Goal: Information Seeking & Learning: Learn about a topic

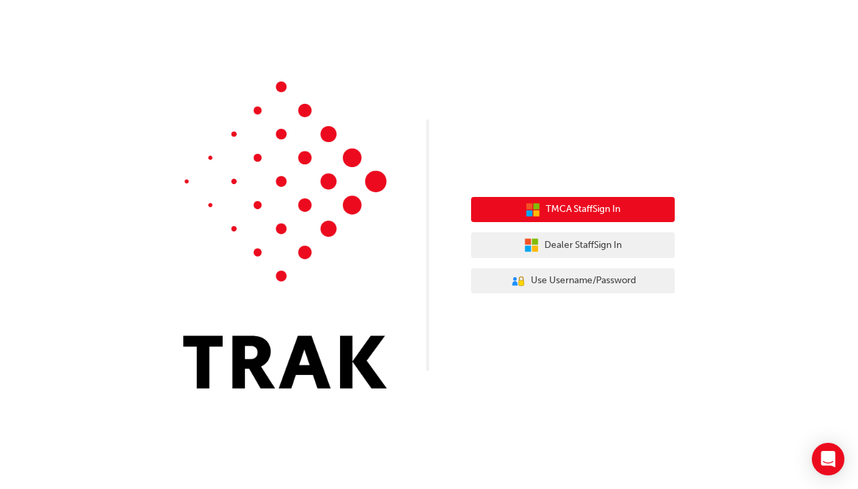
click at [575, 214] on span "TMCA Staff Sign In" at bounding box center [583, 210] width 75 height 16
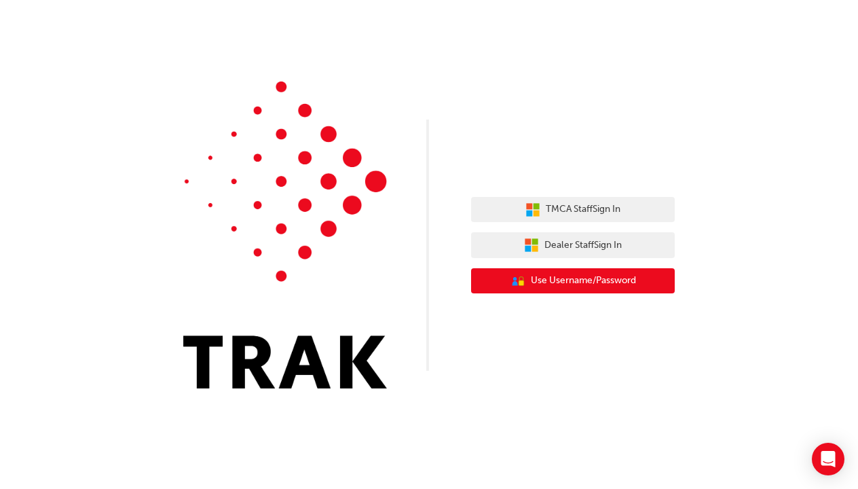
click at [635, 280] on span "Use Username/Password" at bounding box center [583, 281] width 105 height 16
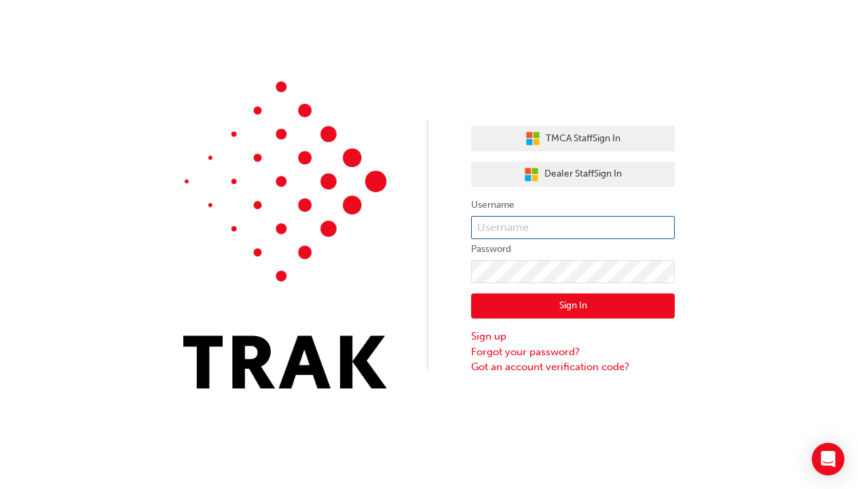
type input "d"
type input "Drukda.Dorji"
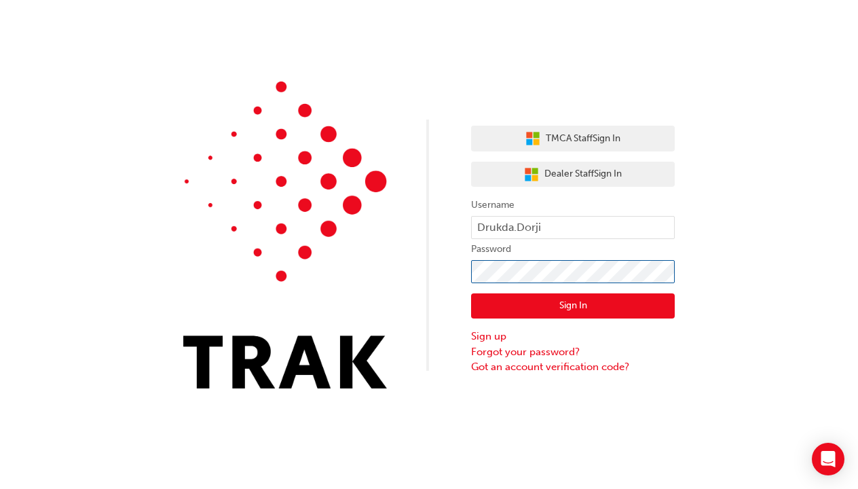
click at [573, 309] on button "Sign In" at bounding box center [573, 306] width 204 height 26
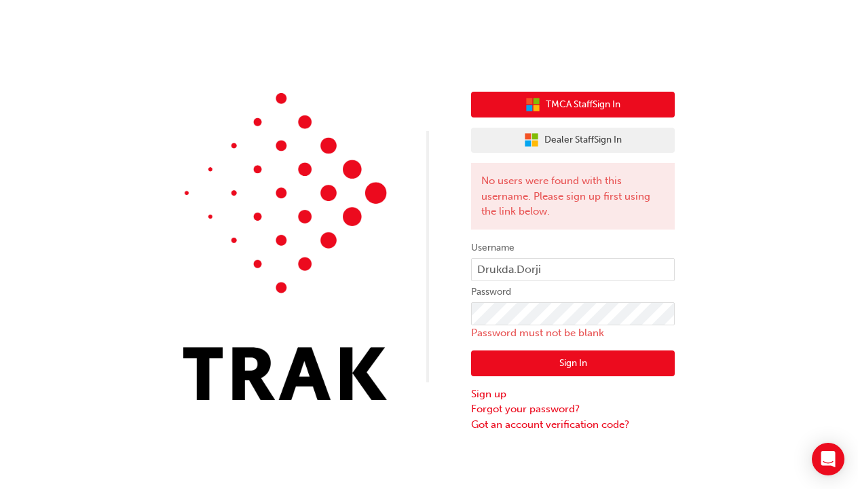
click at [618, 100] on span "TMCA Staff Sign In" at bounding box center [583, 105] width 75 height 16
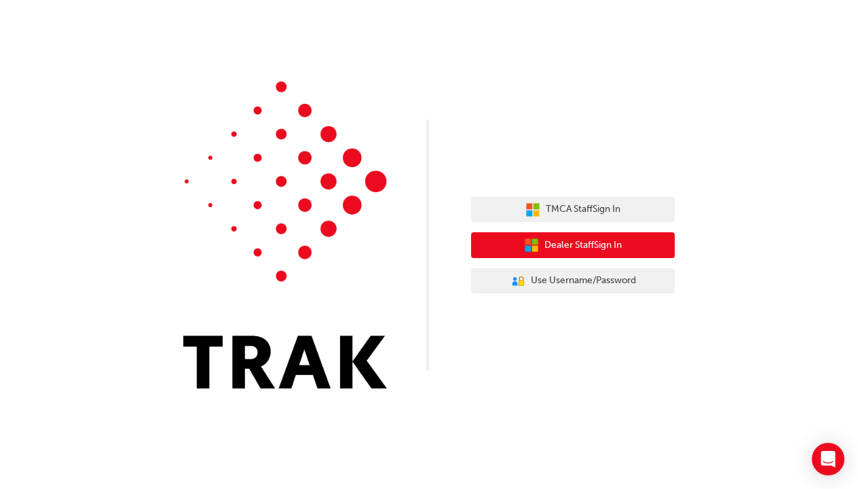
click at [515, 246] on button "Dealer Staff Sign In" at bounding box center [573, 245] width 204 height 26
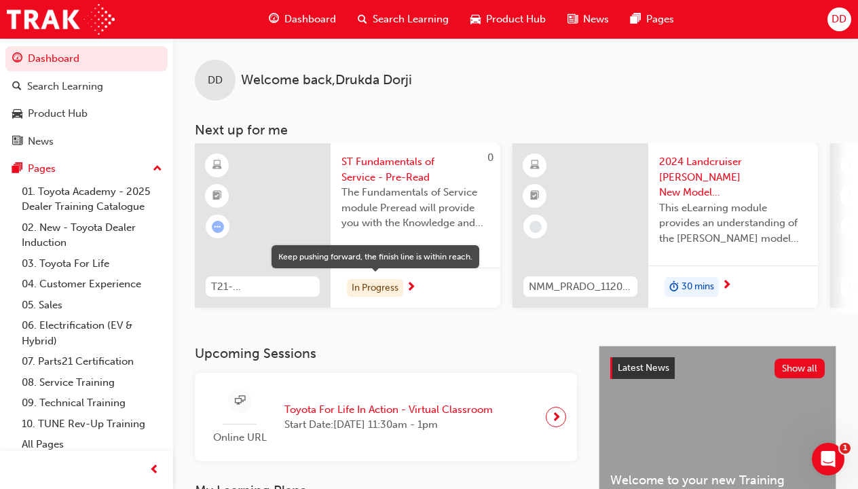
click at [395, 286] on div "In Progress" at bounding box center [375, 288] width 56 height 18
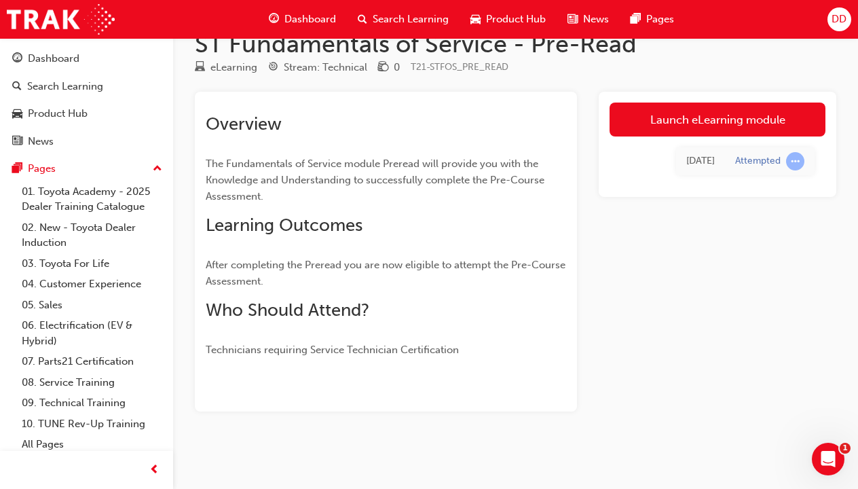
scroll to position [30, 0]
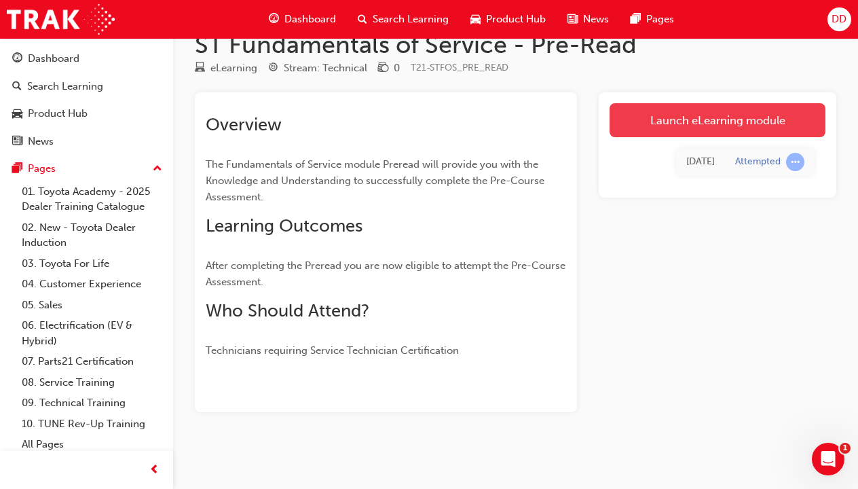
click at [682, 122] on link "Launch eLearning module" at bounding box center [718, 120] width 216 height 34
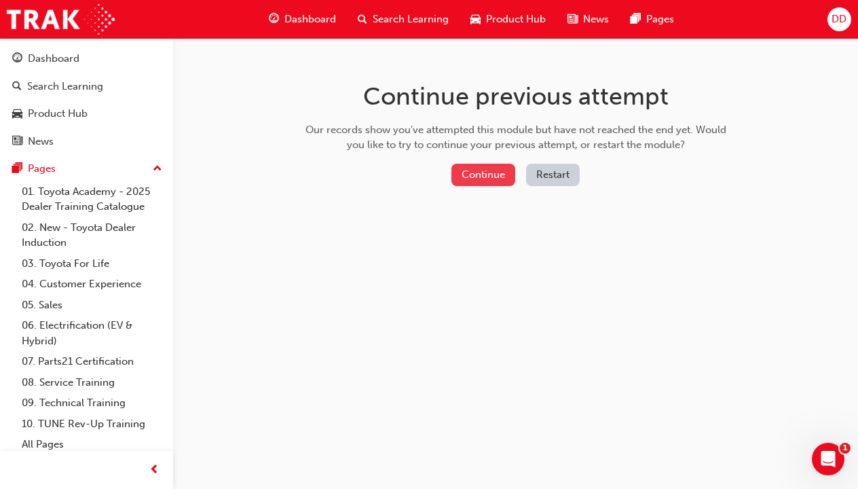
click at [487, 173] on button "Continue" at bounding box center [483, 175] width 64 height 22
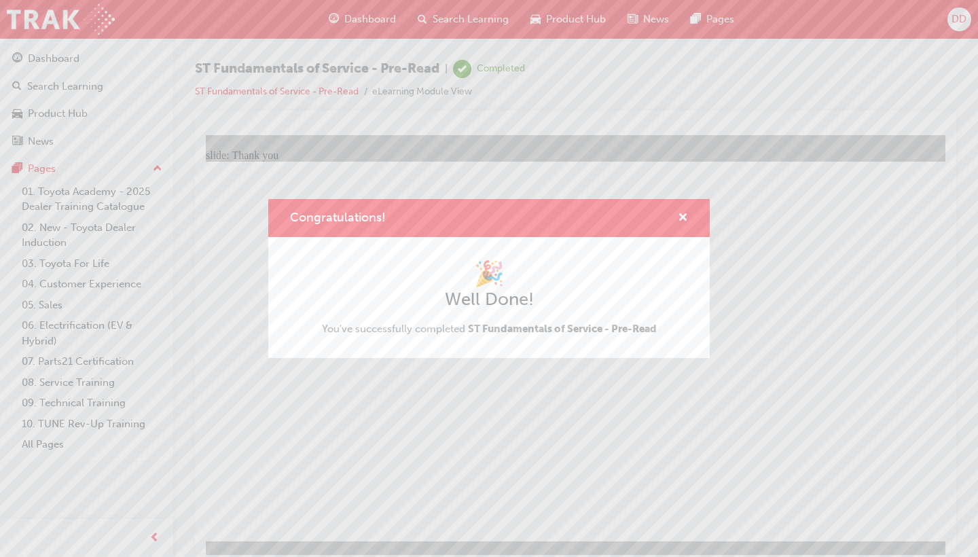
click at [481, 365] on div "Congratulations! 🎉 Well Done! You've successfully completed ST Fundamentals of …" at bounding box center [489, 278] width 978 height 557
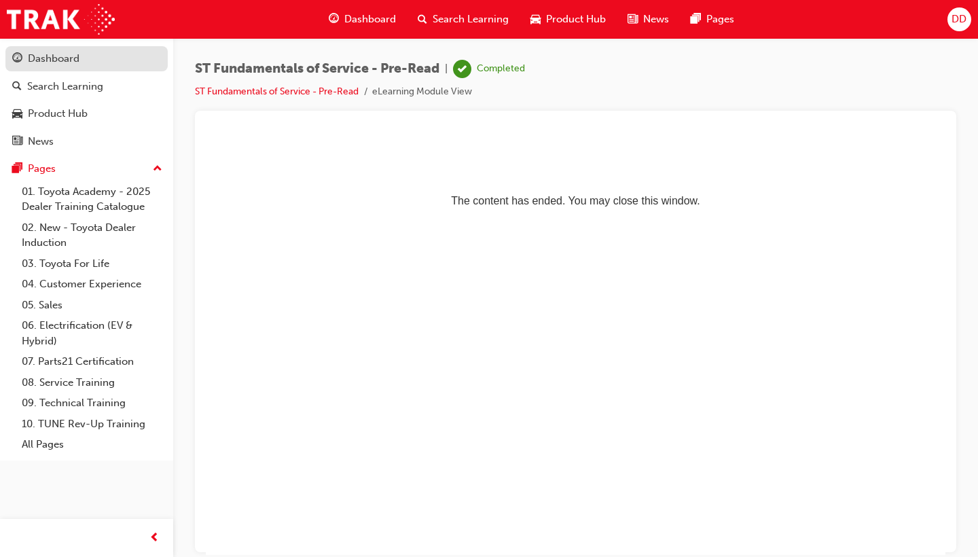
click at [96, 65] on div "Dashboard" at bounding box center [86, 58] width 149 height 17
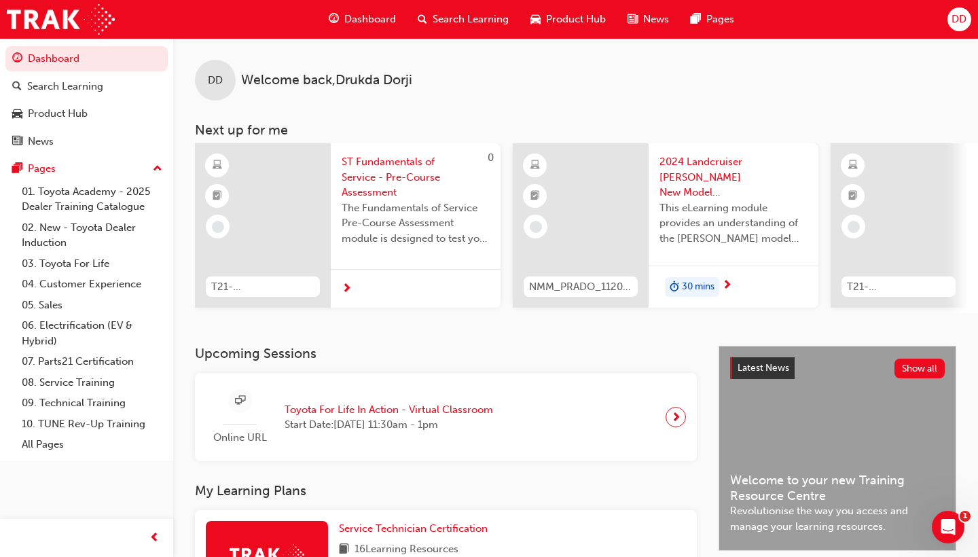
click at [380, 285] on div at bounding box center [416, 288] width 170 height 39
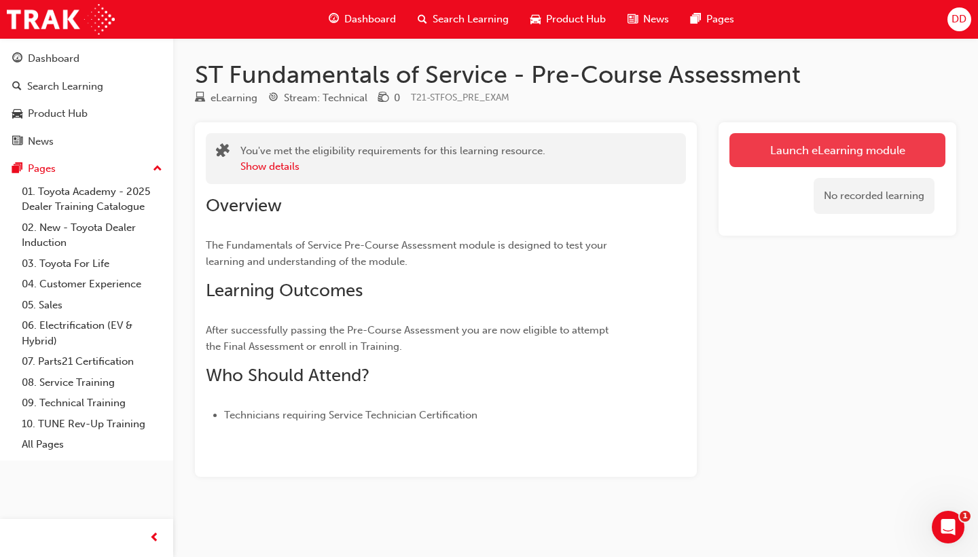
click at [755, 149] on link "Launch eLearning module" at bounding box center [837, 150] width 216 height 34
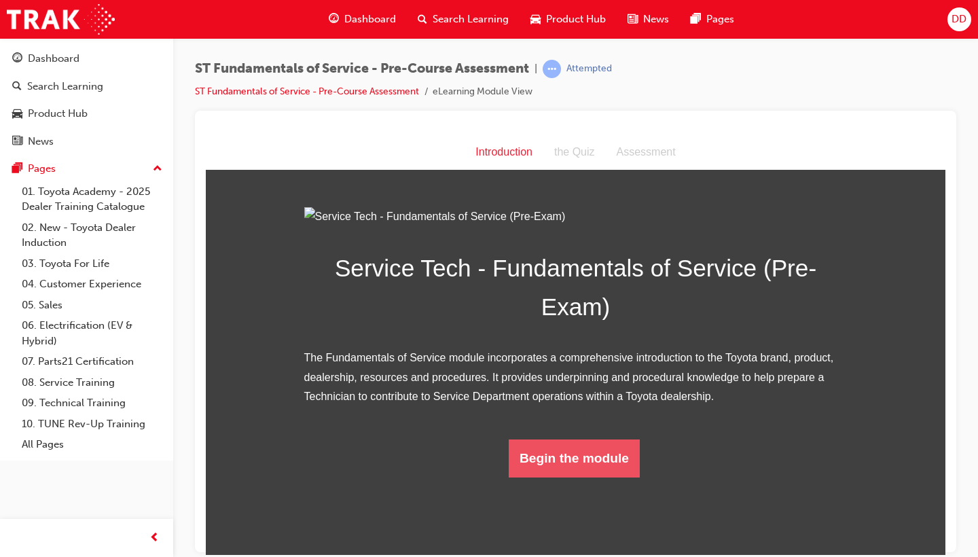
click at [577, 477] on button "Begin the module" at bounding box center [573, 458] width 131 height 38
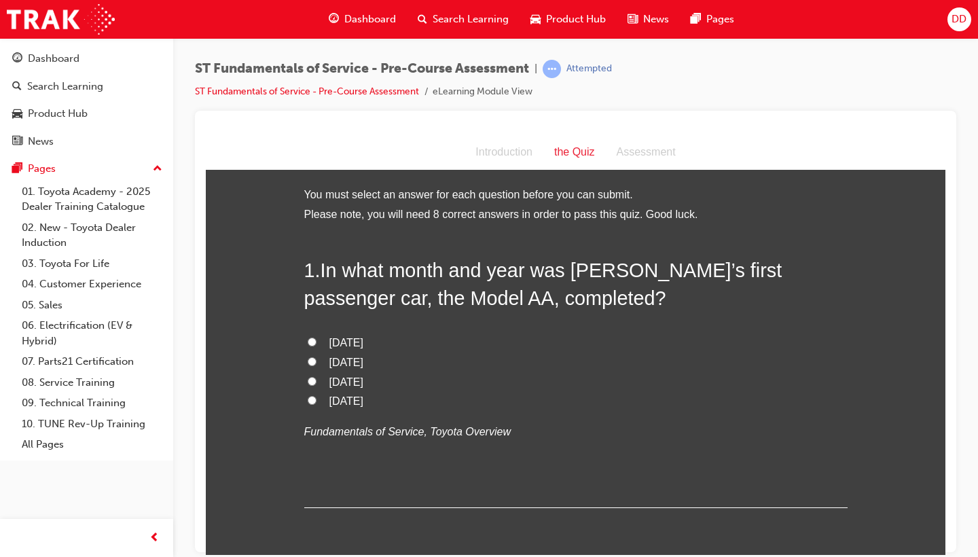
click at [308, 398] on input "April 1936" at bounding box center [312, 399] width 9 height 9
radio input "true"
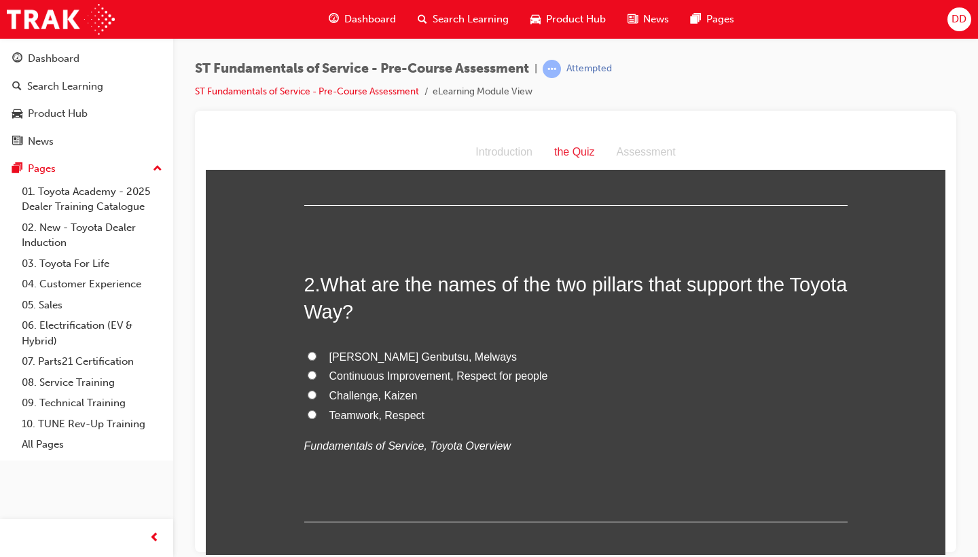
scroll to position [305, 0]
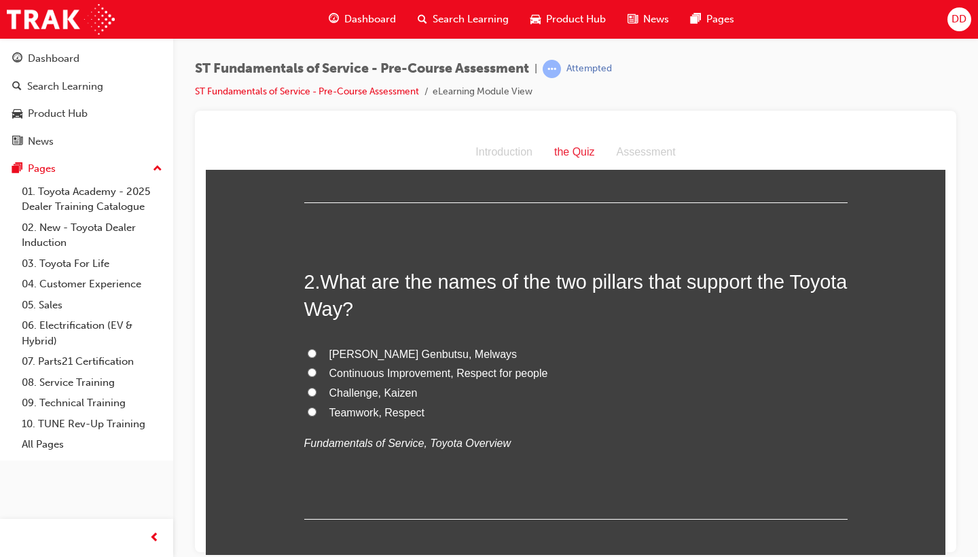
click at [419, 369] on span "Continuous Improvement, Respect for people" at bounding box center [438, 373] width 219 height 12
click at [316, 369] on input "Continuous Improvement, Respect for people" at bounding box center [312, 371] width 9 height 9
radio input "true"
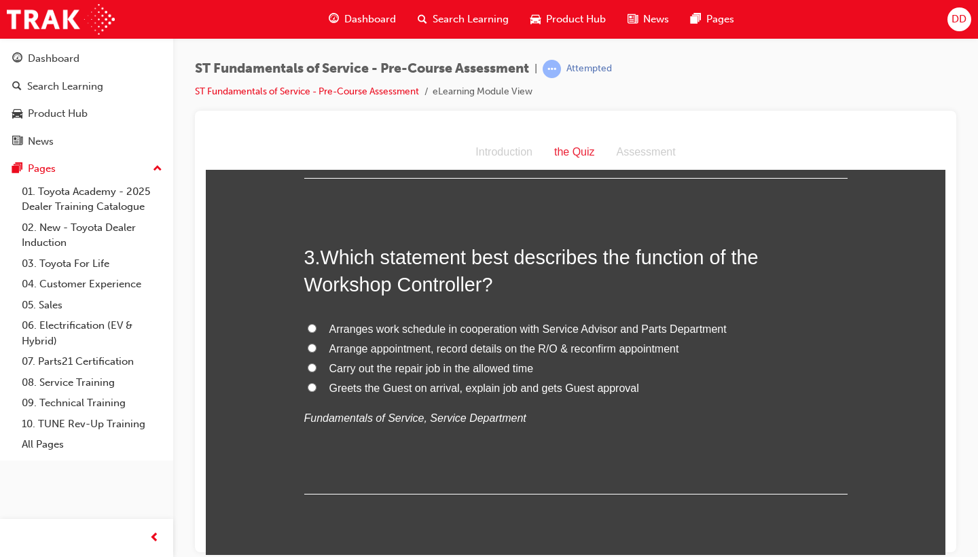
scroll to position [648, 0]
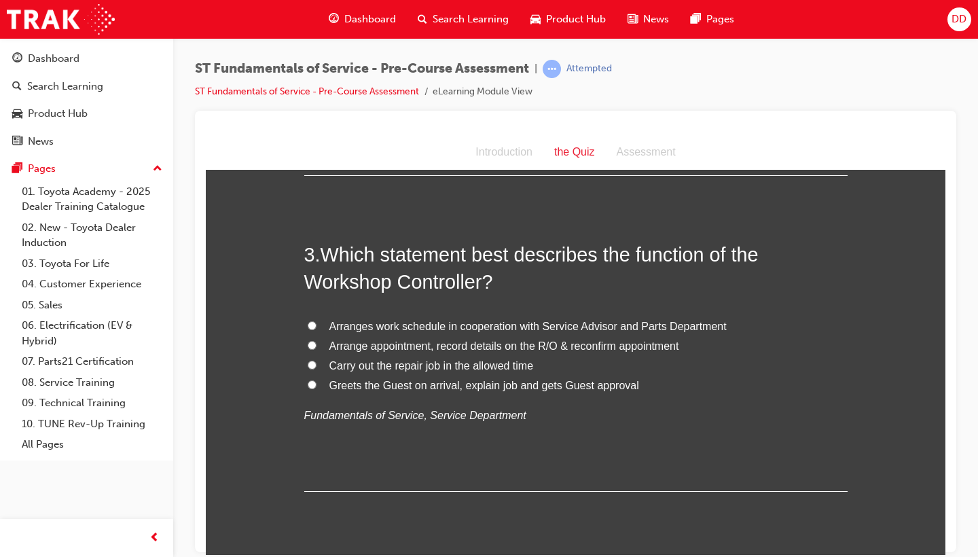
click at [486, 320] on span "Arranges work schedule in cooperation with Service Advisor and Parts Department" at bounding box center [527, 326] width 397 height 12
click at [316, 320] on input "Arranges work schedule in cooperation with Service Advisor and Parts Department" at bounding box center [312, 324] width 9 height 9
radio input "true"
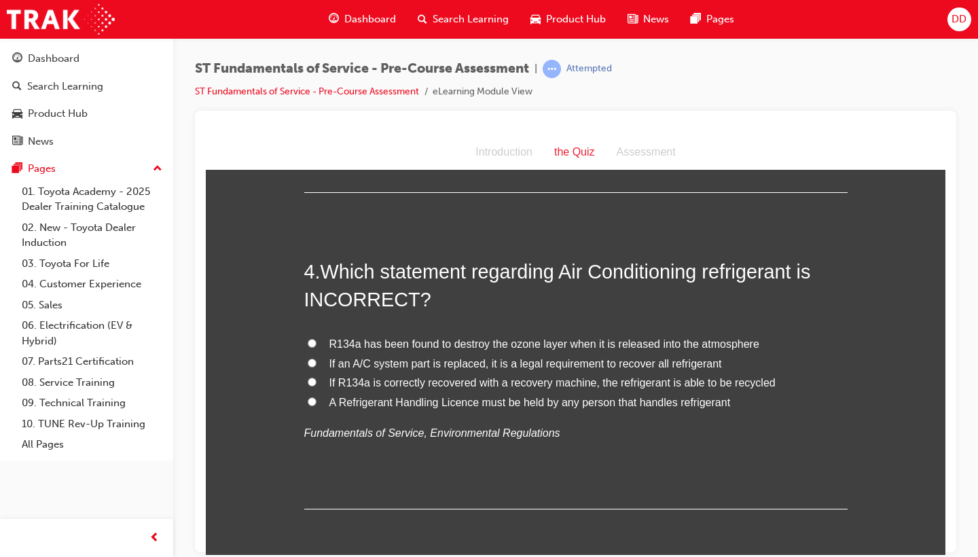
scroll to position [950, 0]
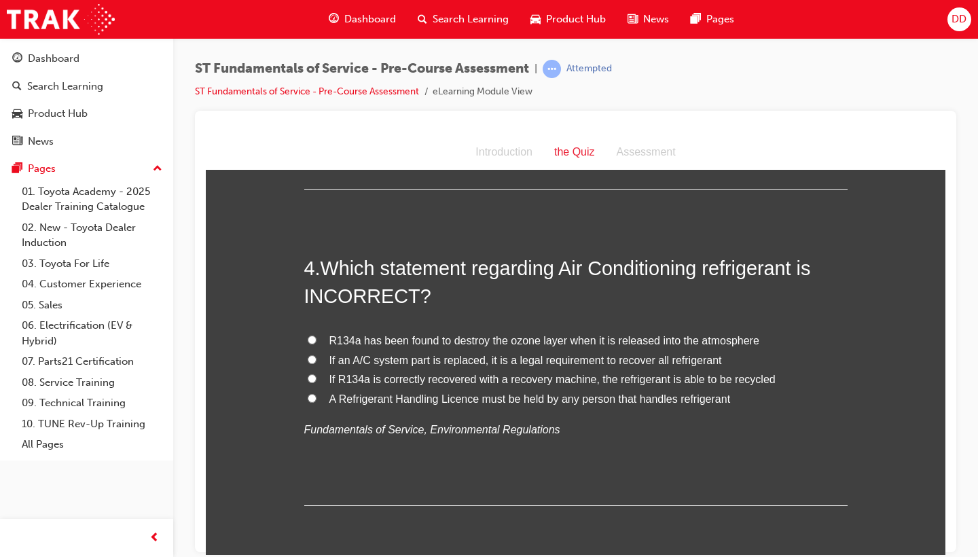
click at [310, 335] on input "R134a has been found to destroy the ozone layer when it is released into the at…" at bounding box center [312, 339] width 9 height 9
radio input "true"
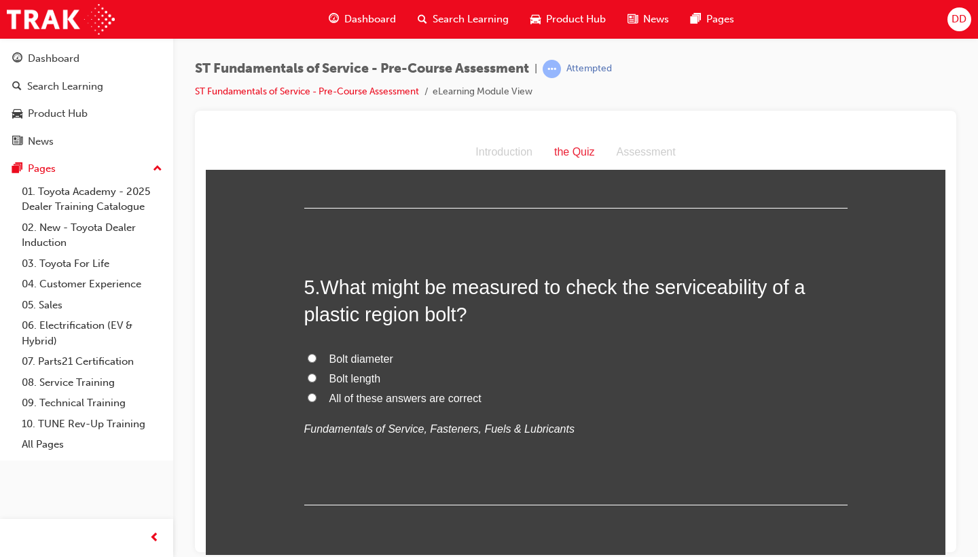
scroll to position [1248, 0]
click at [308, 392] on input "All of these answers are correct" at bounding box center [312, 396] width 9 height 9
radio input "true"
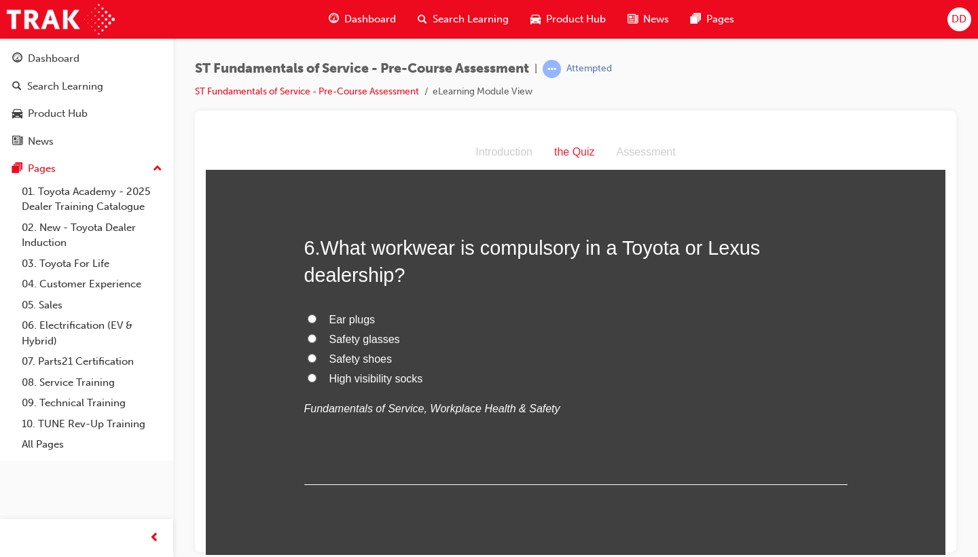
scroll to position [1584, 0]
click at [314, 368] on label "High visibility socks" at bounding box center [575, 378] width 543 height 20
click at [314, 372] on input "High visibility socks" at bounding box center [312, 376] width 9 height 9
radio input "true"
click at [310, 348] on label "Safety shoes" at bounding box center [575, 358] width 543 height 20
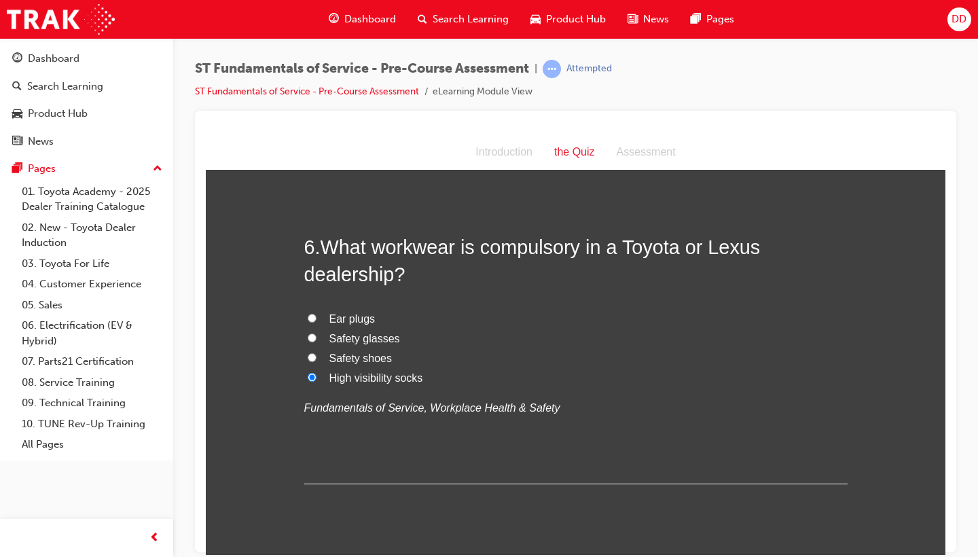
click at [310, 352] on input "Safety shoes" at bounding box center [312, 356] width 9 height 9
radio input "true"
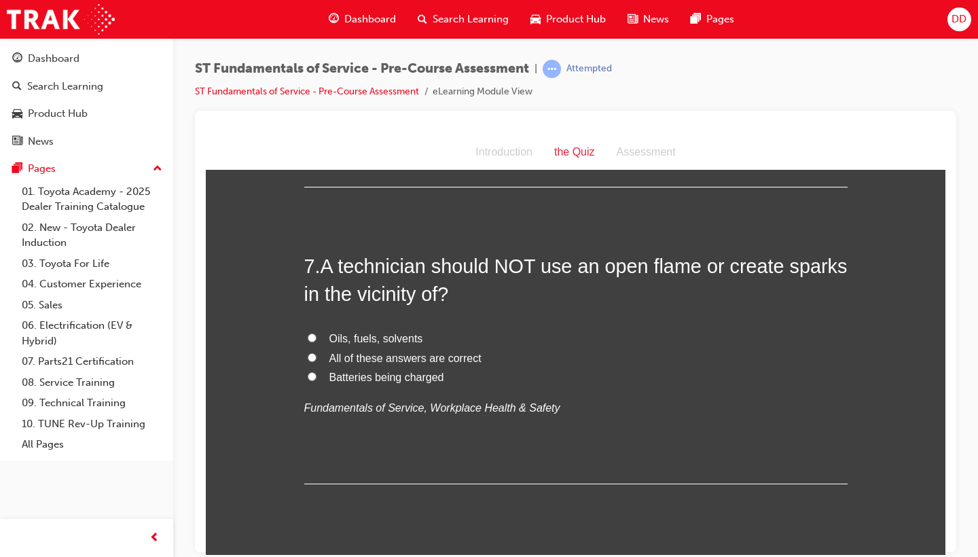
scroll to position [1882, 0]
click at [314, 348] on label "All of these answers are correct" at bounding box center [575, 358] width 543 height 20
click at [314, 352] on input "All of these answers are correct" at bounding box center [312, 356] width 9 height 9
radio input "true"
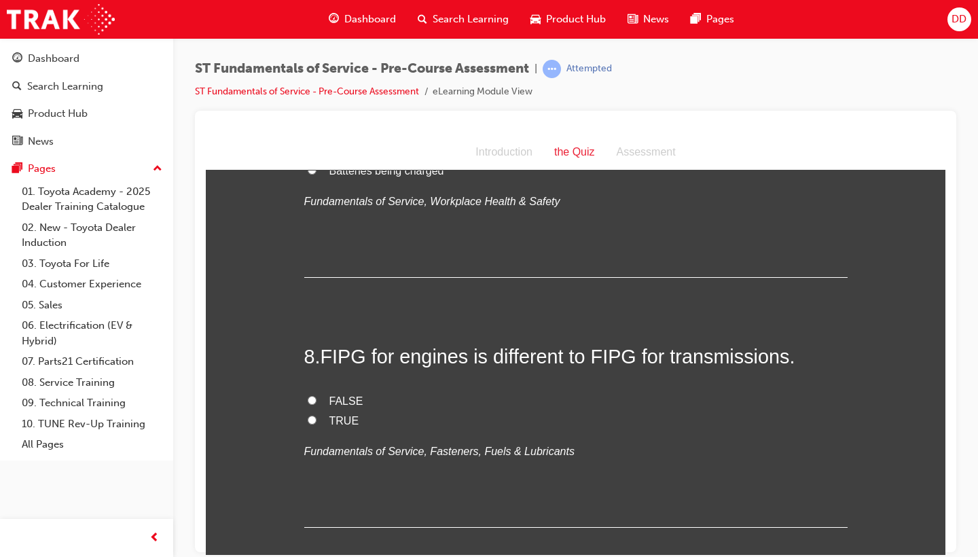
scroll to position [2104, 0]
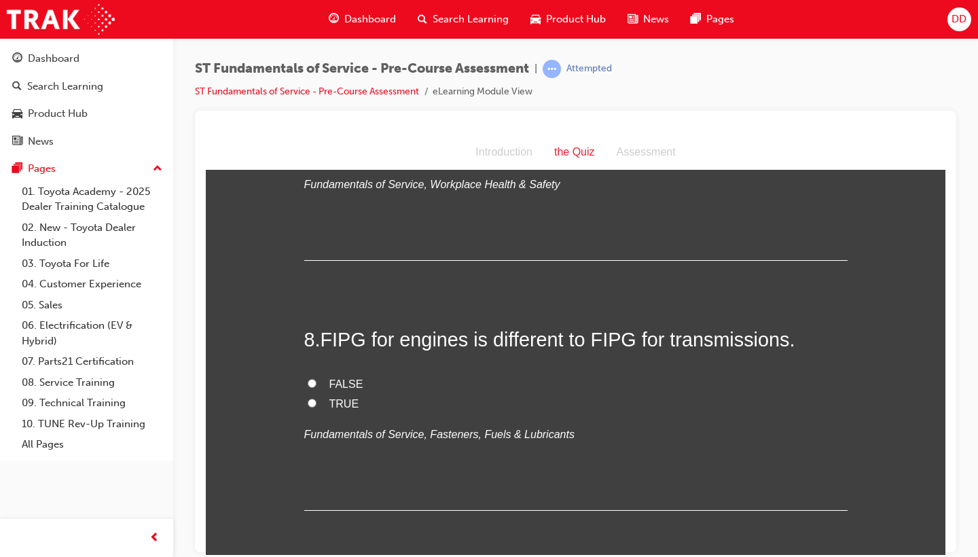
click at [315, 394] on label "TRUE" at bounding box center [575, 404] width 543 height 20
click at [315, 398] on input "TRUE" at bounding box center [312, 402] width 9 height 9
radio input "true"
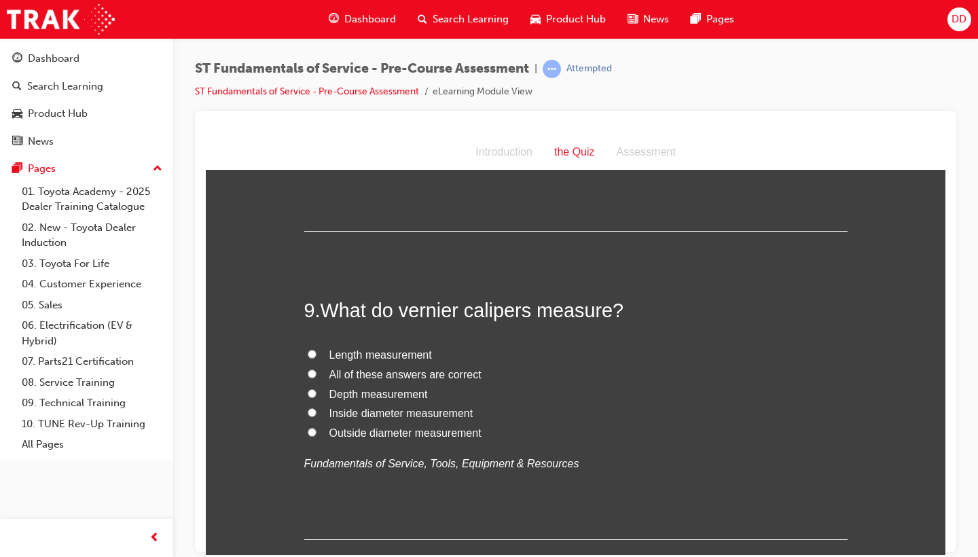
scroll to position [2387, 0]
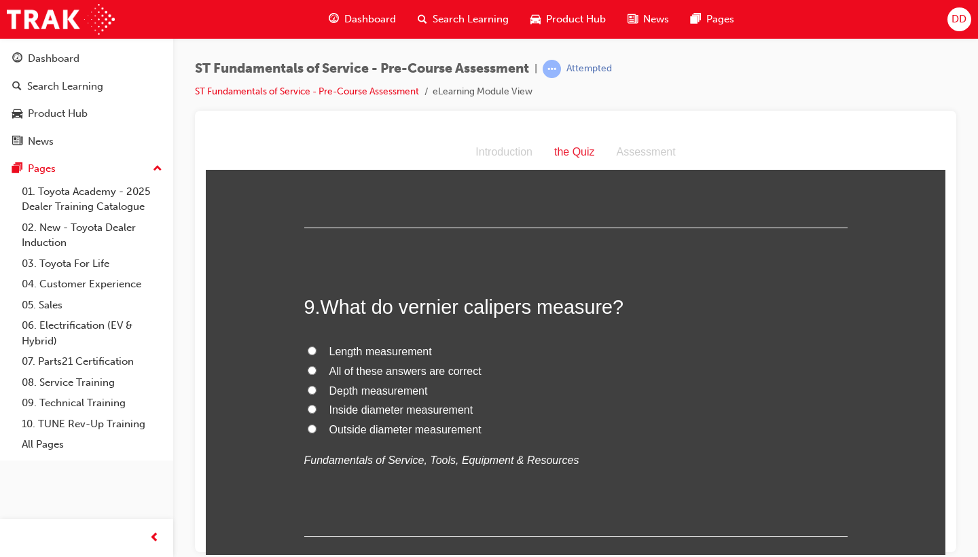
click at [314, 361] on label "All of these answers are correct" at bounding box center [575, 371] width 543 height 20
click at [314, 365] on input "All of these answers are correct" at bounding box center [312, 369] width 9 height 9
radio input "true"
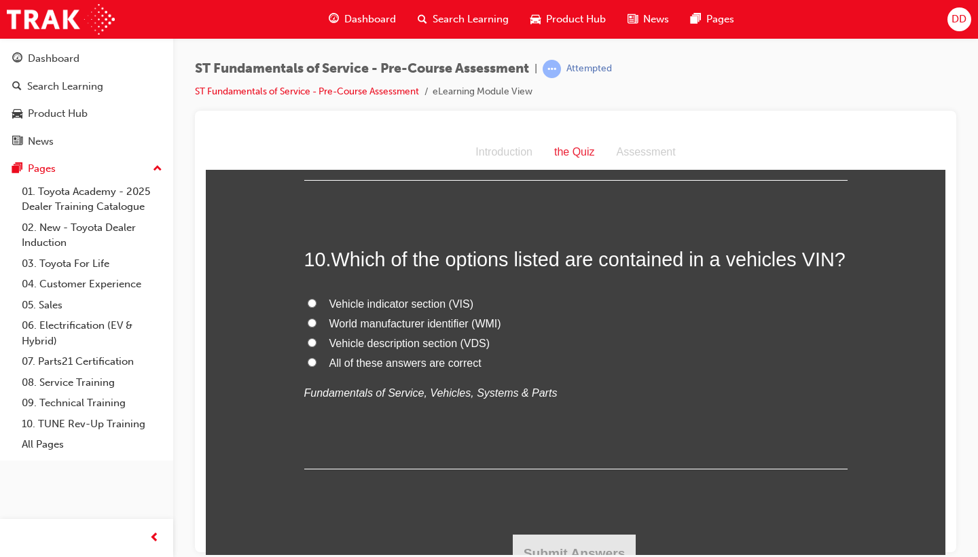
scroll to position [2744, 0]
click at [316, 356] on label "All of these answers are correct" at bounding box center [575, 362] width 543 height 20
click at [316, 356] on input "All of these answers are correct" at bounding box center [312, 360] width 9 height 9
radio input "true"
click at [549, 488] on button "Submit Answers" at bounding box center [575, 551] width 124 height 38
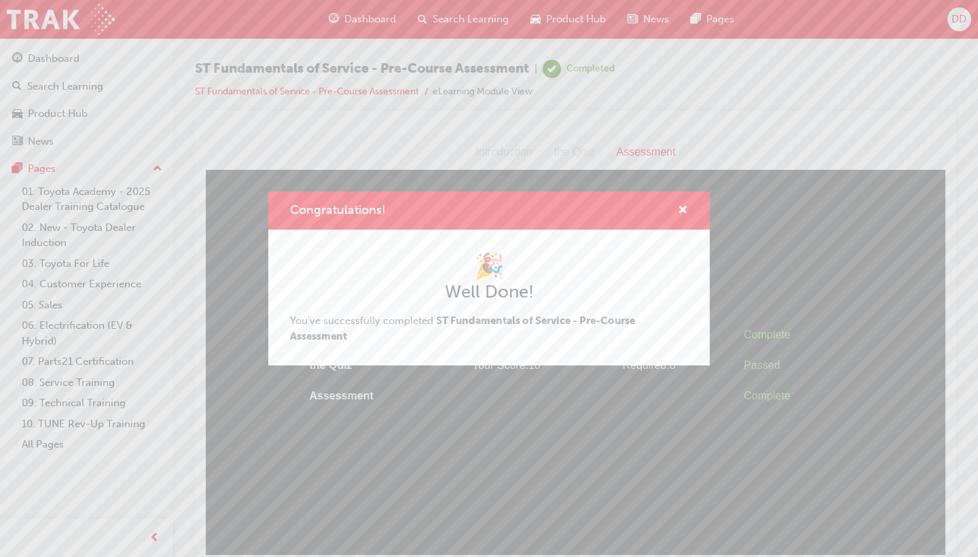
scroll to position [0, 0]
click at [597, 362] on div "🎉 Well Done! You've successfully completed ST Fundamentals of Service - Pre-Cou…" at bounding box center [488, 297] width 441 height 136
click at [612, 398] on div "Congratulations! 🎉 Well Done! You've successfully completed ST Fundamentals of …" at bounding box center [489, 278] width 978 height 557
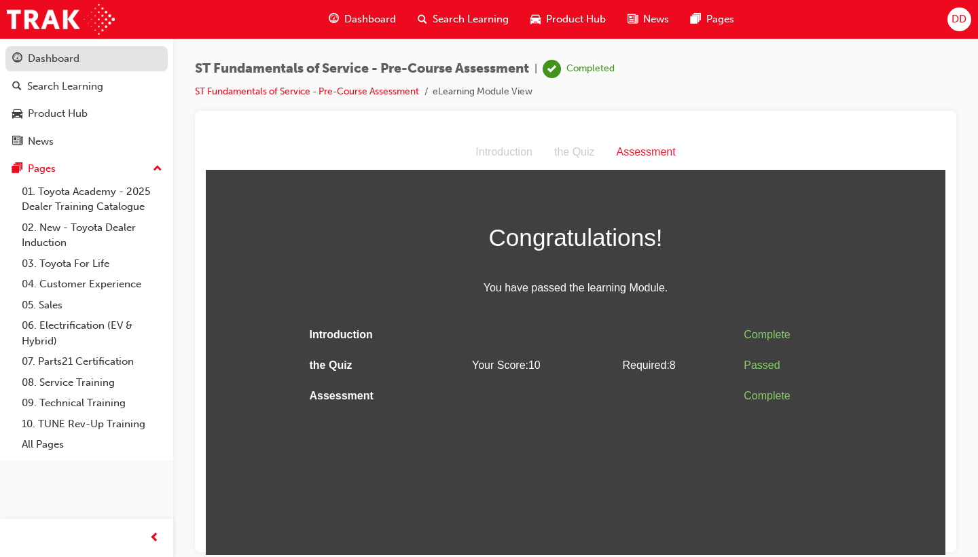
click at [119, 62] on div "Dashboard" at bounding box center [86, 58] width 149 height 17
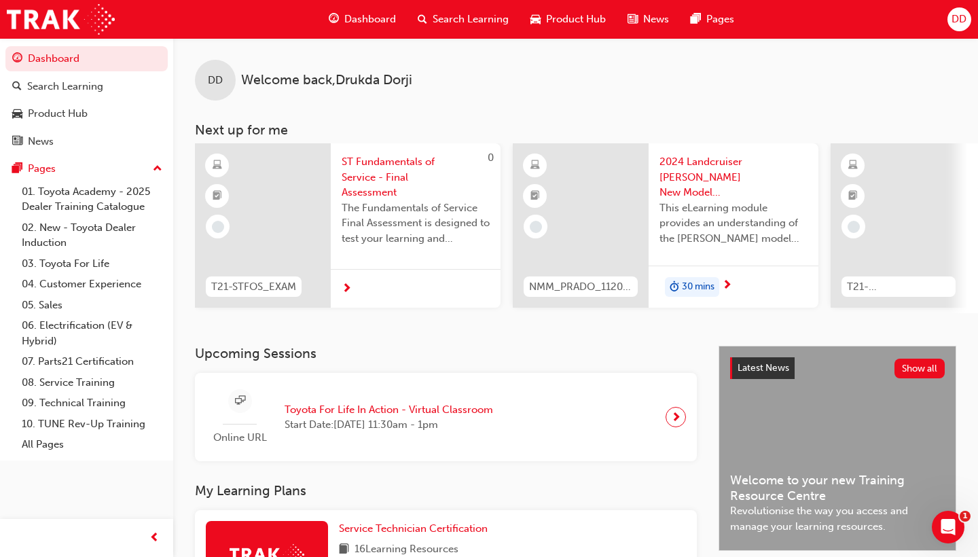
click at [368, 286] on div at bounding box center [416, 288] width 170 height 39
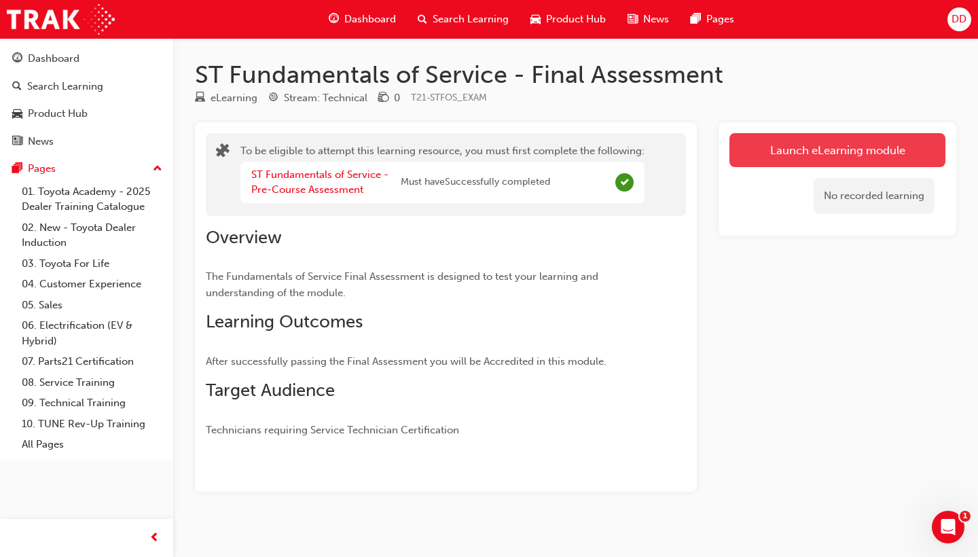
click at [799, 155] on button "Launch eLearning module" at bounding box center [837, 150] width 216 height 34
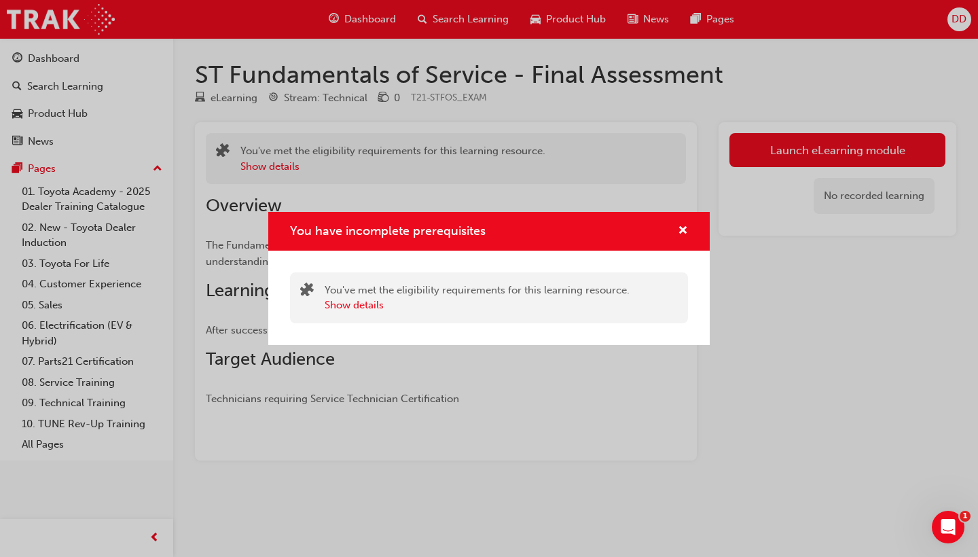
click at [441, 320] on div "You've met the eligibility requirements for this learning resource. Show details" at bounding box center [489, 297] width 398 height 51
click at [376, 308] on button "Show details" at bounding box center [353, 305] width 59 height 16
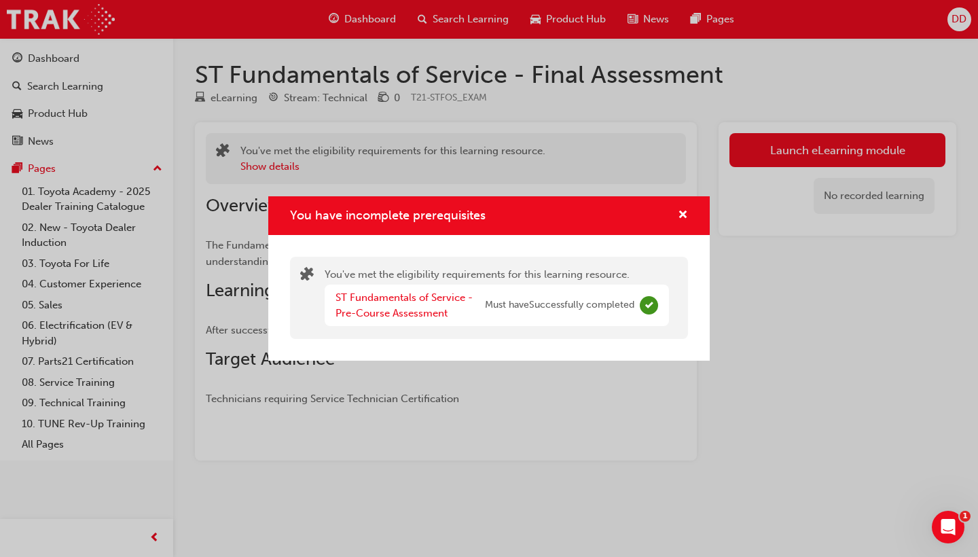
click at [559, 311] on span "Must have Successfully completed" at bounding box center [559, 305] width 149 height 16
click at [601, 166] on div "You have incomplete prerequisites You've met the eligibility requirements for t…" at bounding box center [489, 278] width 978 height 557
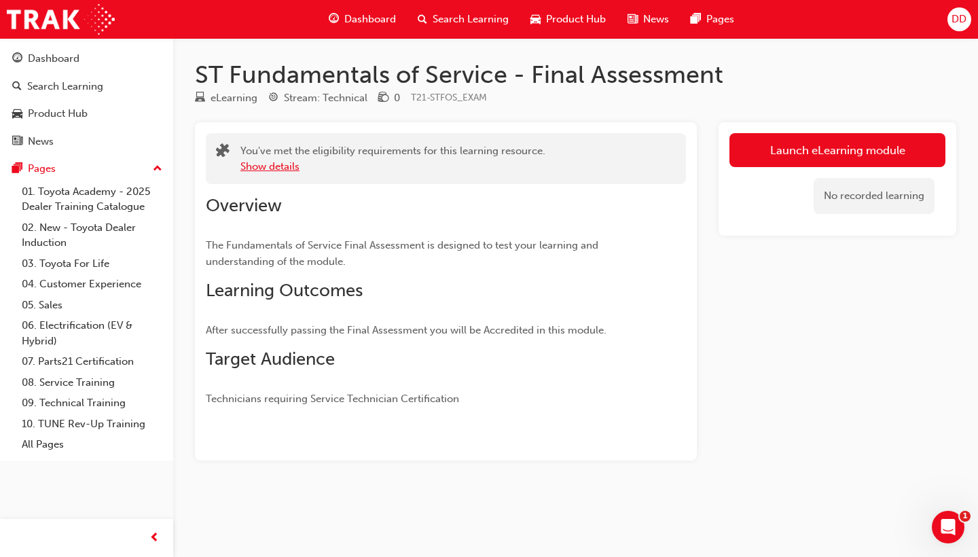
click at [263, 170] on button "Show details" at bounding box center [269, 167] width 59 height 16
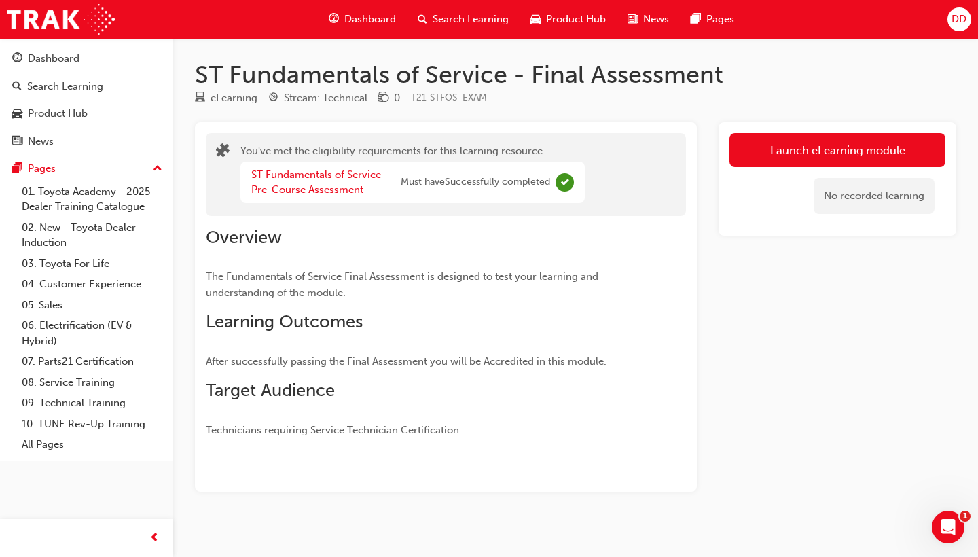
click at [281, 185] on link "ST Fundamentals of Service - Pre-Course Assessment" at bounding box center [319, 182] width 137 height 28
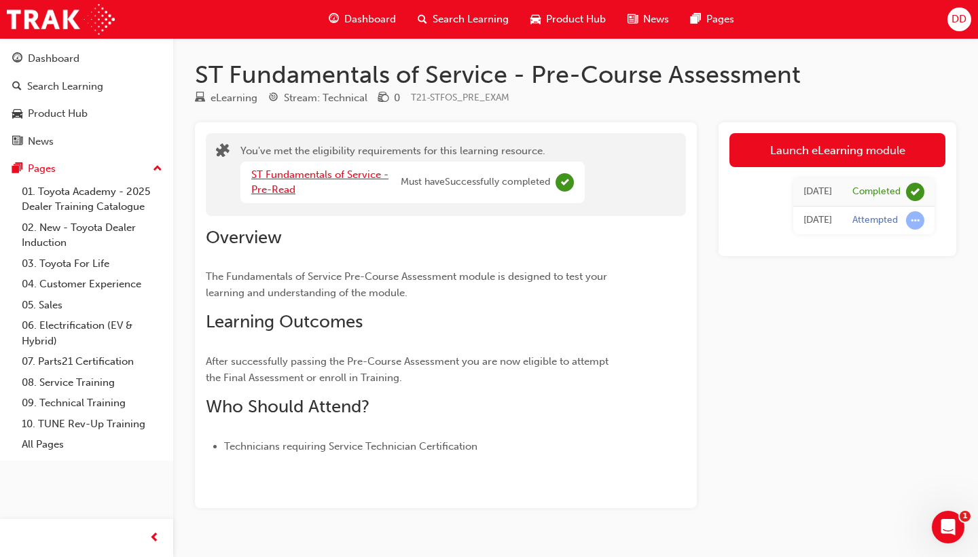
click at [286, 173] on link "ST Fundamentals of Service - Pre-Read" at bounding box center [319, 182] width 137 height 28
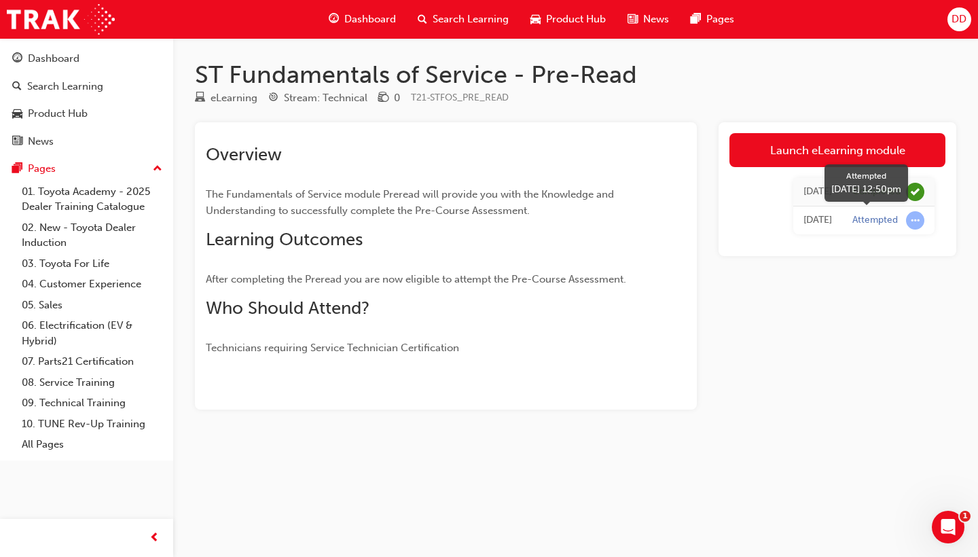
click at [857, 220] on div "Attempted" at bounding box center [874, 220] width 45 height 13
click at [857, 219] on span "learningRecordVerb_ATTEMPT-icon" at bounding box center [915, 220] width 18 height 18
click at [857, 221] on span "learningRecordVerb_ATTEMPT-icon" at bounding box center [915, 220] width 18 height 18
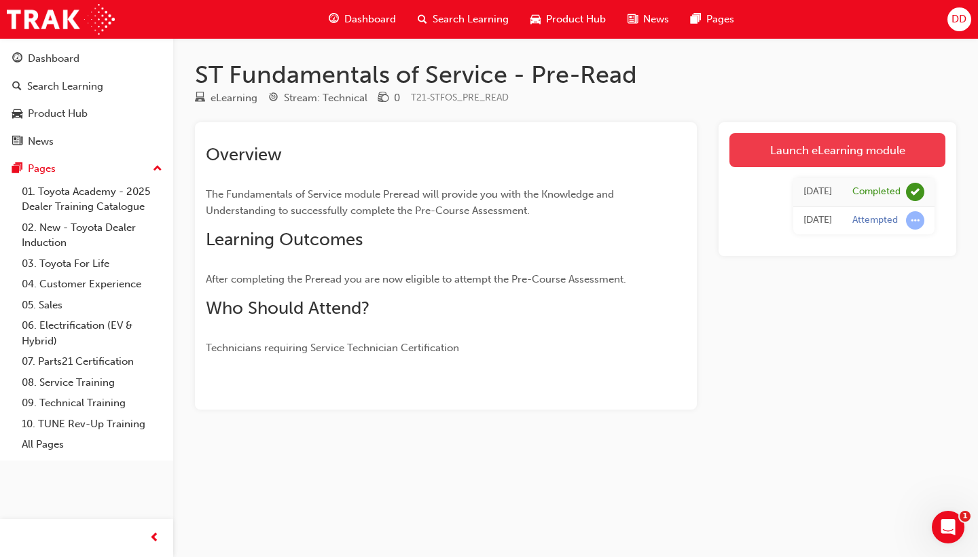
click at [802, 143] on link "Launch eLearning module" at bounding box center [837, 150] width 216 height 34
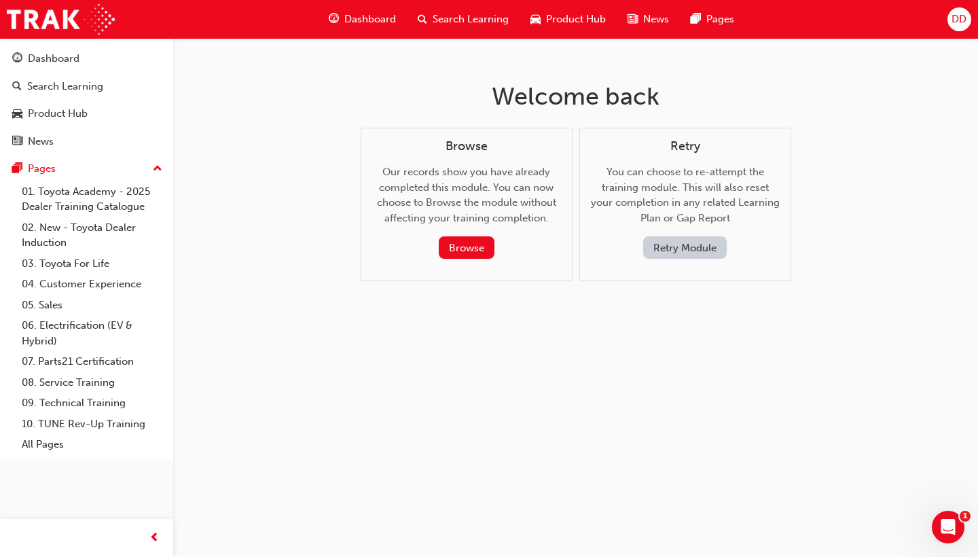
click at [682, 252] on button "Retry Module" at bounding box center [684, 247] width 83 height 22
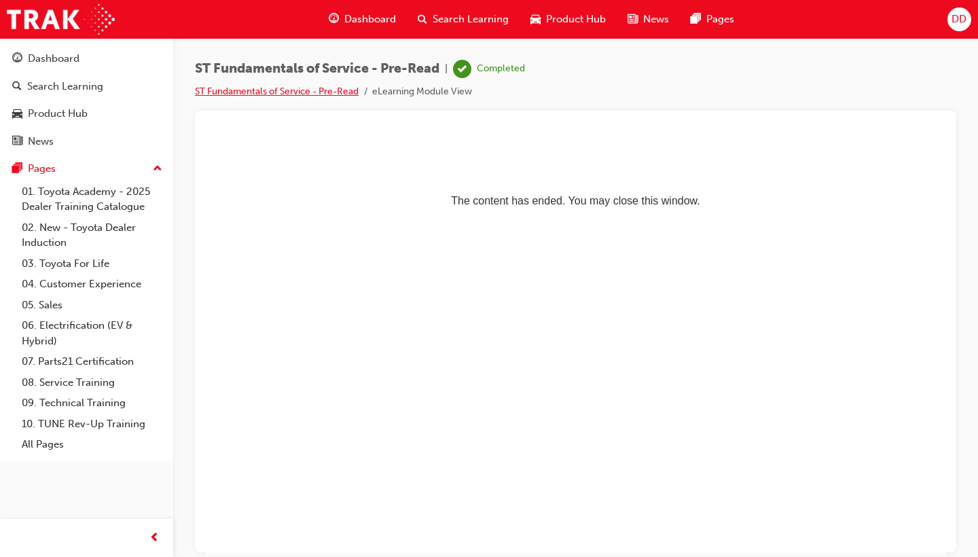
click at [222, 96] on link "ST Fundamentals of Service - Pre-Read" at bounding box center [277, 92] width 164 height 12
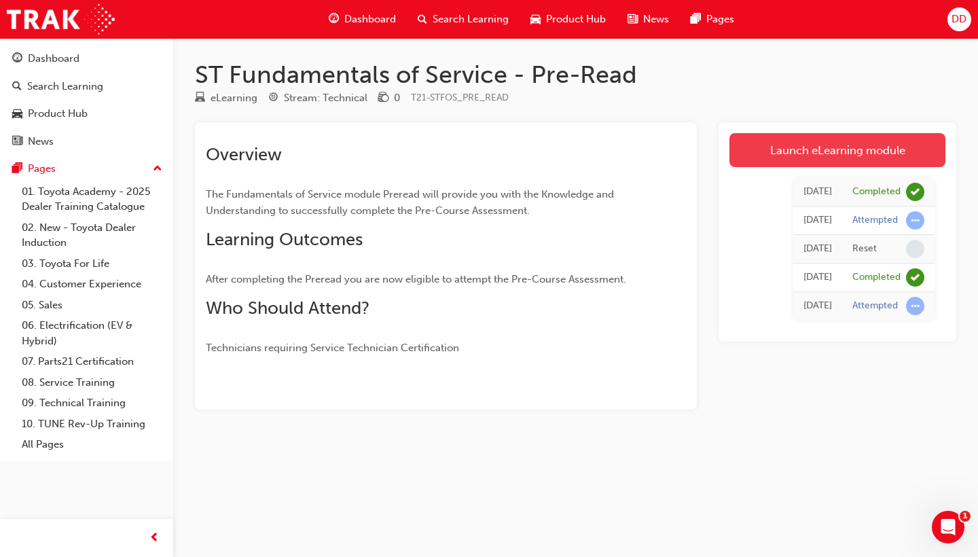
click at [857, 144] on link "Launch eLearning module" at bounding box center [837, 150] width 216 height 34
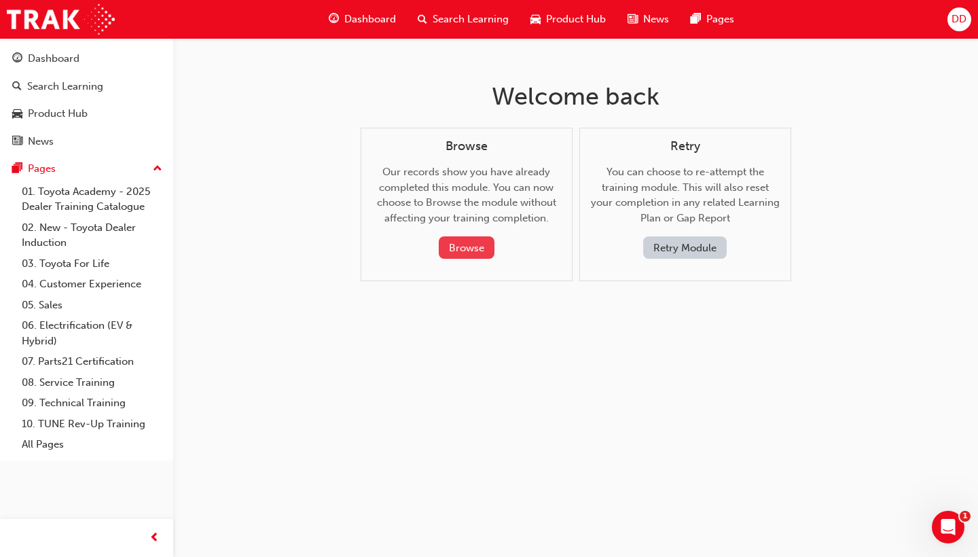
click at [460, 253] on button "Browse" at bounding box center [467, 247] width 56 height 22
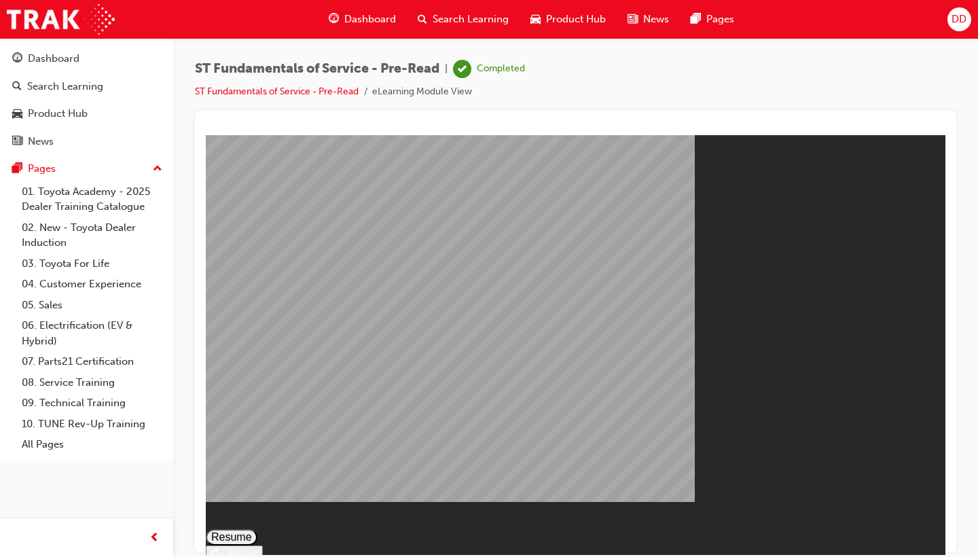
click at [257, 488] on button "Resume" at bounding box center [232, 536] width 52 height 16
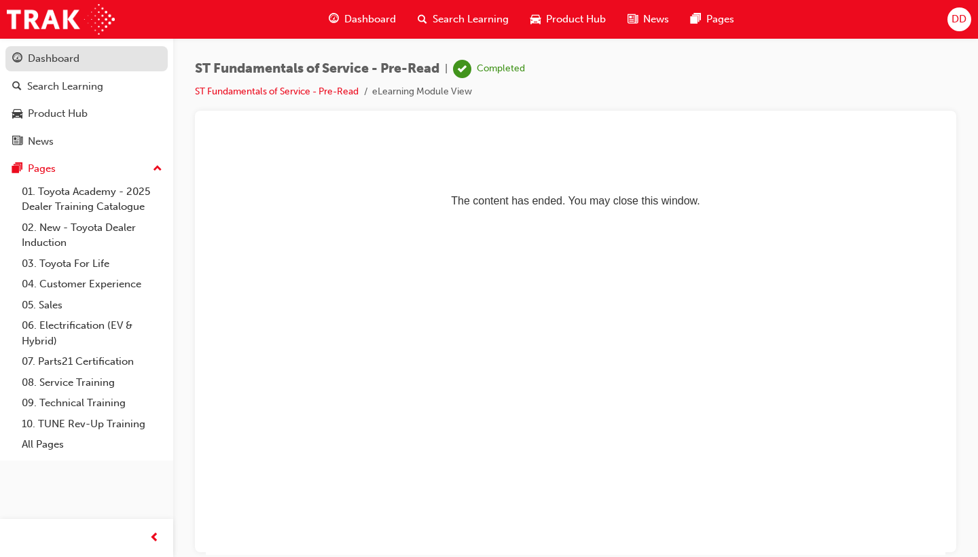
click at [78, 60] on div "Dashboard" at bounding box center [54, 59] width 52 height 16
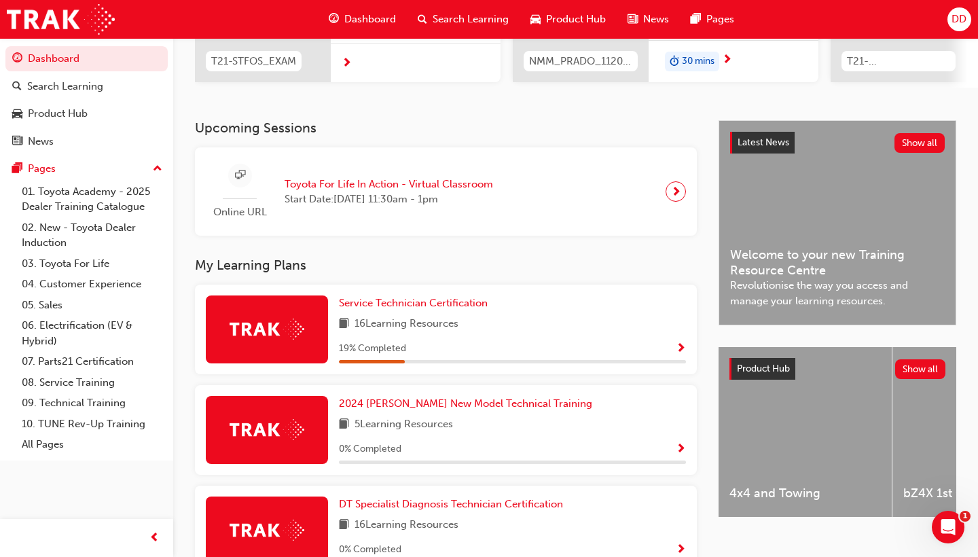
scroll to position [227, 0]
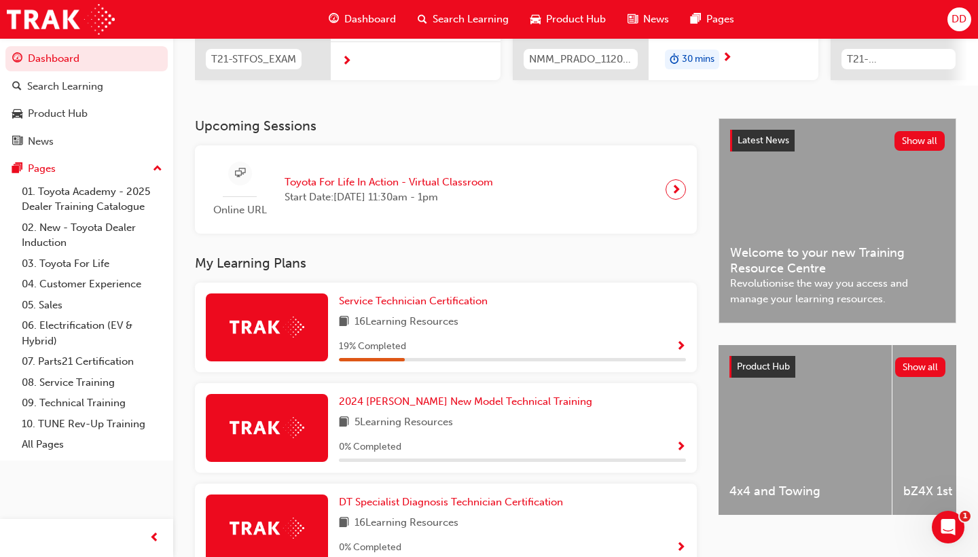
click at [442, 328] on span "16 Learning Resources" at bounding box center [406, 322] width 104 height 17
click at [661, 349] on div "19 % Completed" at bounding box center [512, 346] width 347 height 17
click at [680, 348] on span "Show Progress" at bounding box center [680, 347] width 10 height 12
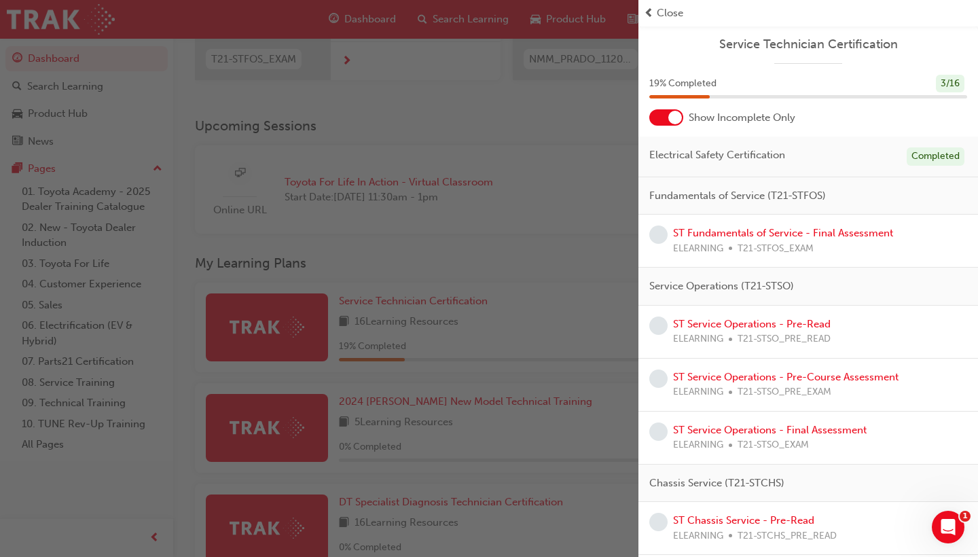
click at [656, 236] on span "learningRecordVerb_NONE-icon" at bounding box center [658, 234] width 18 height 18
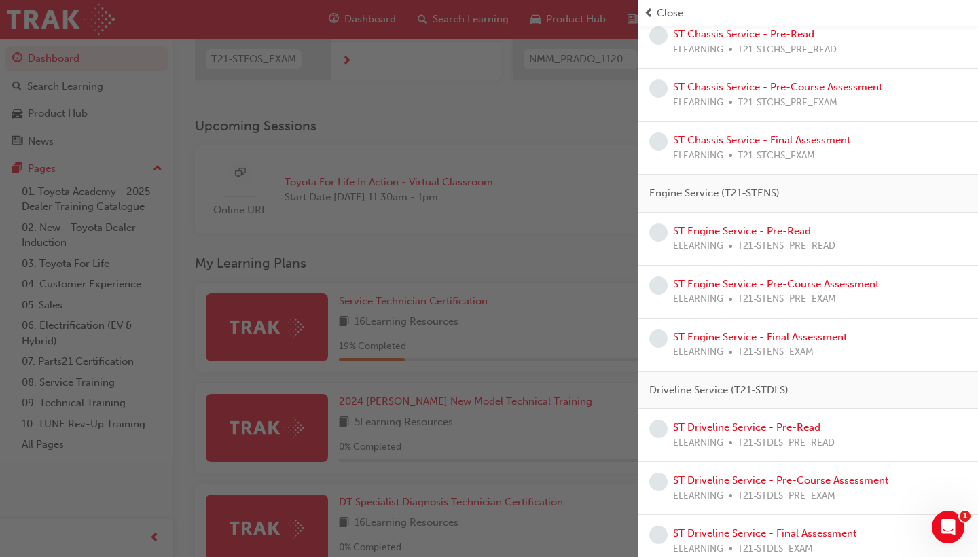
scroll to position [485, 0]
click at [502, 128] on div "button" at bounding box center [319, 278] width 638 height 557
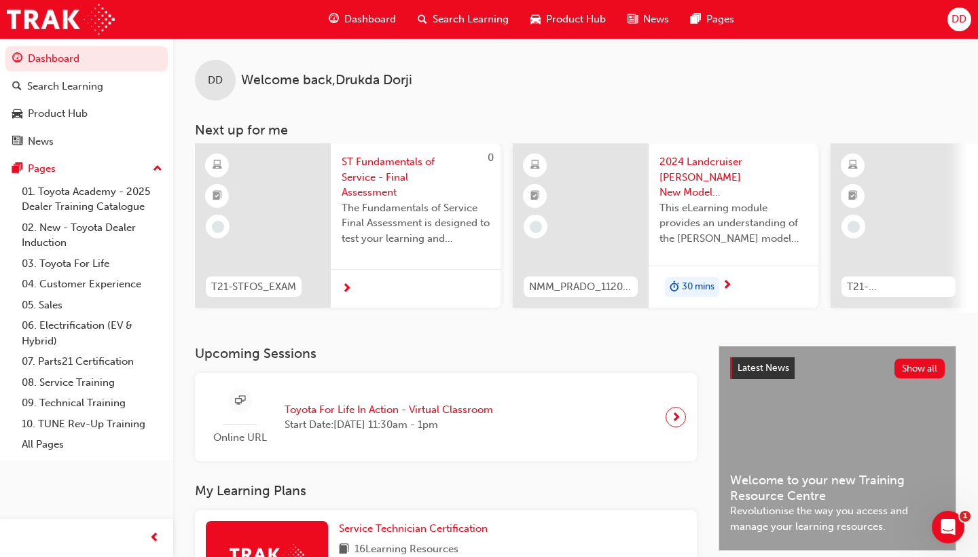
scroll to position [0, 0]
click at [349, 288] on span "next-icon" at bounding box center [346, 289] width 10 height 12
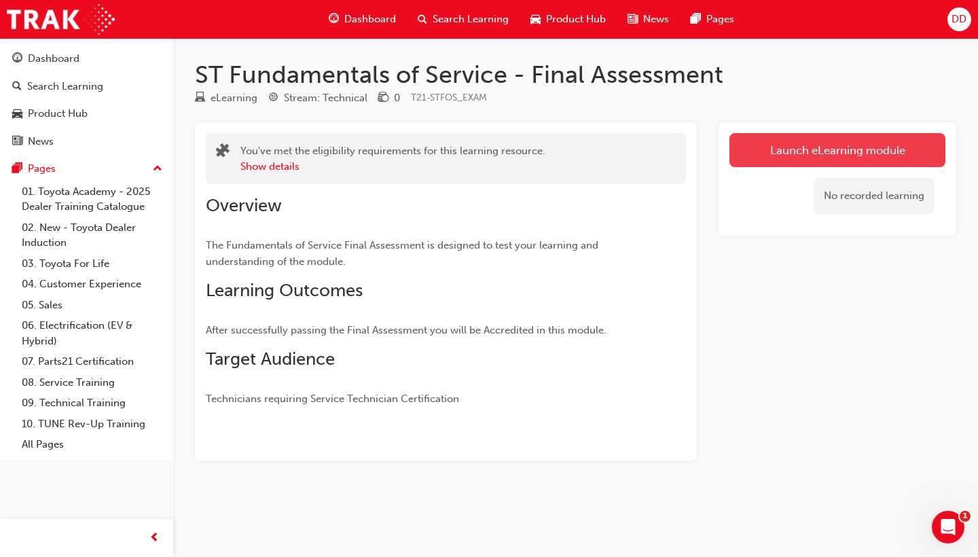
click at [788, 145] on link "Launch eLearning module" at bounding box center [837, 150] width 216 height 34
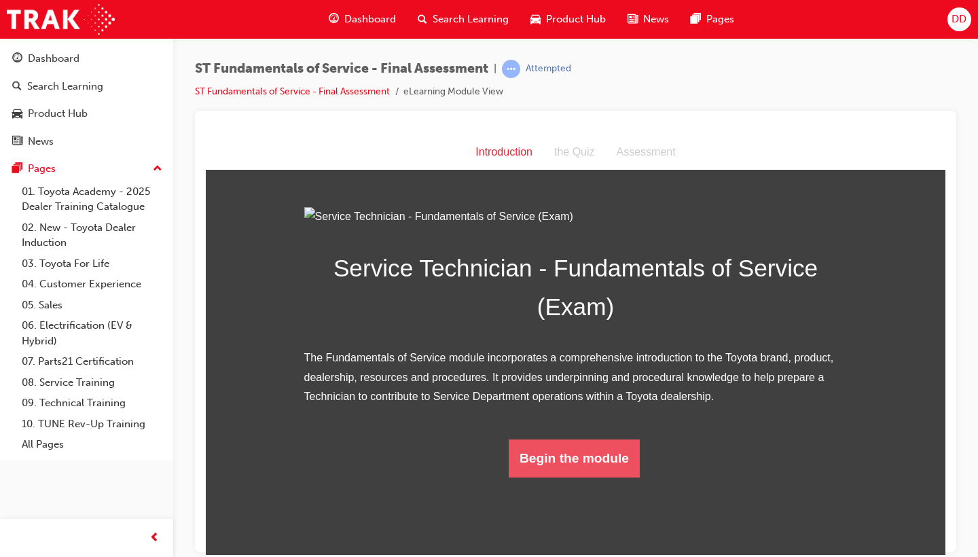
click at [593, 477] on button "Begin the module" at bounding box center [573, 458] width 131 height 38
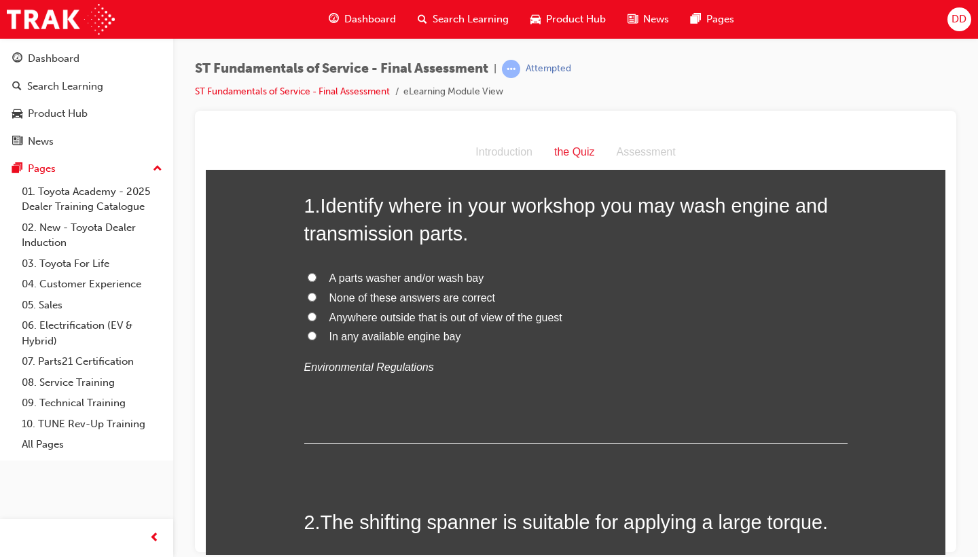
scroll to position [67, 0]
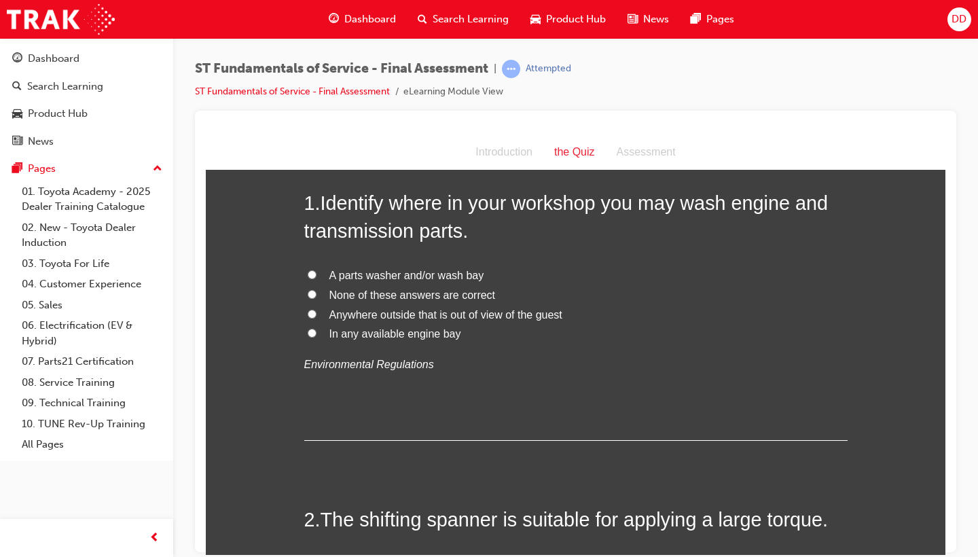
click at [318, 274] on label "A parts washer and/or wash bay" at bounding box center [575, 275] width 543 height 20
click at [316, 274] on input "A parts washer and/or wash bay" at bounding box center [312, 273] width 9 height 9
radio input "true"
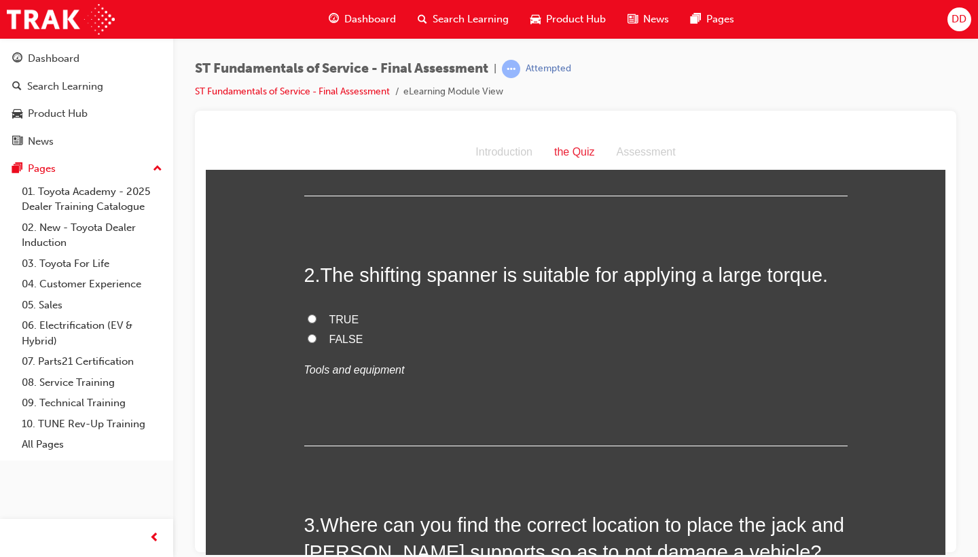
scroll to position [312, 0]
click at [312, 333] on input "FALSE" at bounding box center [312, 337] width 9 height 9
radio input "true"
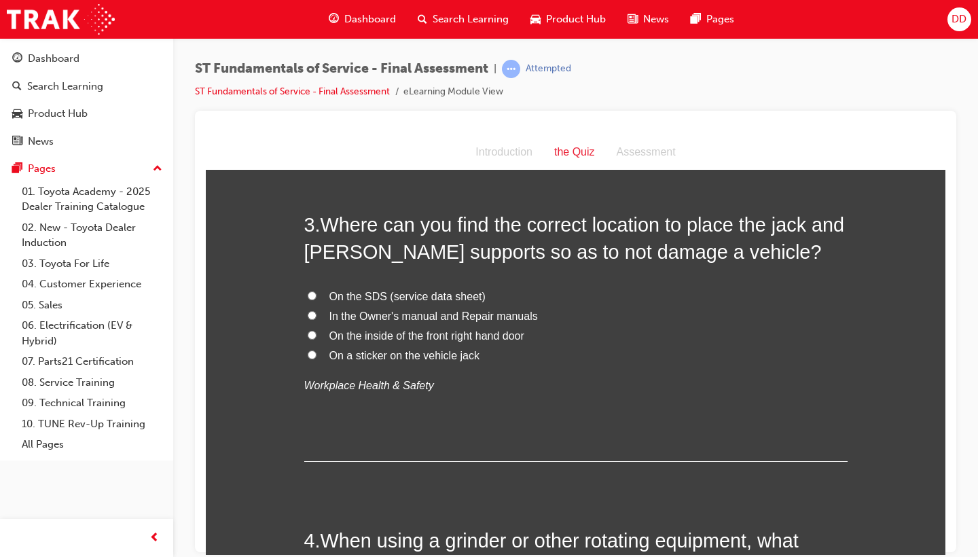
scroll to position [614, 0]
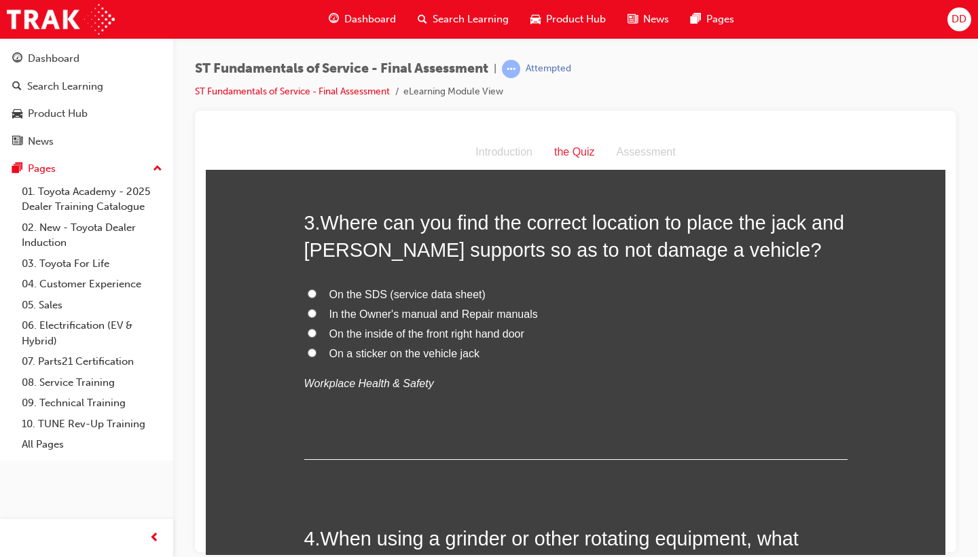
click at [311, 308] on input "In the Owner's manual and Repair manuals" at bounding box center [312, 312] width 9 height 9
radio input "true"
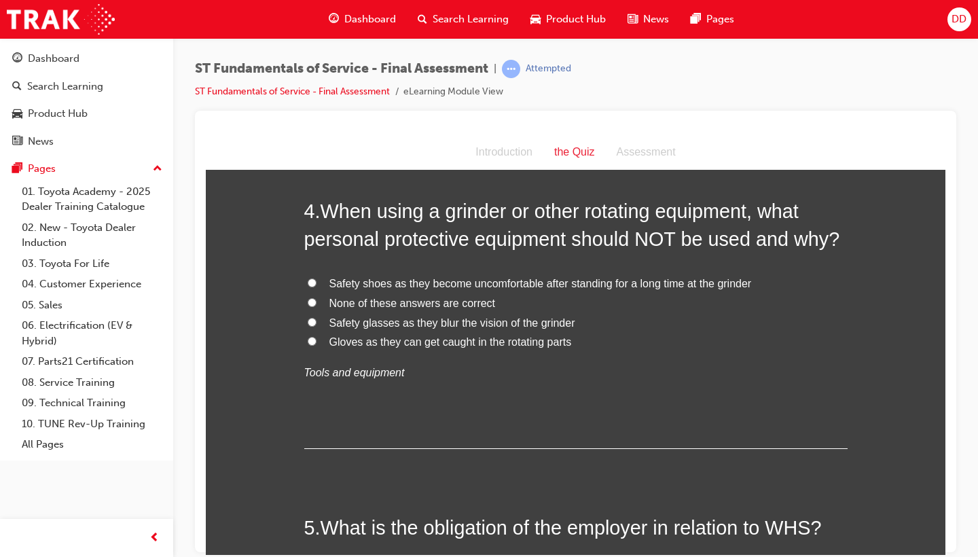
scroll to position [943, 0]
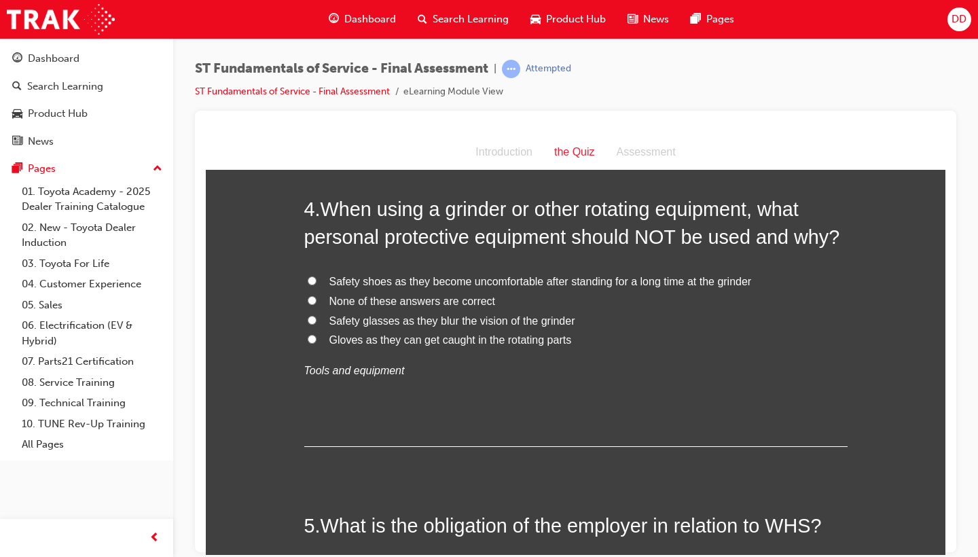
click at [310, 295] on input "None of these answers are correct" at bounding box center [312, 299] width 9 height 9
radio input "true"
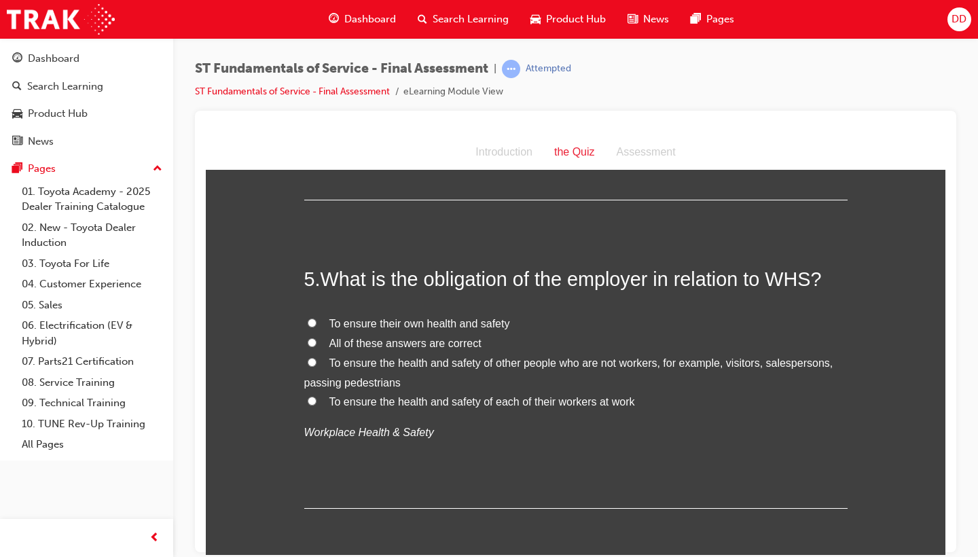
scroll to position [1199, 0]
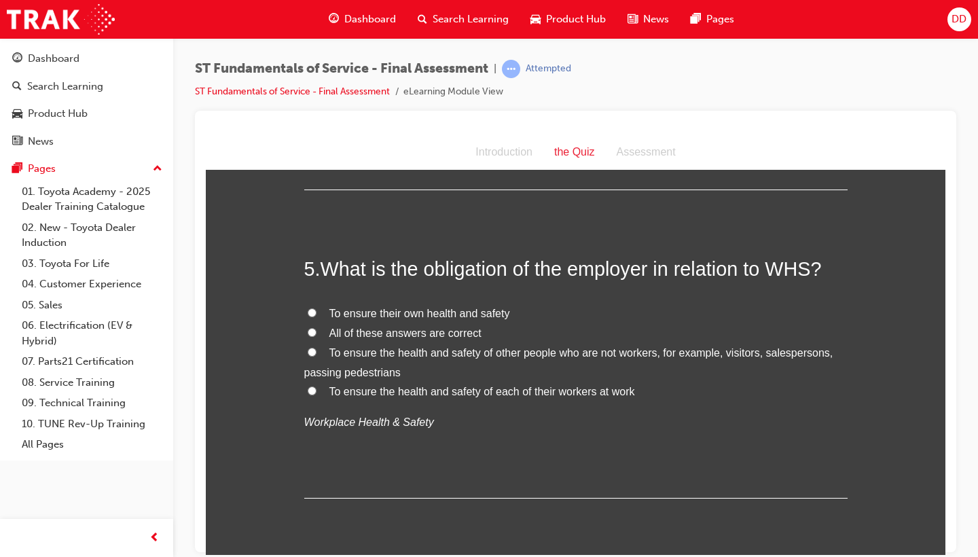
click at [308, 327] on input "All of these answers are correct" at bounding box center [312, 331] width 9 height 9
radio input "true"
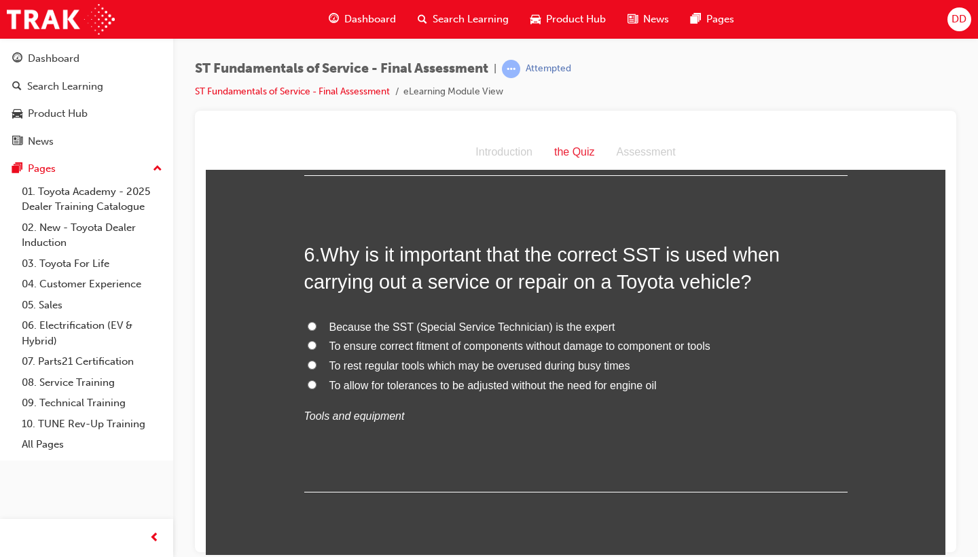
scroll to position [1523, 0]
click at [312, 339] on input "To ensure correct fitment of components without damage to component or tools" at bounding box center [312, 343] width 9 height 9
radio input "true"
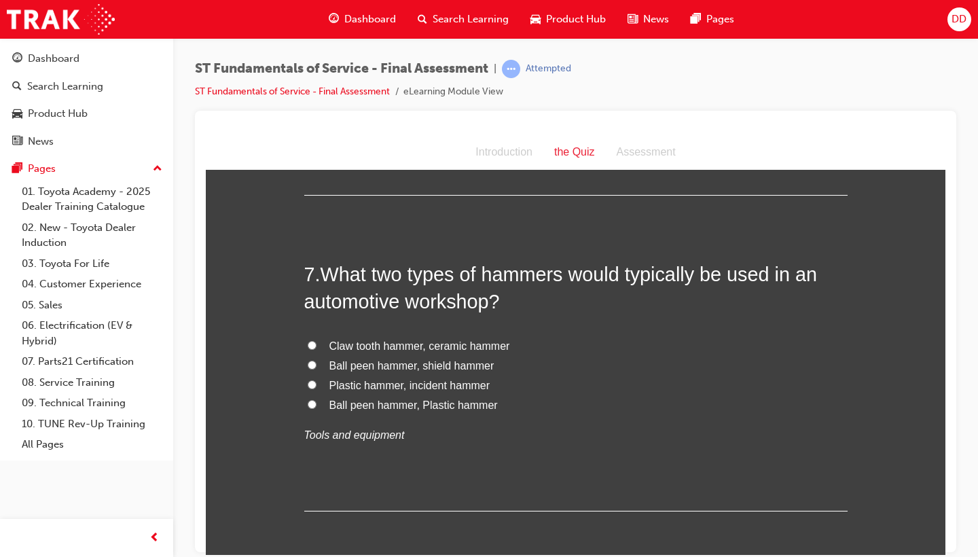
scroll to position [1820, 0]
click at [311, 398] on input "Ball peen hammer, Plastic hammer" at bounding box center [312, 402] width 9 height 9
radio input "true"
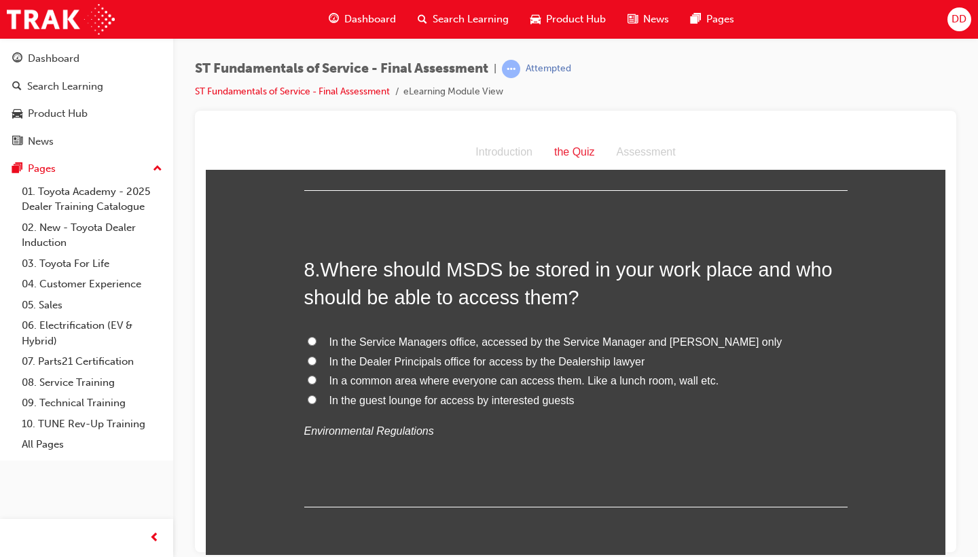
scroll to position [2146, 0]
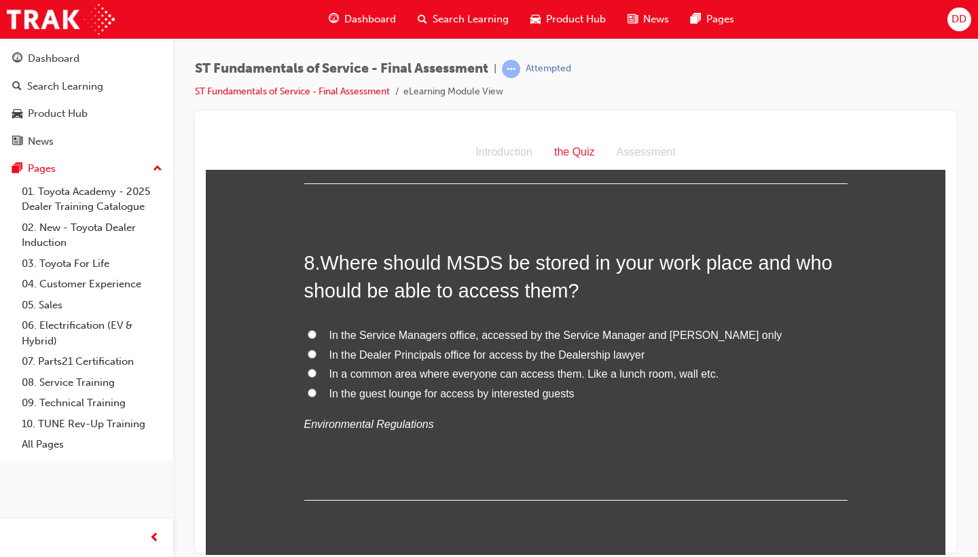
click at [308, 368] on input "In a common area where everyone can access them. Like a lunch room, wall etc." at bounding box center [312, 372] width 9 height 9
radio input "true"
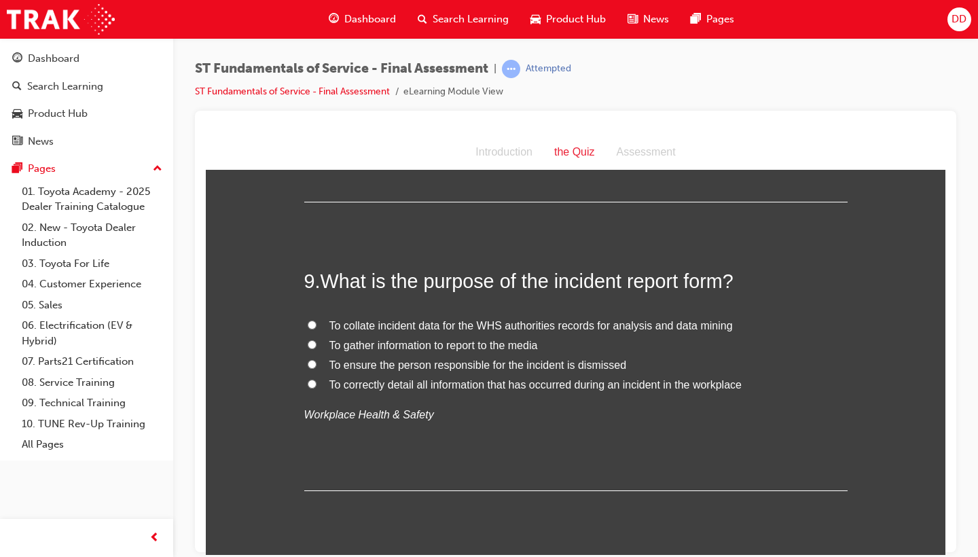
scroll to position [2446, 0]
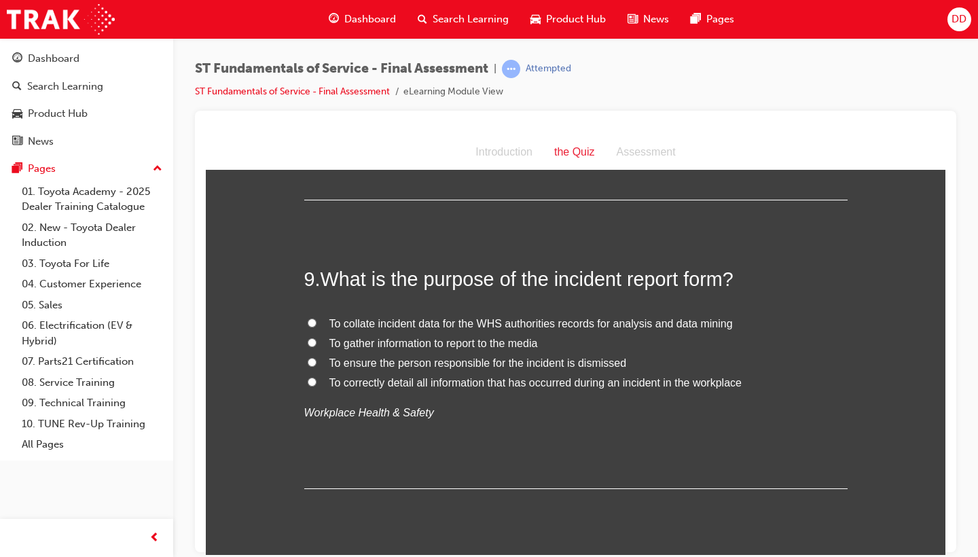
click at [314, 373] on label "To correctly detail all information that has occurred during an incident in the…" at bounding box center [575, 383] width 543 height 20
click at [314, 377] on input "To correctly detail all information that has occurred during an incident in the…" at bounding box center [312, 381] width 9 height 9
radio input "true"
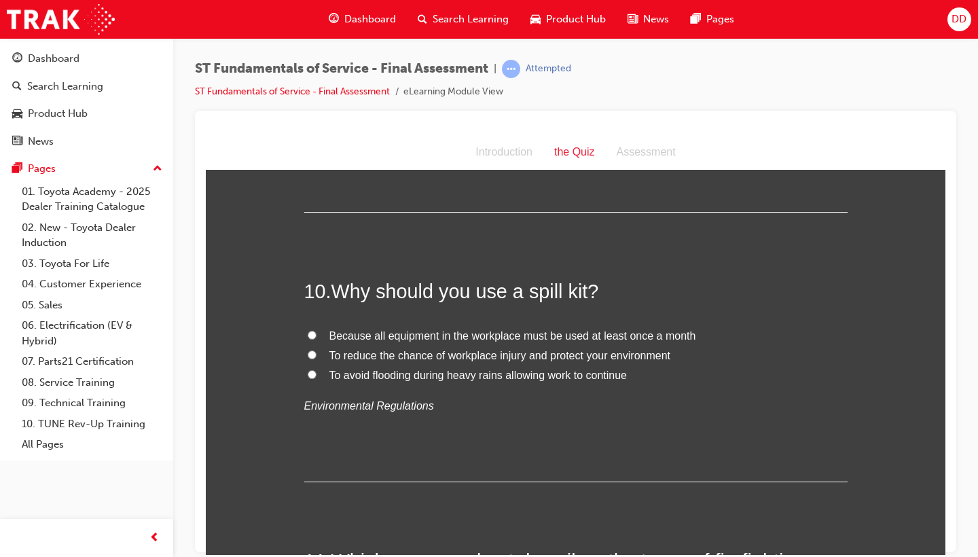
scroll to position [2723, 0]
click at [310, 348] on input "To reduce the chance of workplace injury and protect your environment" at bounding box center [312, 352] width 9 height 9
radio input "true"
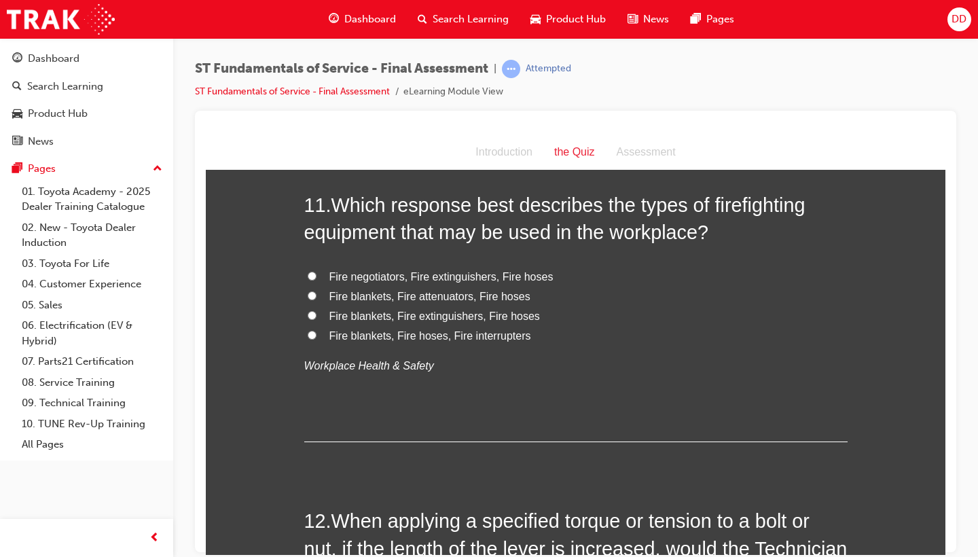
scroll to position [3046, 0]
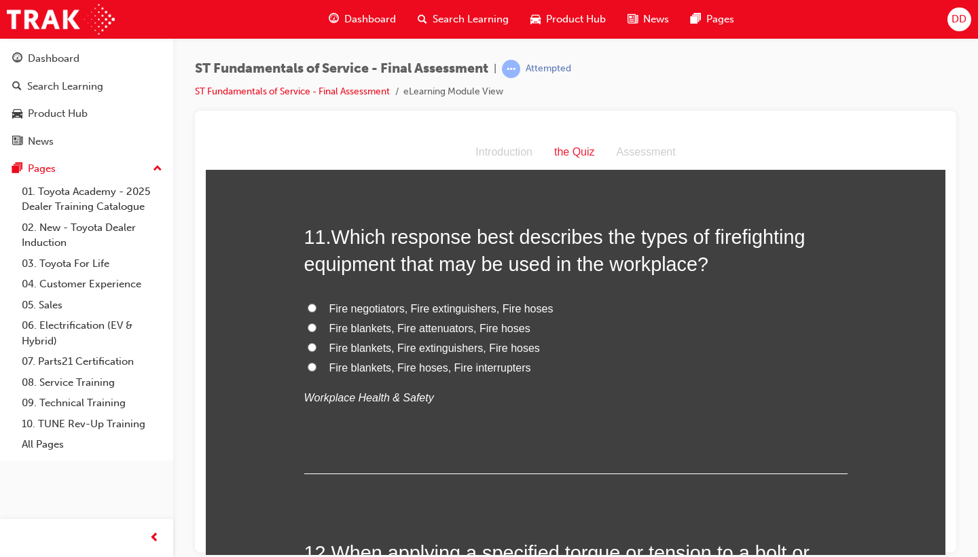
click at [311, 342] on input "Fire blankets, Fire extinguishers, Fire hoses" at bounding box center [312, 346] width 9 height 9
radio input "true"
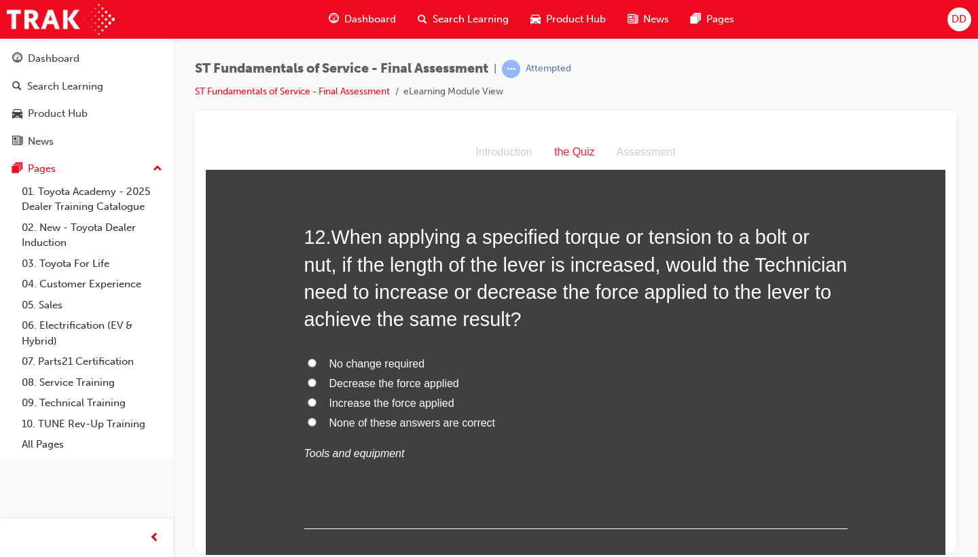
scroll to position [3357, 0]
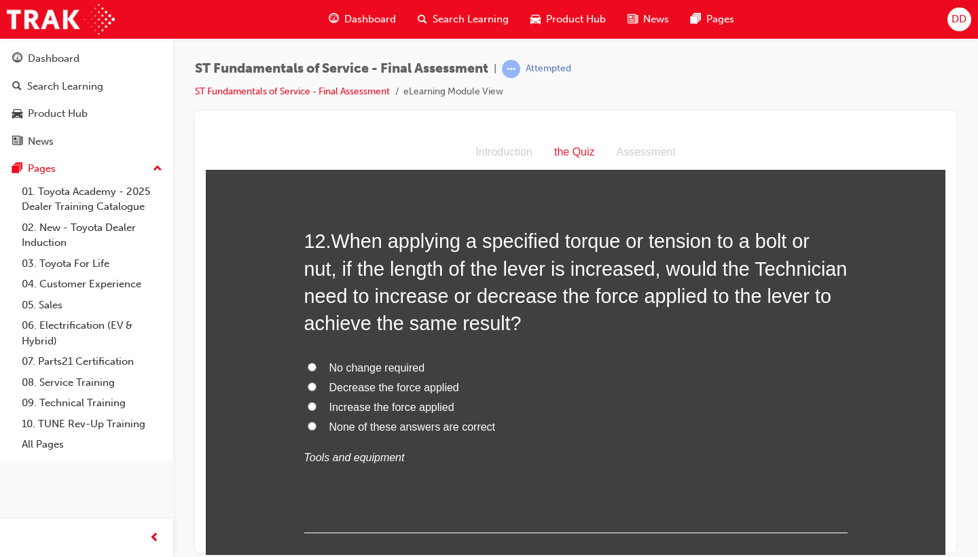
click at [319, 377] on label "Decrease the force applied" at bounding box center [575, 387] width 543 height 20
click at [316, 381] on input "Decrease the force applied" at bounding box center [312, 385] width 9 height 9
radio input "true"
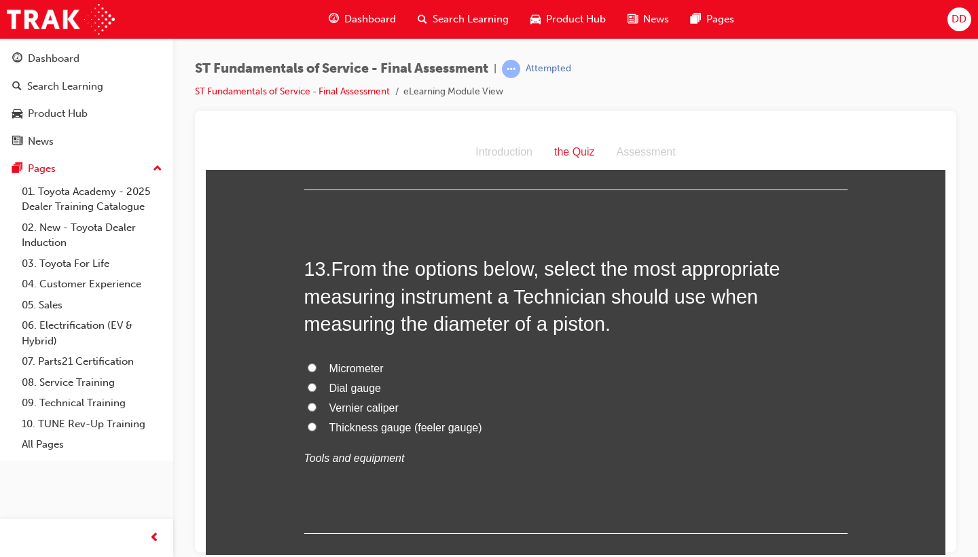
scroll to position [3698, 0]
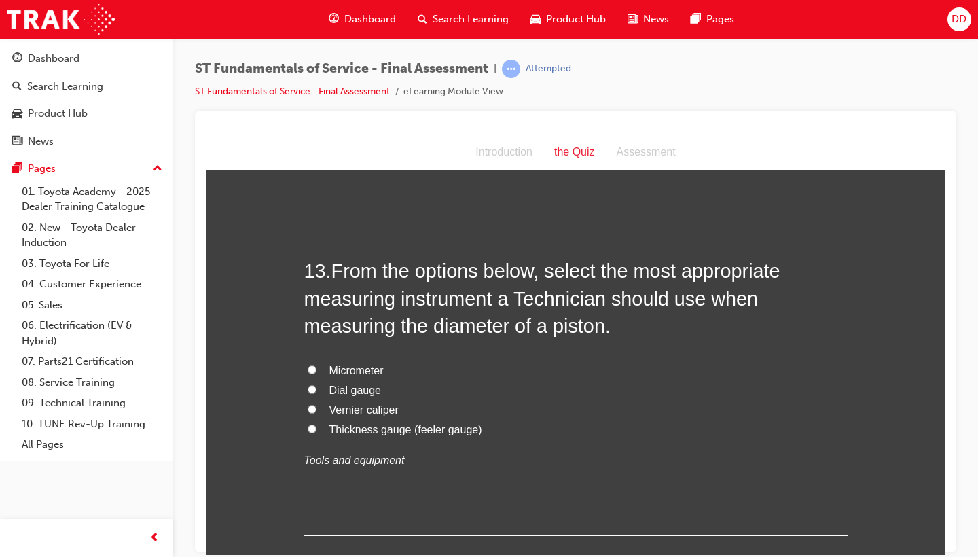
click at [310, 365] on input "Micrometer" at bounding box center [312, 369] width 9 height 9
radio input "true"
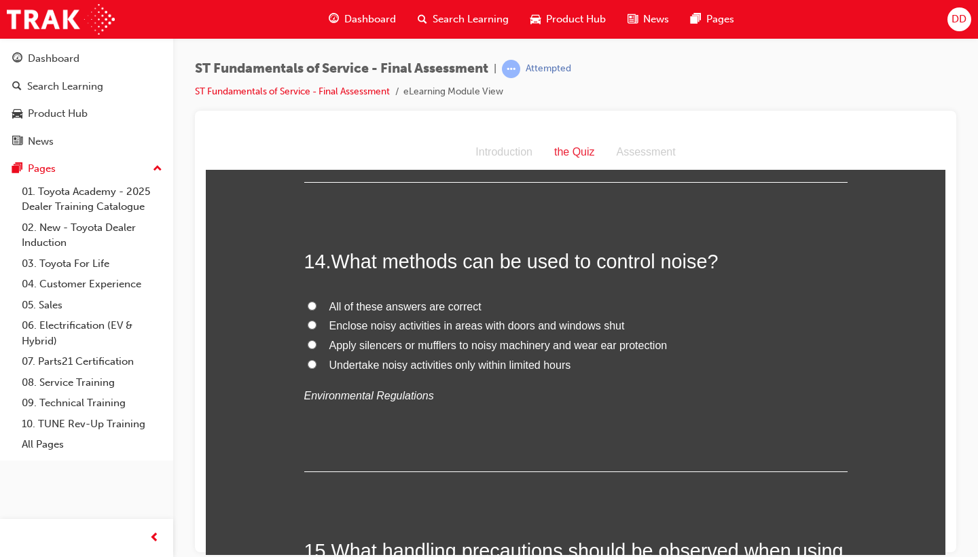
scroll to position [4054, 0]
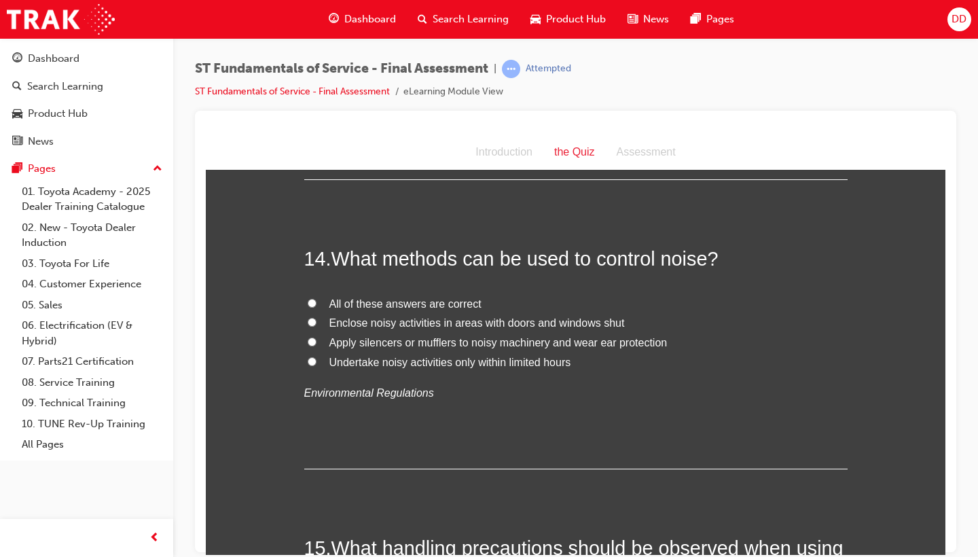
click at [317, 333] on label "Apply silencers or mufflers to noisy machinery and wear ear protection" at bounding box center [575, 343] width 543 height 20
click at [316, 337] on input "Apply silencers or mufflers to noisy machinery and wear ear protection" at bounding box center [312, 341] width 9 height 9
radio input "true"
click at [310, 298] on input "All of these answers are correct" at bounding box center [312, 302] width 9 height 9
radio input "true"
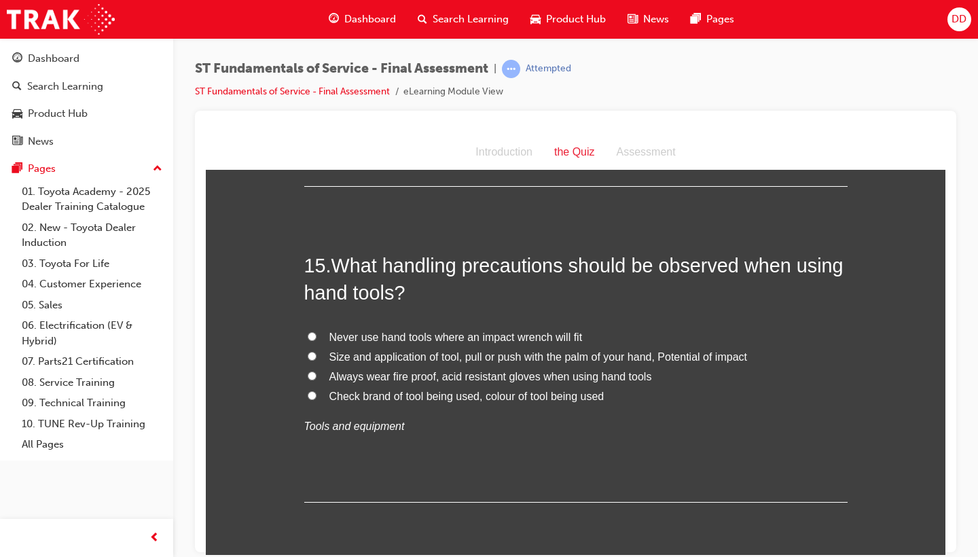
scroll to position [4335, 0]
click at [310, 352] on input "Size and application of tool, pull or push with the palm of your hand, Potentia…" at bounding box center [312, 356] width 9 height 9
radio input "true"
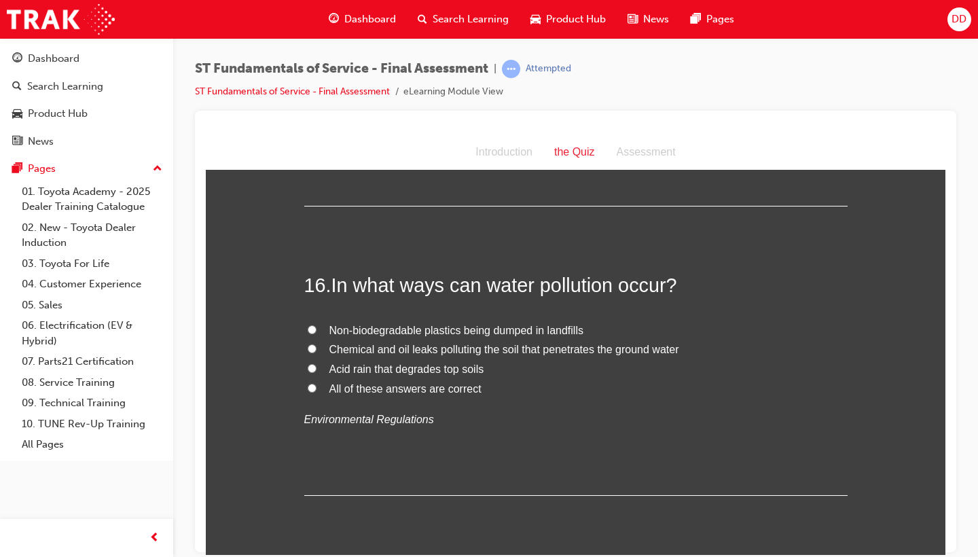
scroll to position [4634, 0]
click at [308, 341] on input "Chemical and oil leaks polluting the soil that penetrates the ground water" at bounding box center [312, 345] width 9 height 9
radio input "true"
click at [308, 381] on input "All of these answers are correct" at bounding box center [312, 385] width 9 height 9
radio input "true"
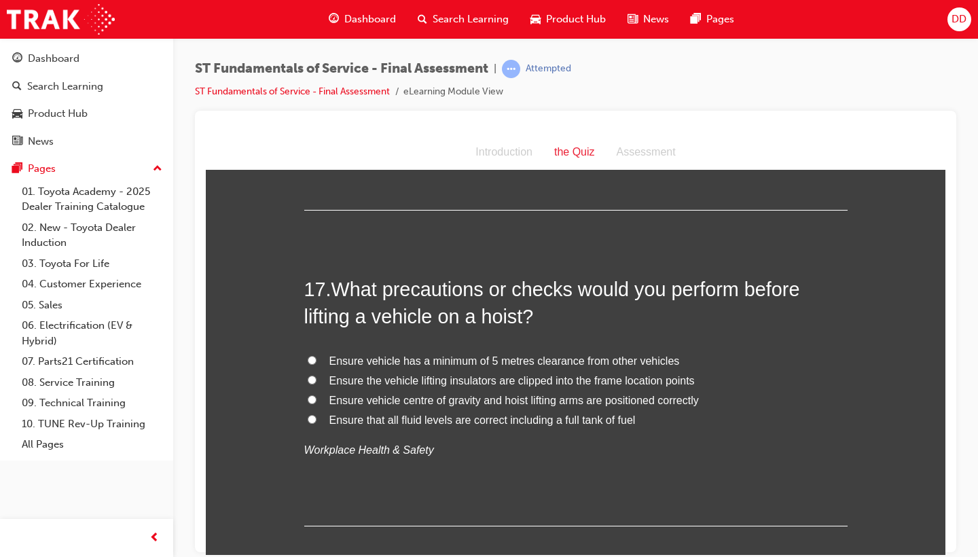
scroll to position [4919, 0]
click at [309, 393] on input "Ensure vehicle centre of gravity and hoist lifting arms are positioned correctly" at bounding box center [312, 397] width 9 height 9
radio input "true"
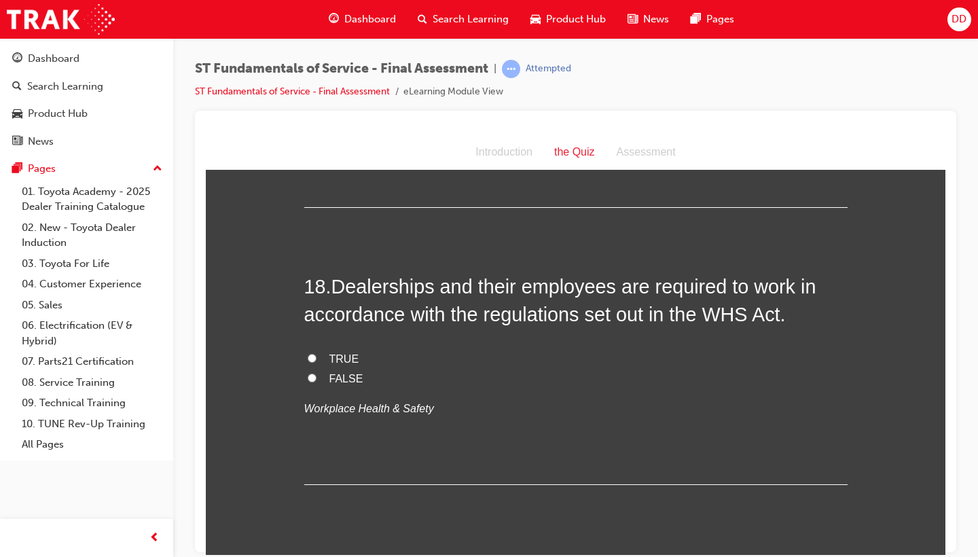
scroll to position [5250, 0]
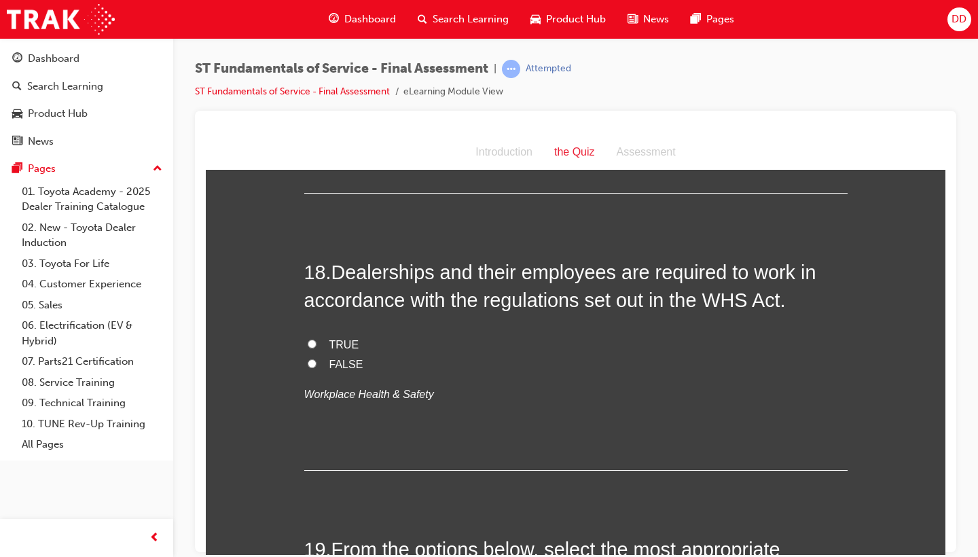
click at [308, 339] on input "TRUE" at bounding box center [312, 343] width 9 height 9
radio input "true"
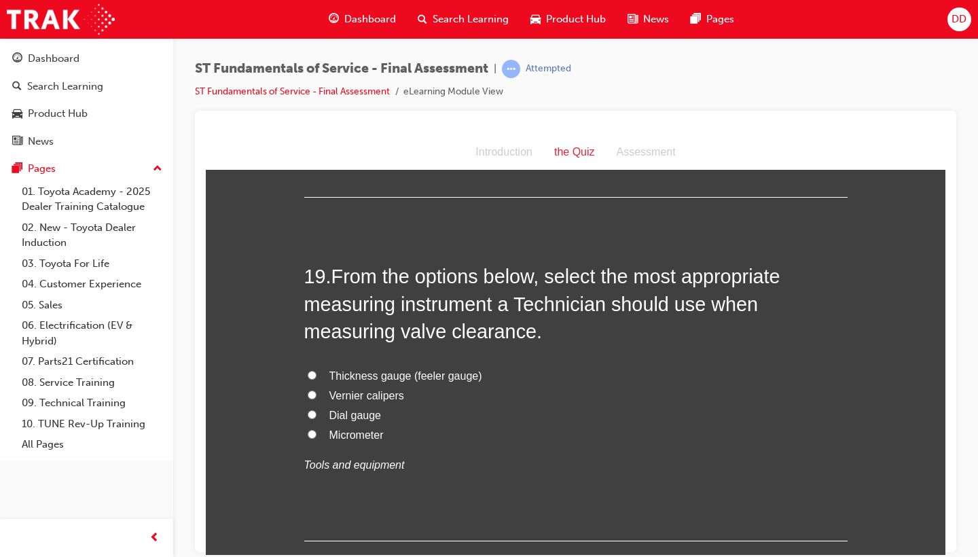
scroll to position [5528, 0]
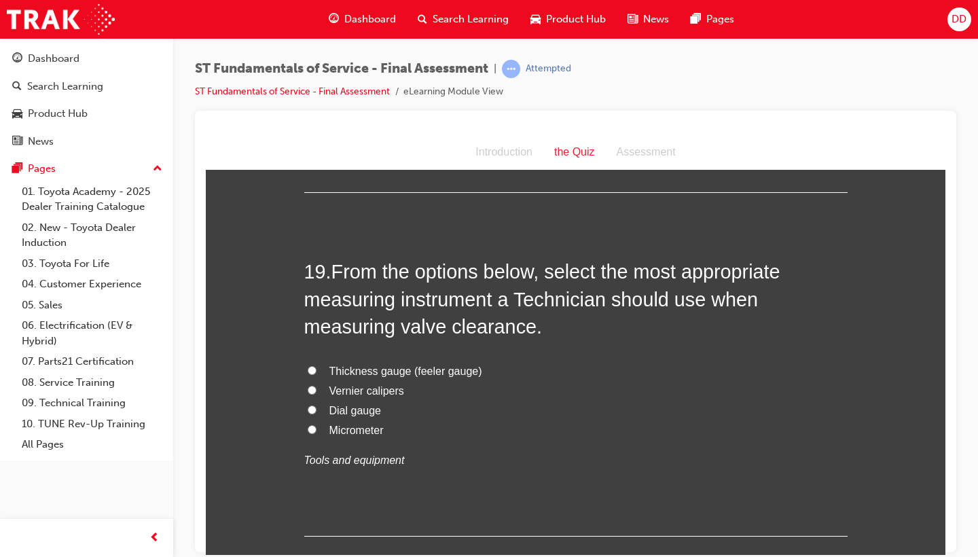
click at [310, 365] on input "Thickness gauge (feeler gauge)" at bounding box center [312, 369] width 9 height 9
radio input "true"
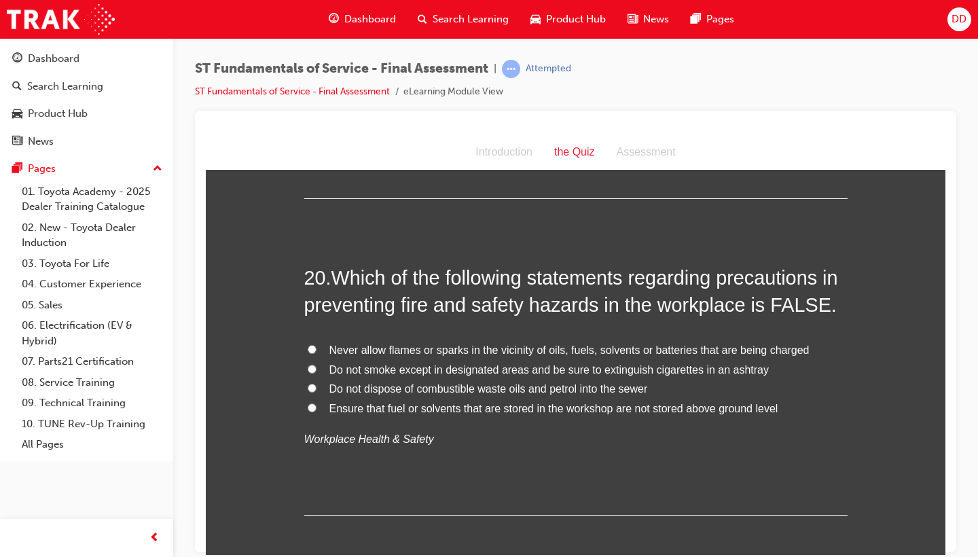
scroll to position [5877, 0]
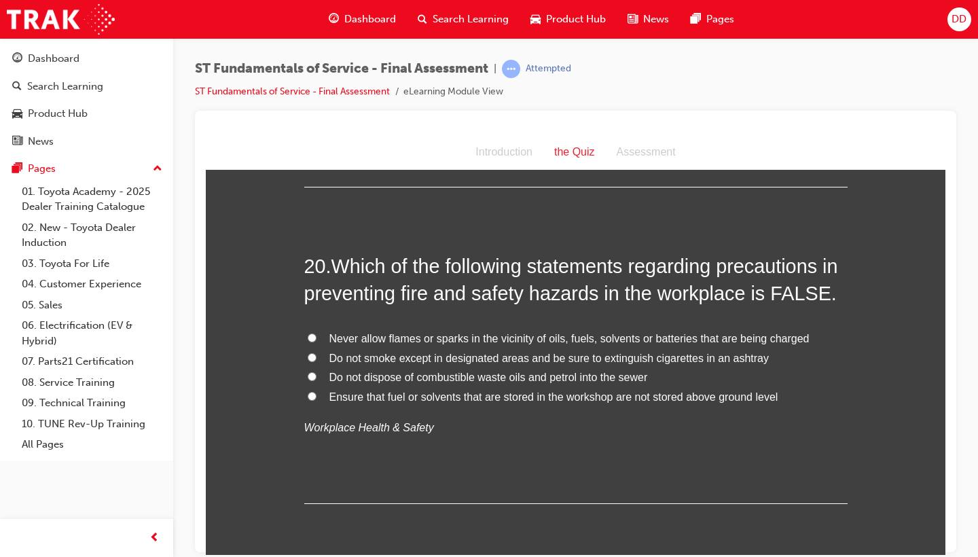
click at [308, 391] on input "Ensure that fuel or solvents that are stored in the workshop are not stored abo…" at bounding box center [312, 395] width 9 height 9
radio input "true"
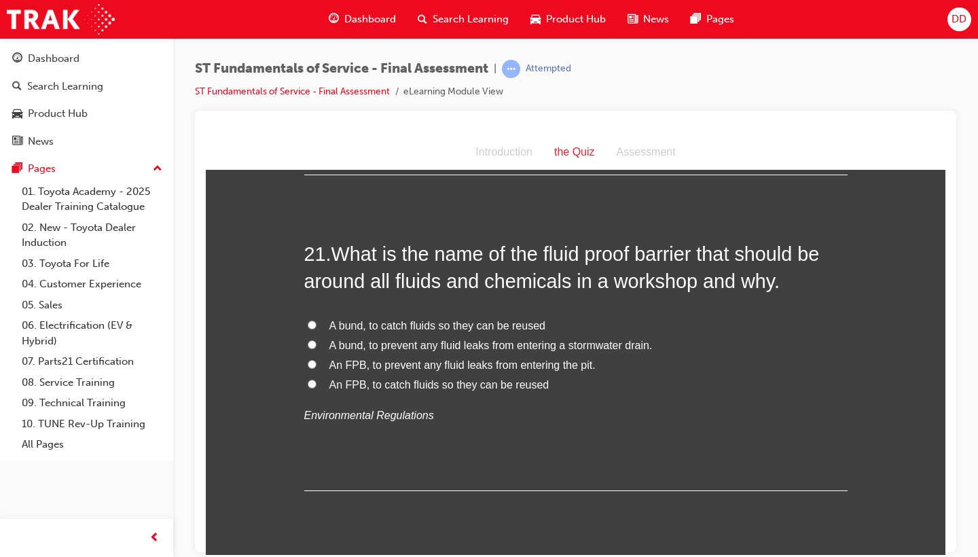
scroll to position [6208, 0]
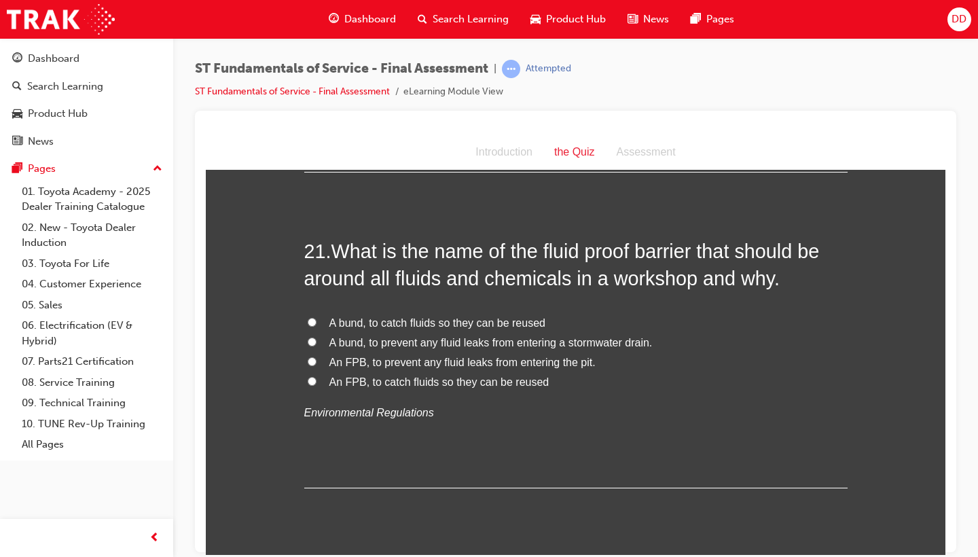
click at [310, 317] on input "A bund, to catch fluids so they can be reused" at bounding box center [312, 321] width 9 height 9
radio input "true"
click at [311, 337] on input "A bund, to prevent any fluid leaks from entering a stormwater drain." at bounding box center [312, 341] width 9 height 9
radio input "true"
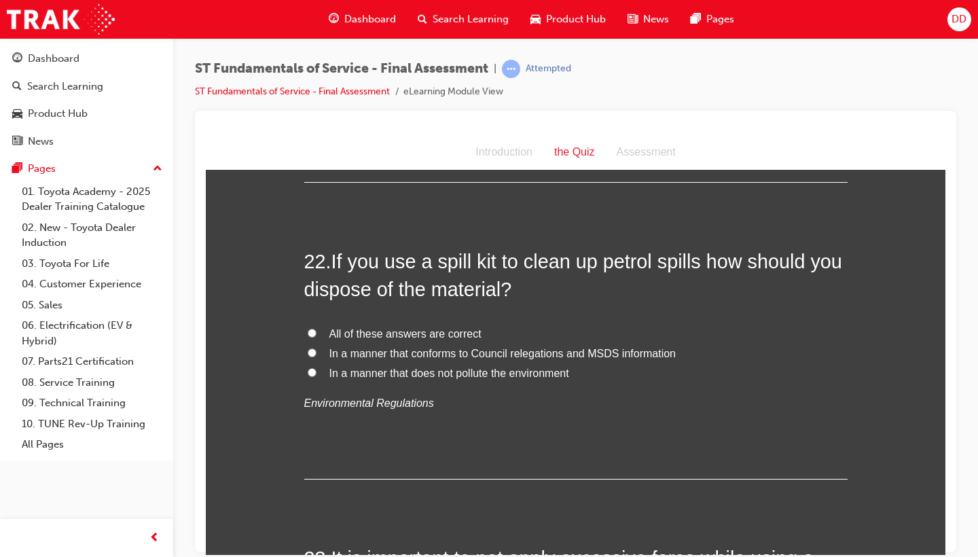
scroll to position [6514, 0]
click at [308, 327] on input "All of these answers are correct" at bounding box center [312, 331] width 9 height 9
radio input "true"
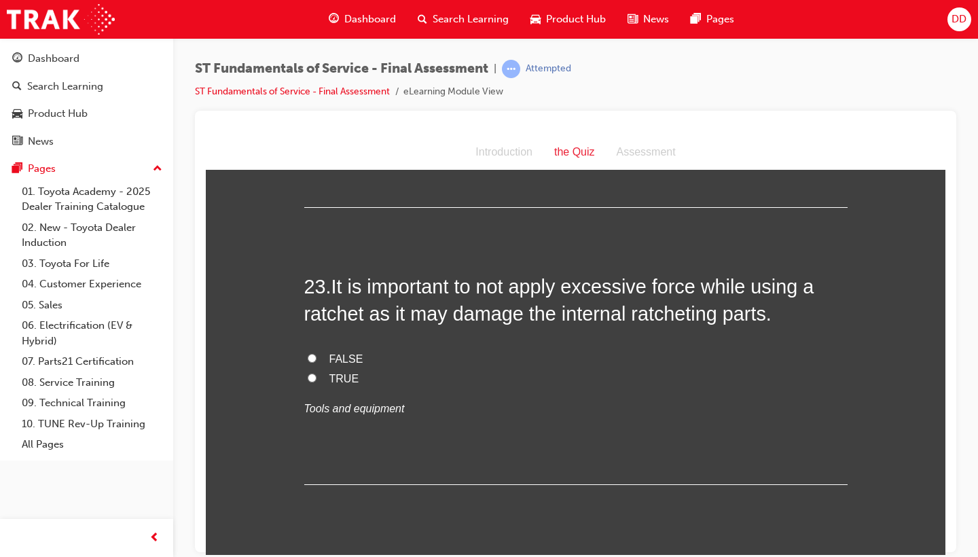
scroll to position [6790, 0]
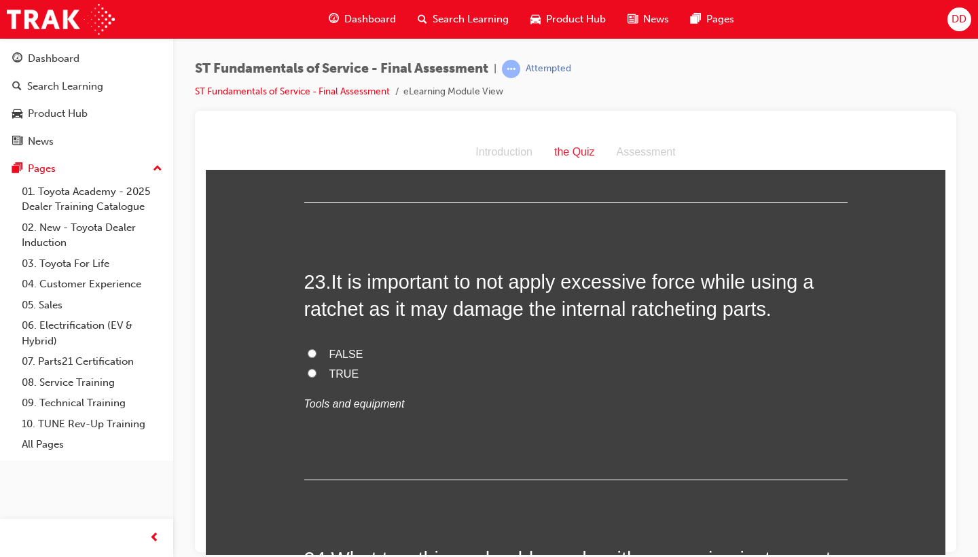
click at [309, 368] on input "TRUE" at bounding box center [312, 372] width 9 height 9
radio input "true"
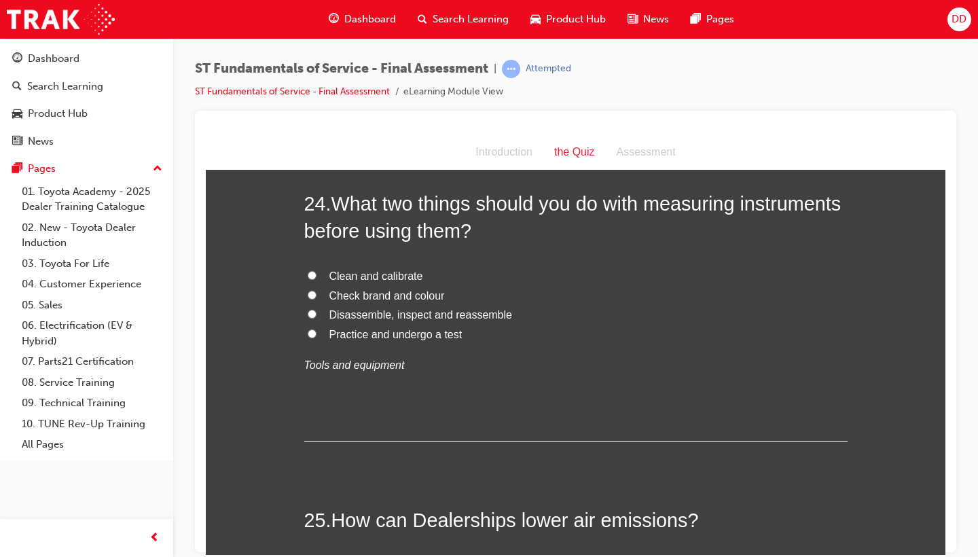
scroll to position [7145, 0]
click at [311, 269] on input "Clean and calibrate" at bounding box center [312, 273] width 9 height 9
radio input "true"
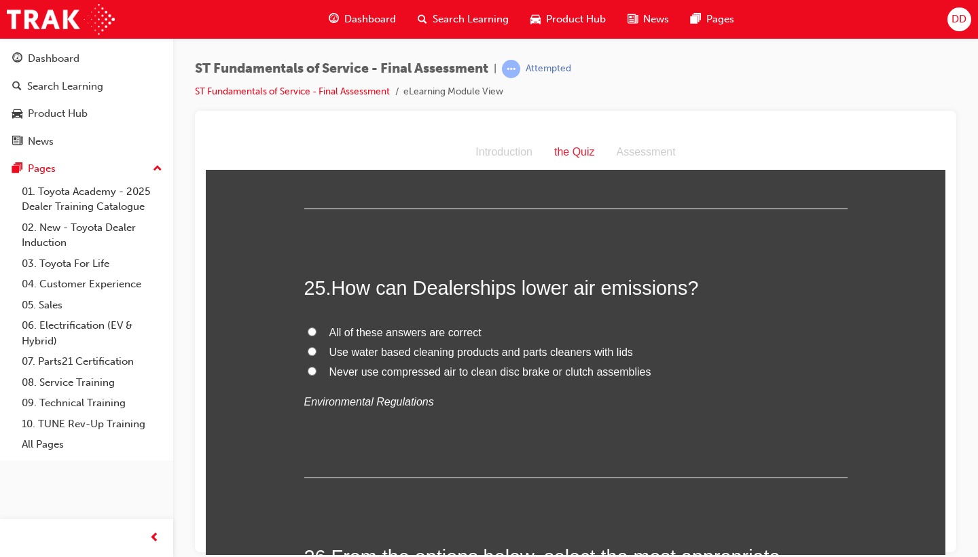
scroll to position [7380, 0]
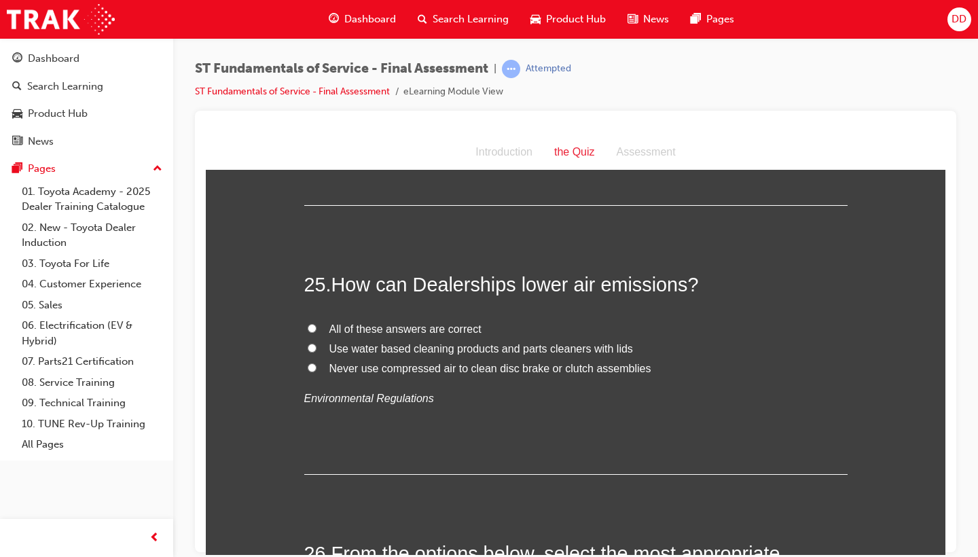
click at [312, 323] on input "All of these answers are correct" at bounding box center [312, 327] width 9 height 9
radio input "true"
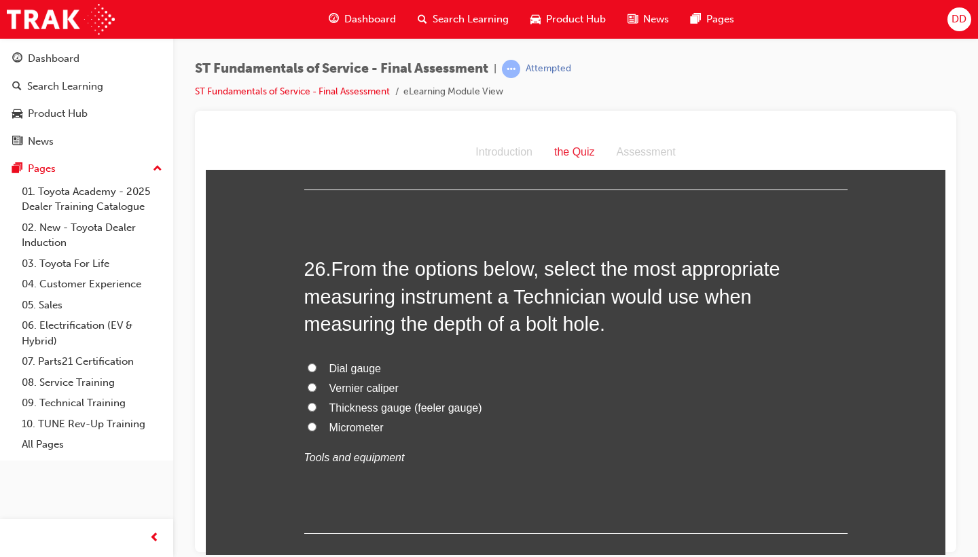
scroll to position [7663, 0]
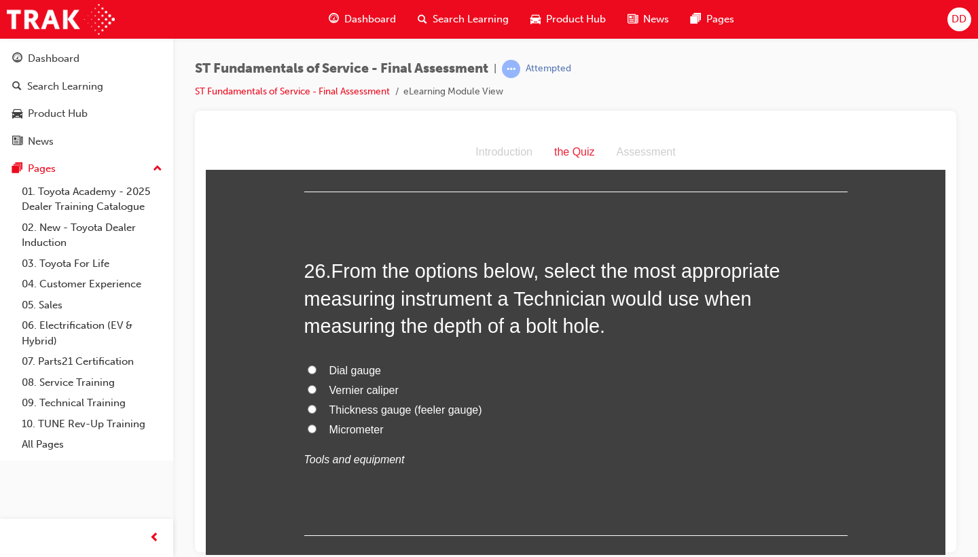
click at [311, 384] on input "Vernier caliper" at bounding box center [312, 388] width 9 height 9
radio input "true"
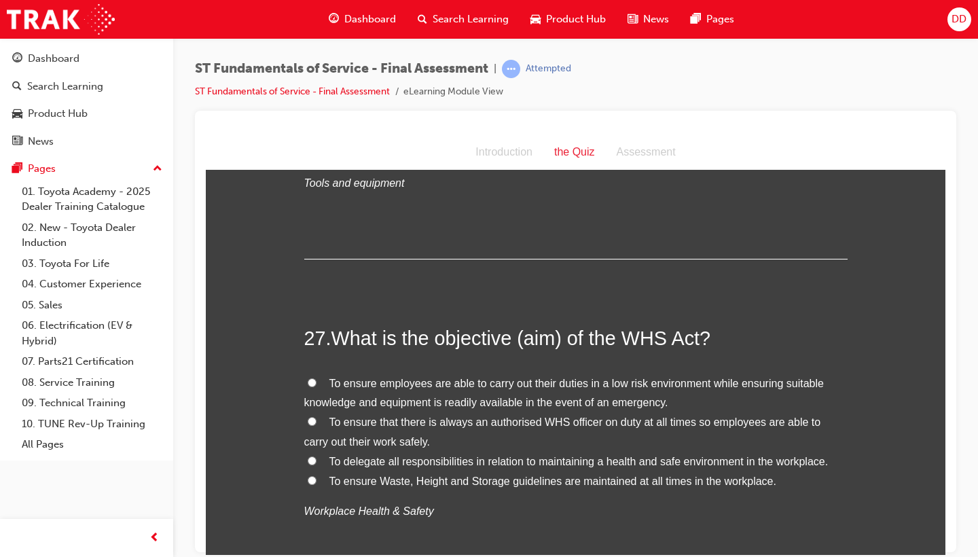
scroll to position [7940, 0]
click at [310, 377] on input "To ensure employees are able to carry out their duties in a low risk environmen…" at bounding box center [312, 381] width 9 height 9
radio input "true"
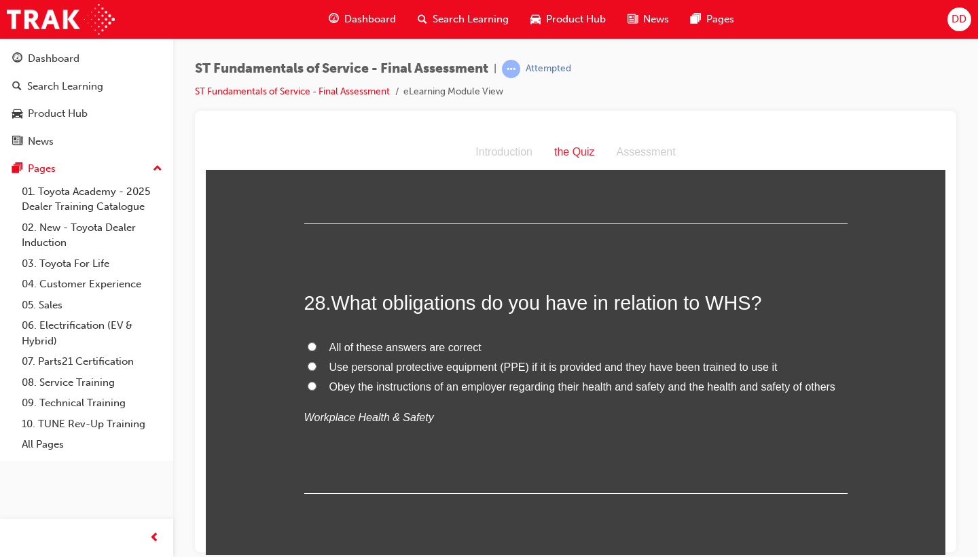
scroll to position [8307, 0]
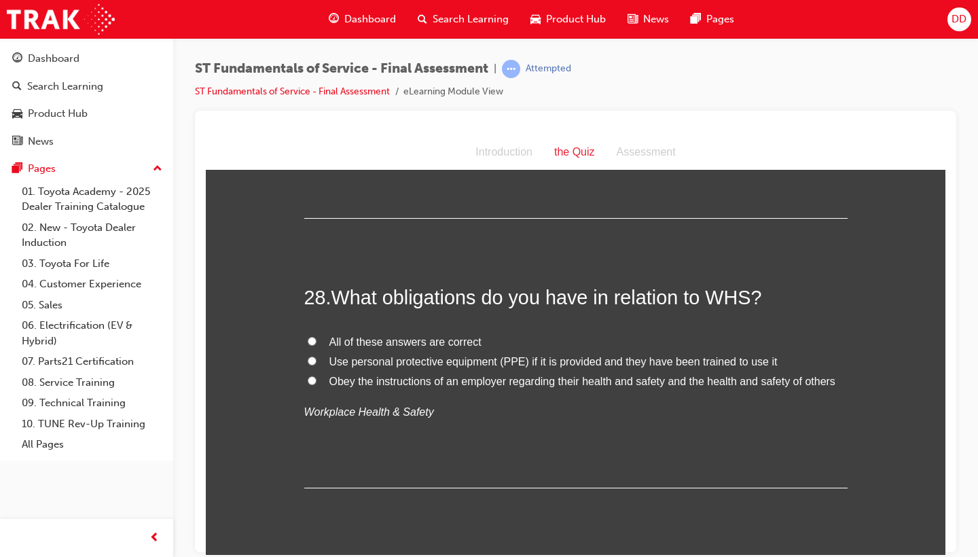
click at [309, 336] on input "All of these answers are correct" at bounding box center [312, 340] width 9 height 9
radio input "true"
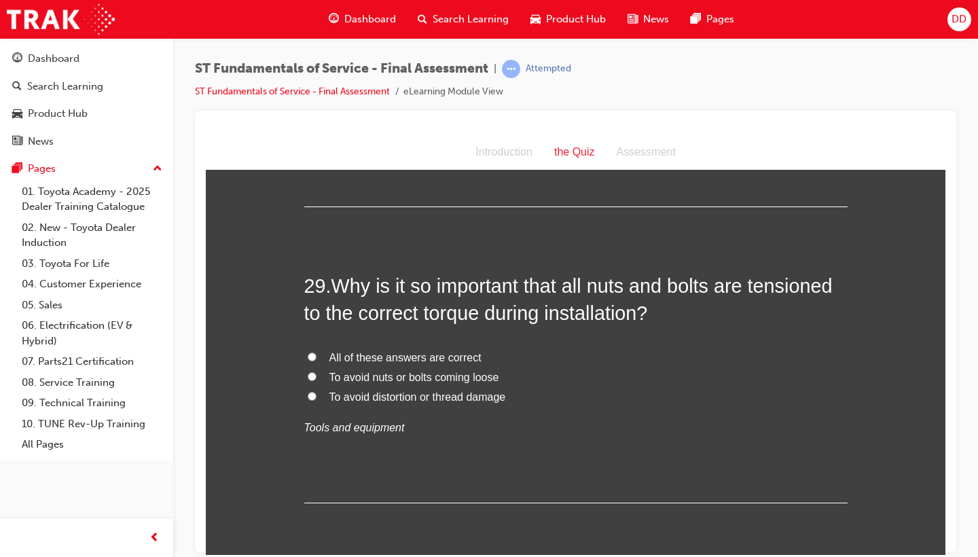
scroll to position [8599, 0]
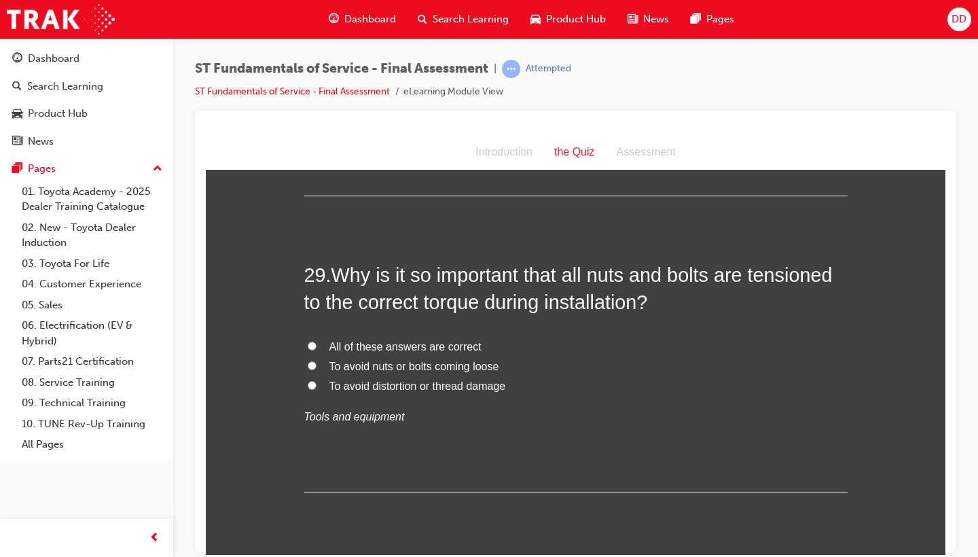
click at [309, 341] on input "All of these answers are correct" at bounding box center [312, 345] width 9 height 9
radio input "true"
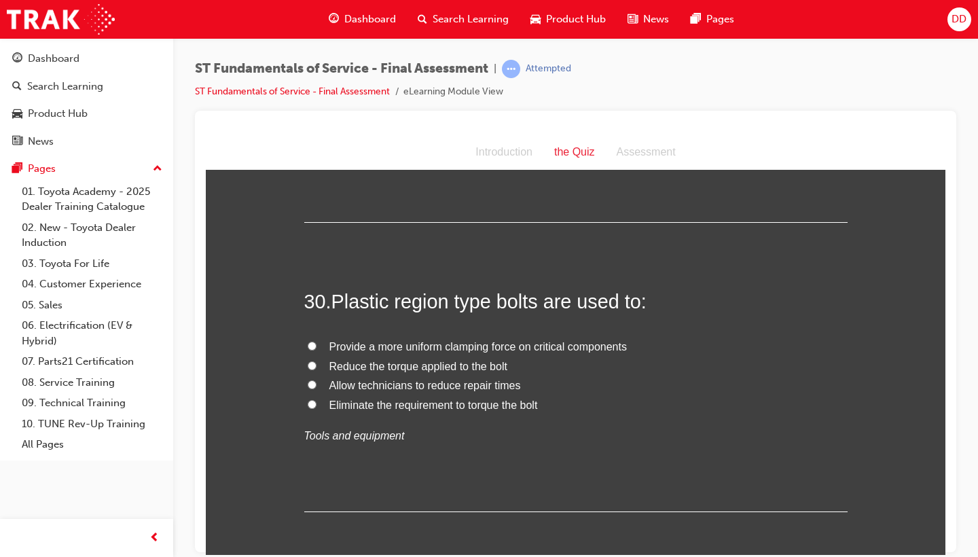
scroll to position [8867, 0]
click at [308, 342] on input "Provide a more uniform clamping force on critical components" at bounding box center [312, 346] width 9 height 9
radio input "true"
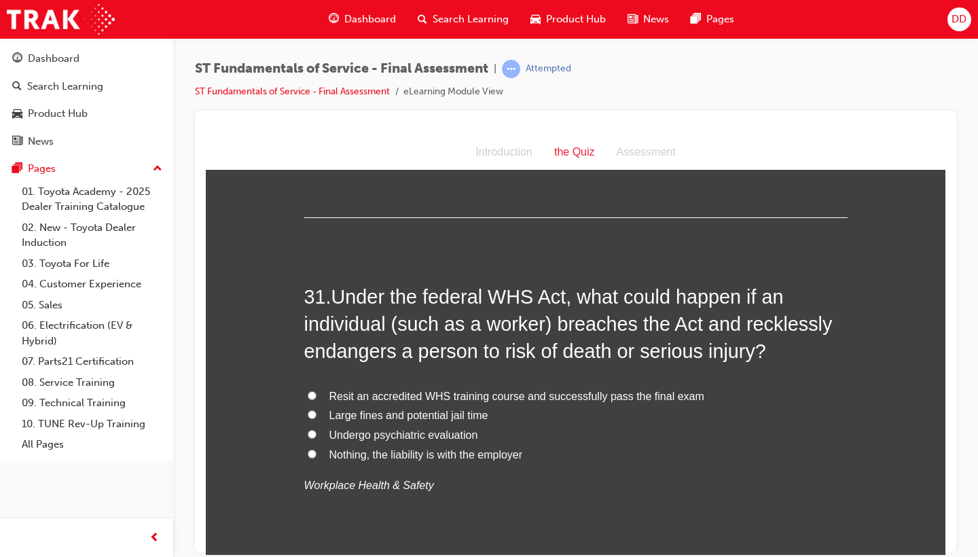
scroll to position [9170, 0]
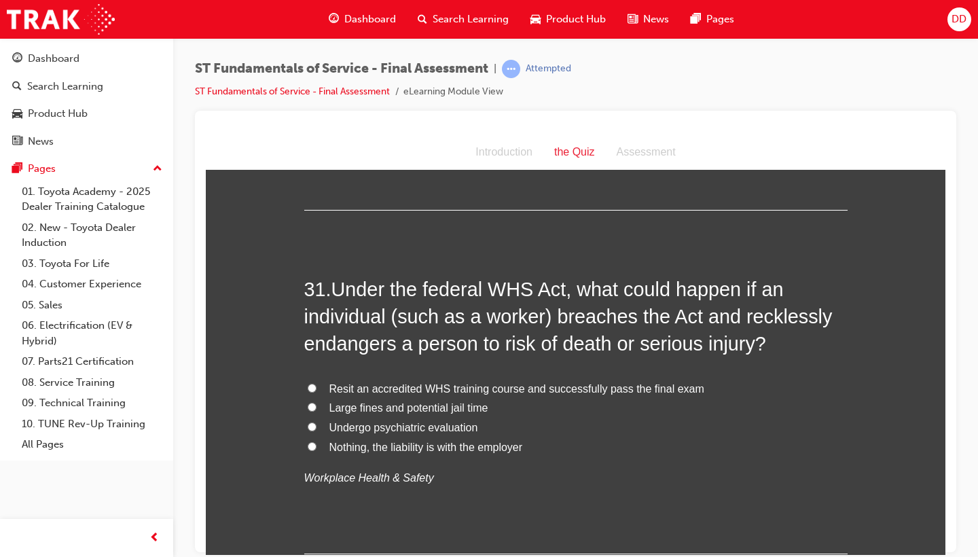
click at [308, 402] on input "Large fines and potential jail time" at bounding box center [312, 406] width 9 height 9
radio input "true"
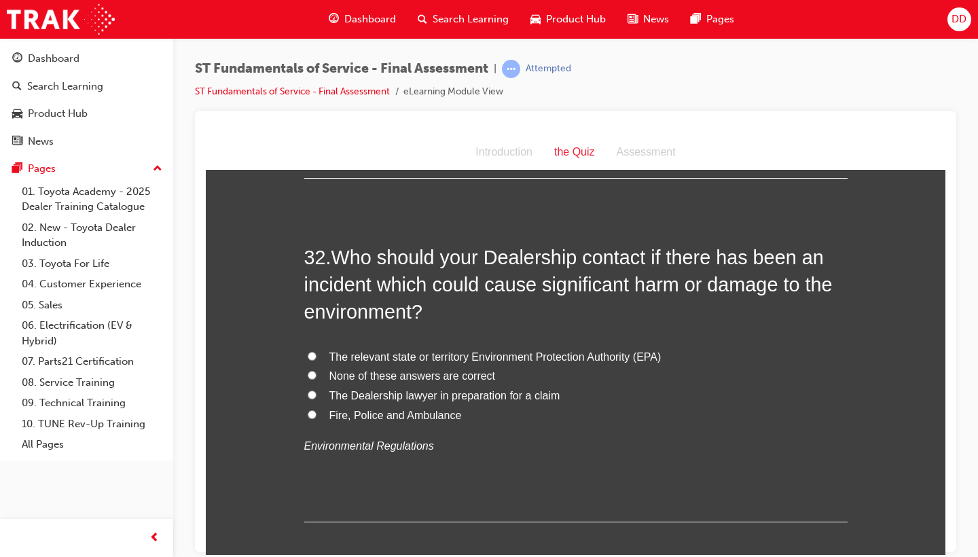
scroll to position [9548, 0]
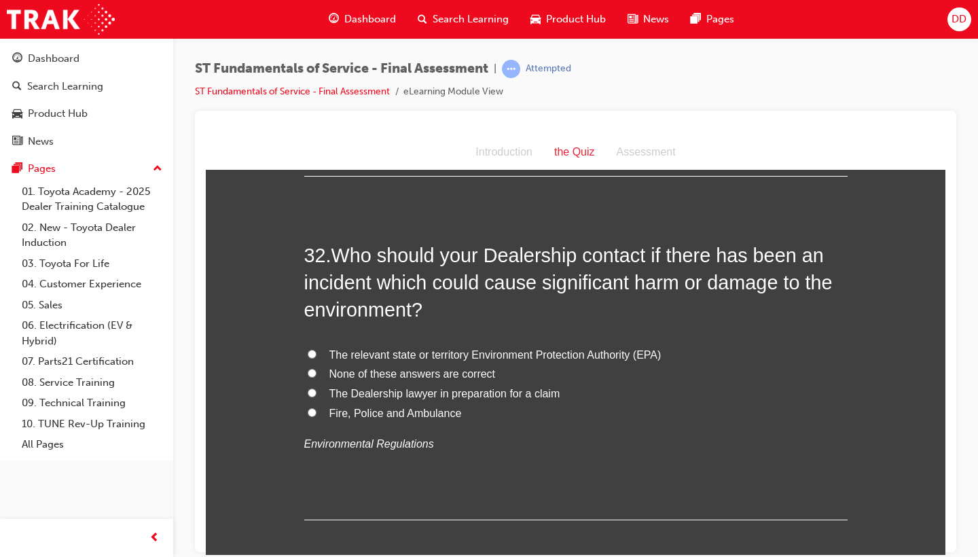
click at [310, 349] on input "The relevant state or territory Environment Protection Authority (EPA)" at bounding box center [312, 353] width 9 height 9
radio input "true"
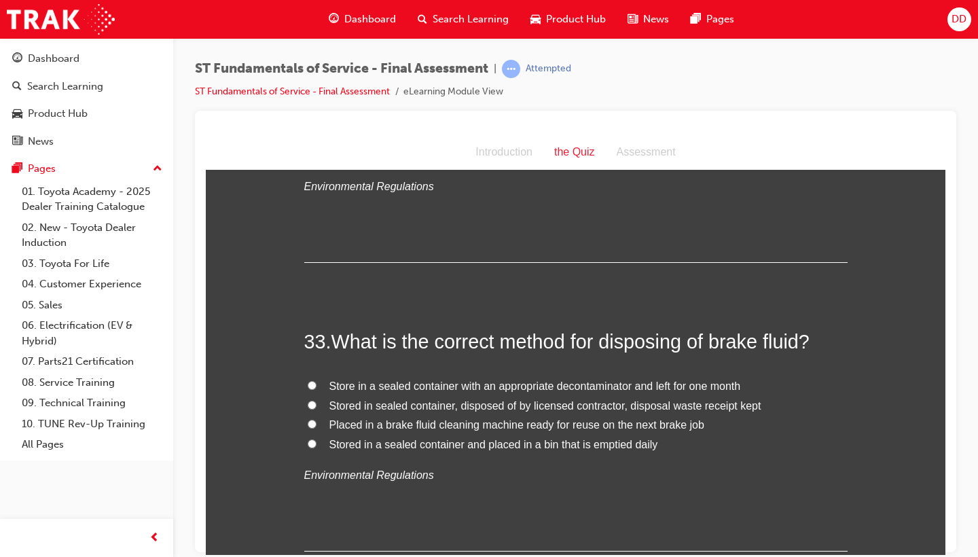
scroll to position [9806, 0]
click at [308, 398] on input "Stored in sealed container, disposed of by licensed contractor, disposal waste …" at bounding box center [312, 402] width 9 height 9
radio input "true"
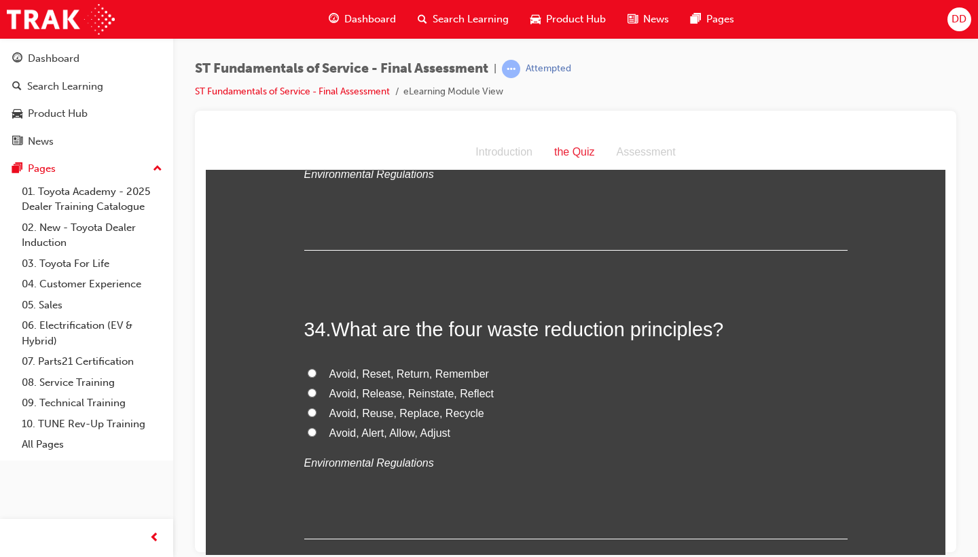
scroll to position [10100, 0]
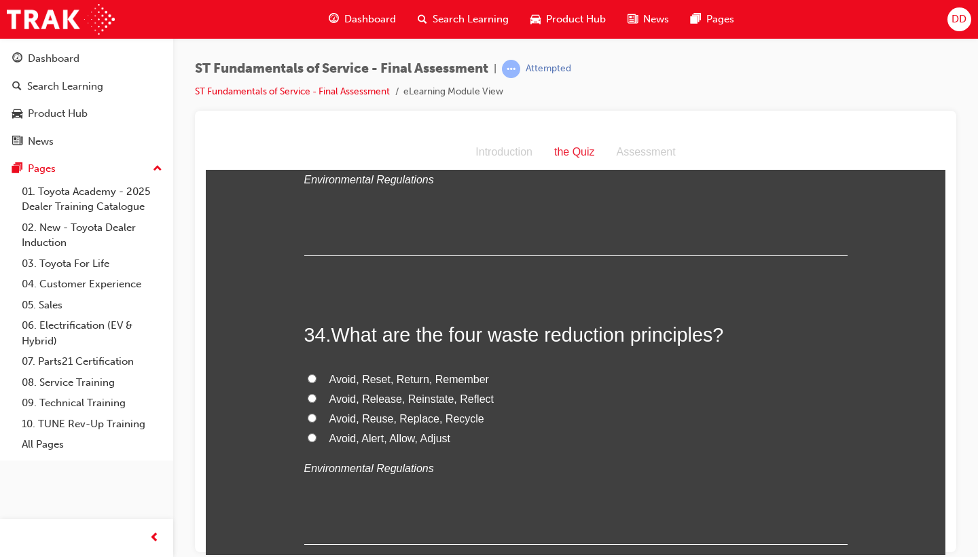
click at [310, 413] on input "Avoid, Reuse, Replace, Recycle" at bounding box center [312, 417] width 9 height 9
radio input "true"
click at [373, 422] on div "34 . What are the four waste reduction principles? Avoid, Reset, Return, Rememb…" at bounding box center [575, 431] width 543 height 223
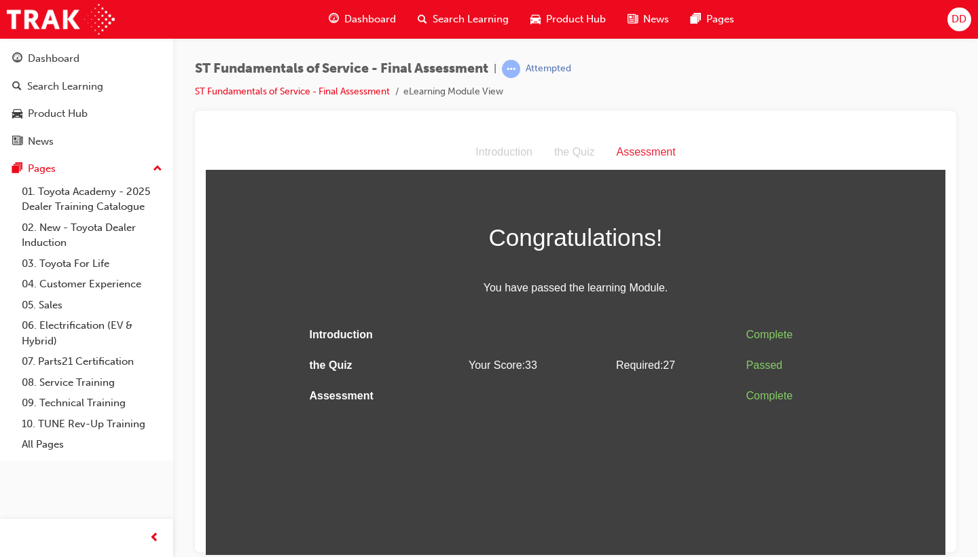
scroll to position [0, 0]
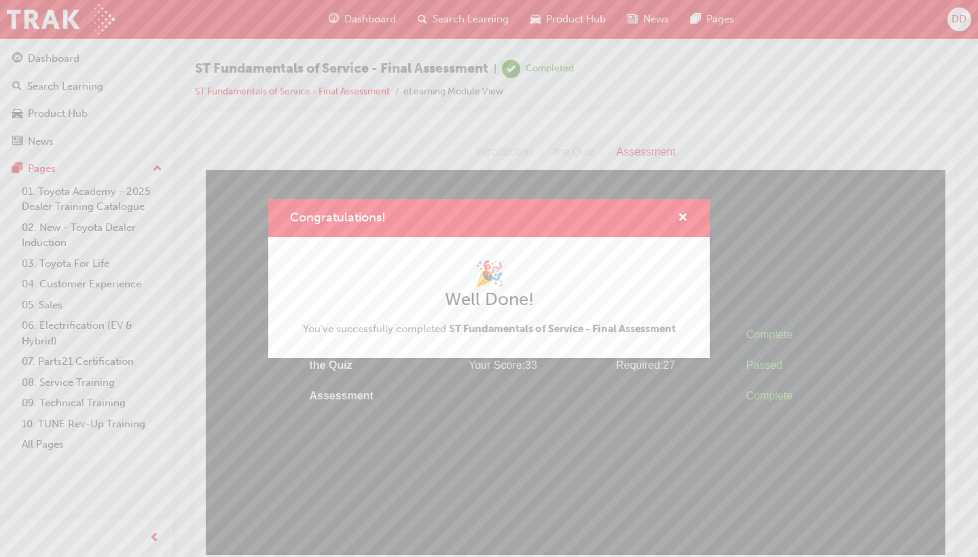
click at [582, 372] on div "Congratulations! 🎉 Well Done! You've successfully completed ST Fundamentals of …" at bounding box center [489, 278] width 978 height 557
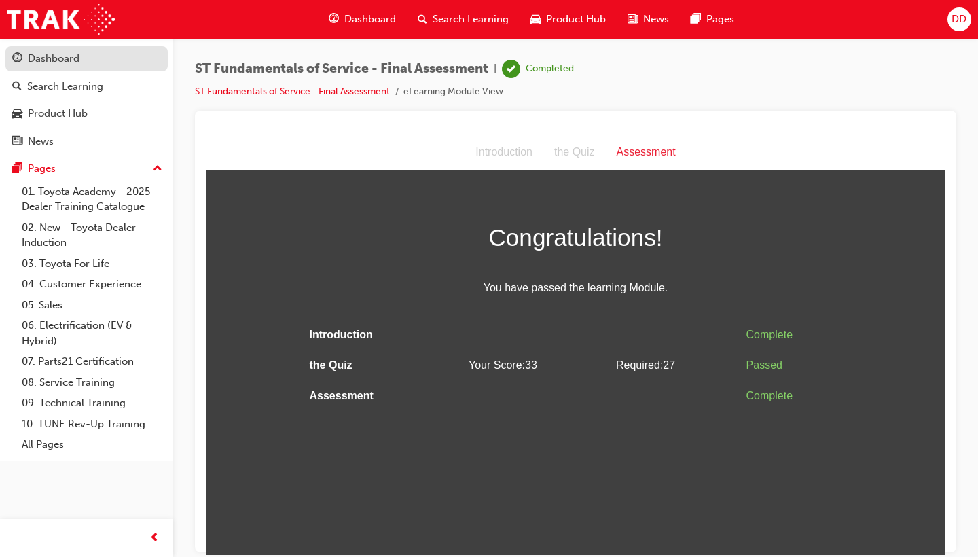
click at [69, 56] on div "Dashboard" at bounding box center [54, 59] width 52 height 16
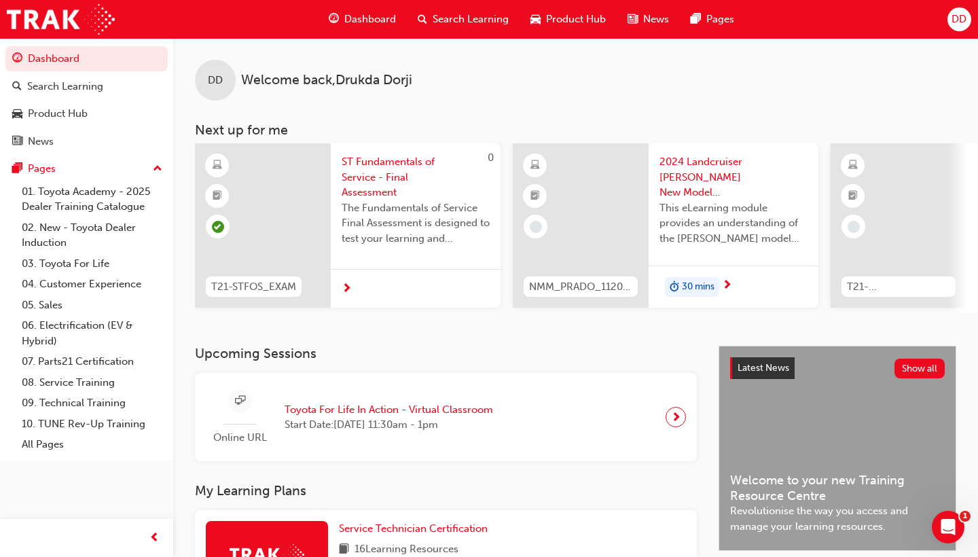
click at [352, 288] on div at bounding box center [416, 288] width 170 height 39
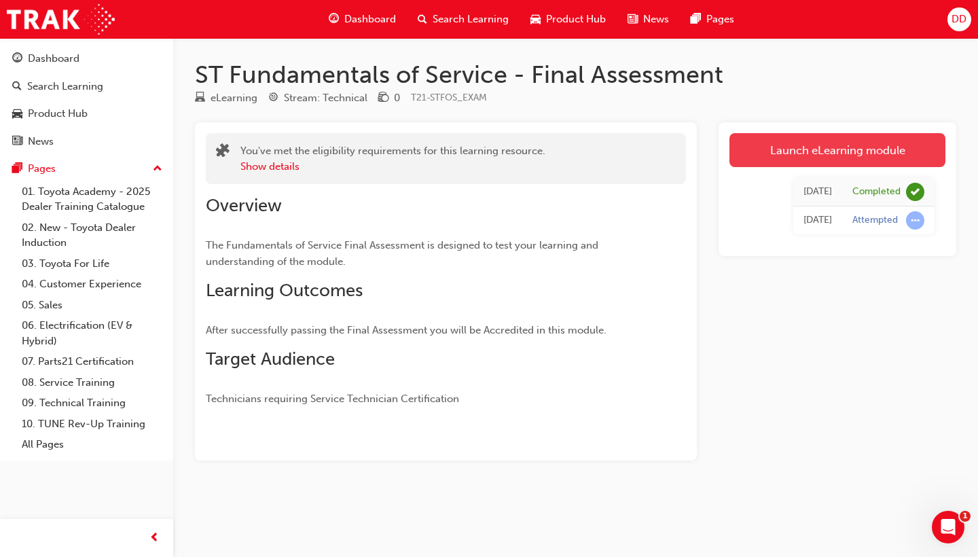
click at [813, 151] on link "Launch eLearning module" at bounding box center [837, 150] width 216 height 34
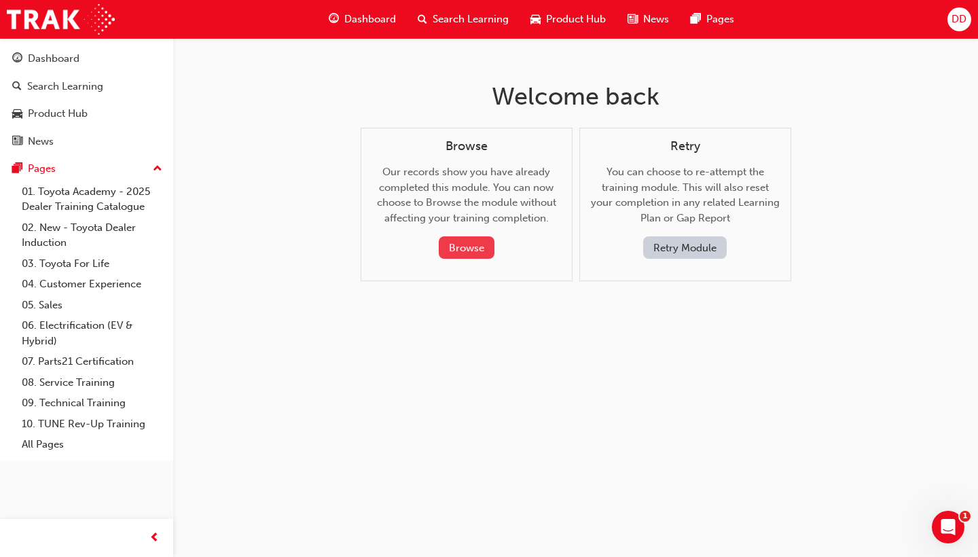
click at [467, 248] on button "Browse" at bounding box center [467, 247] width 56 height 22
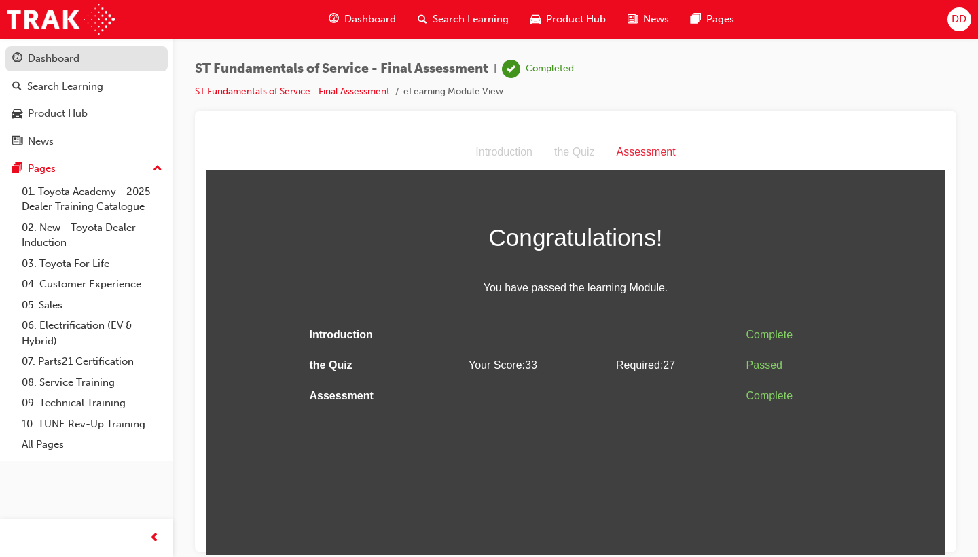
click at [77, 67] on div "Dashboard" at bounding box center [54, 59] width 52 height 16
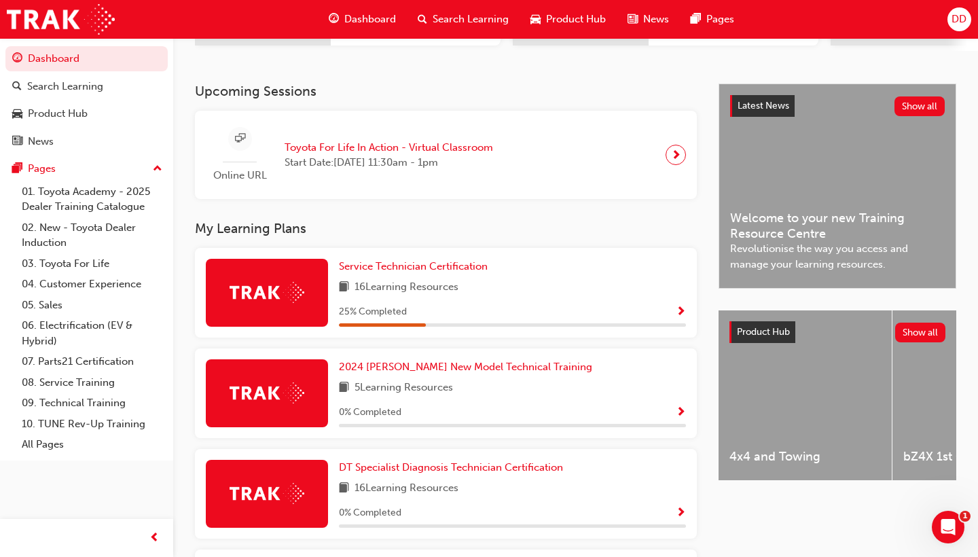
scroll to position [263, 0]
click at [503, 298] on div "Service Technician Certification 16 Learning Resources 25 % Completed" at bounding box center [512, 292] width 347 height 68
click at [676, 305] on span "Show Progress" at bounding box center [680, 311] width 10 height 12
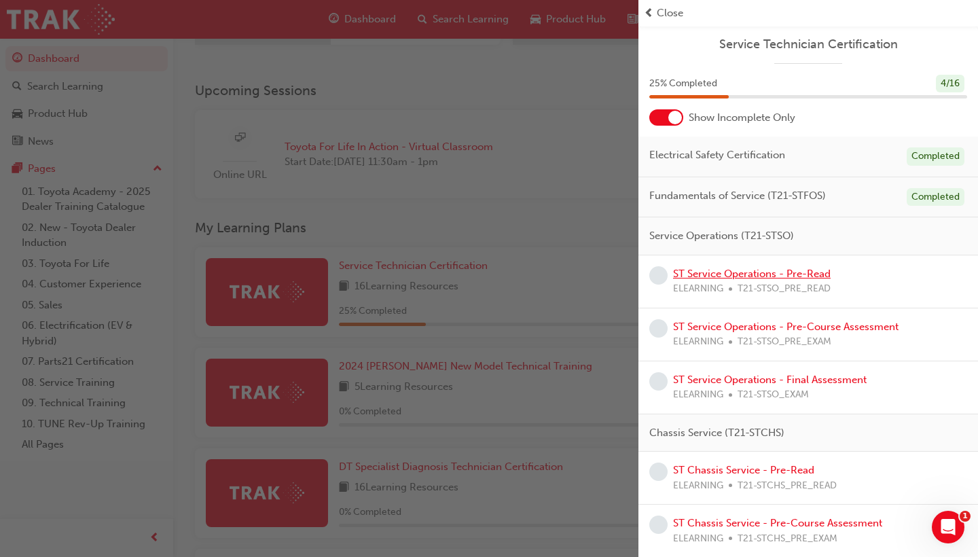
click at [819, 272] on link "ST Service Operations - Pre-Read" at bounding box center [751, 273] width 157 height 12
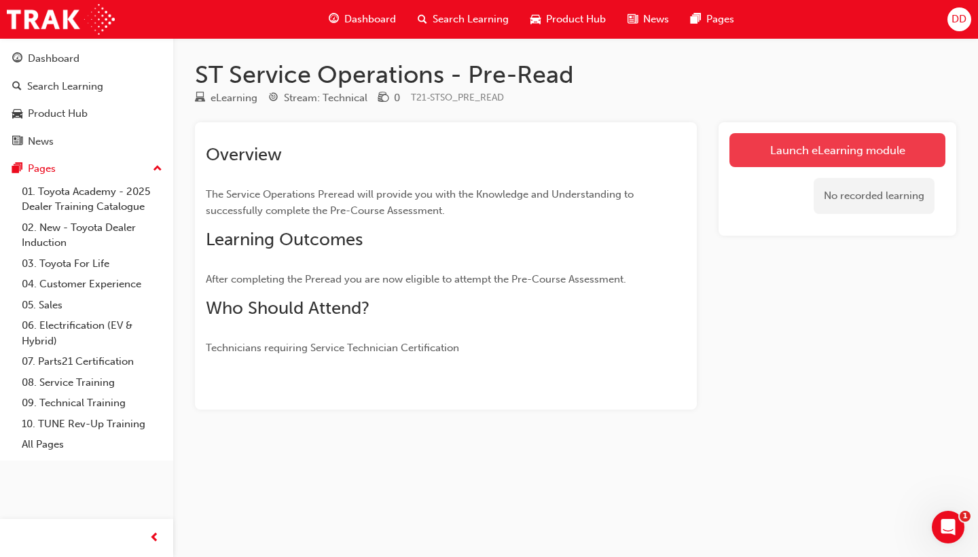
click at [825, 148] on link "Launch eLearning module" at bounding box center [837, 150] width 216 height 34
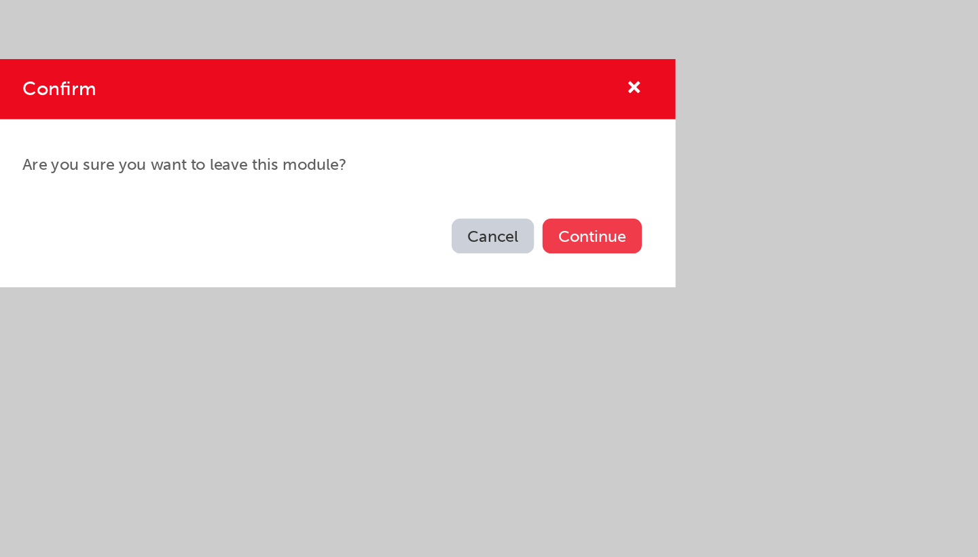
click at [624, 308] on button "Continue" at bounding box center [656, 319] width 64 height 22
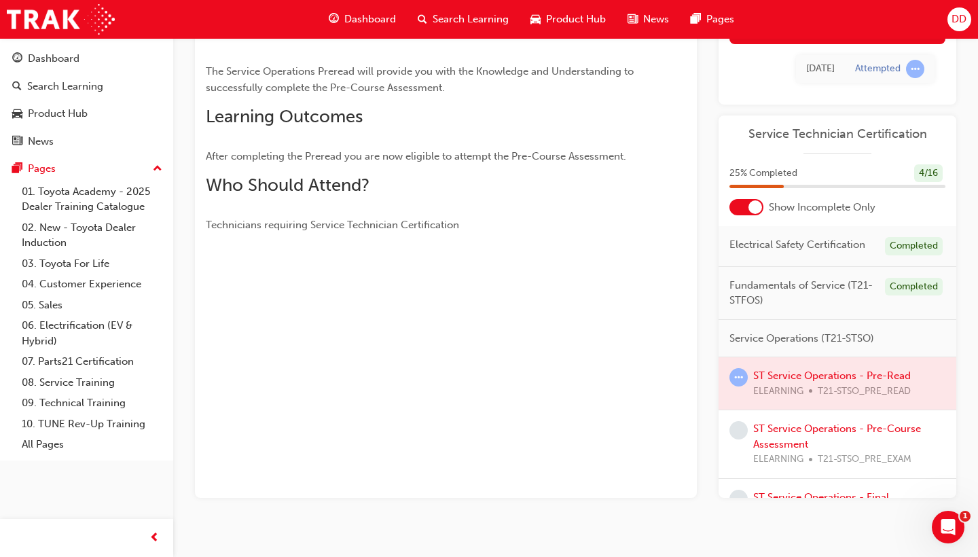
scroll to position [122, 0]
click at [857, 375] on div at bounding box center [837, 384] width 238 height 52
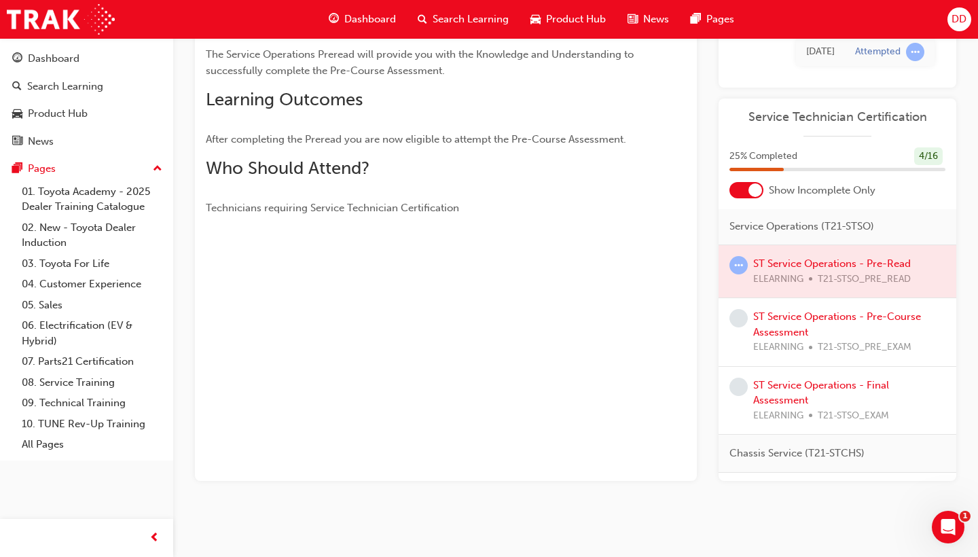
scroll to position [94, 0]
click at [766, 267] on div at bounding box center [837, 272] width 238 height 52
click at [744, 267] on span "learningRecordVerb_ATTEMPT-icon" at bounding box center [738, 266] width 18 height 18
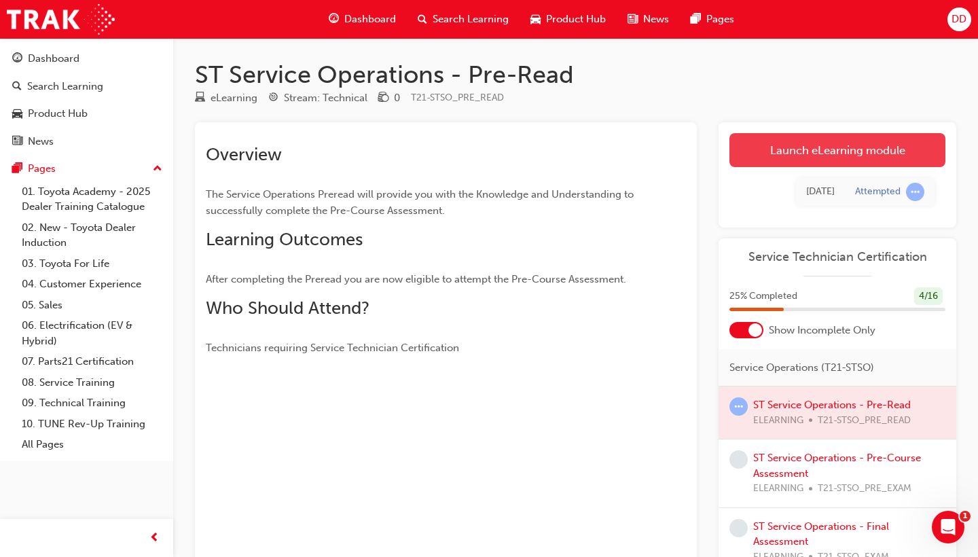
scroll to position [0, 0]
click at [818, 141] on link "Launch eLearning module" at bounding box center [837, 150] width 216 height 34
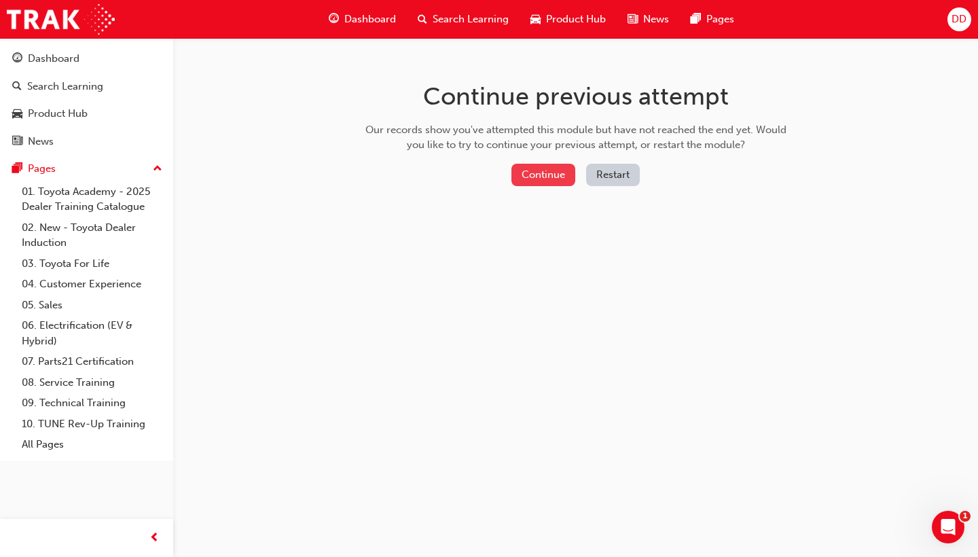
click at [551, 175] on button "Continue" at bounding box center [543, 175] width 64 height 22
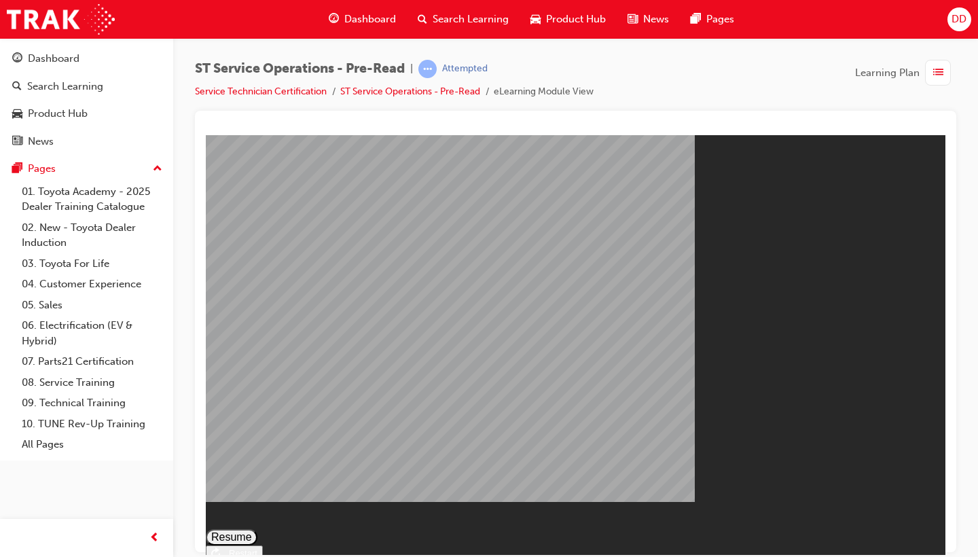
click at [257, 488] on button "Resume" at bounding box center [232, 536] width 52 height 16
